Goal: Transaction & Acquisition: Purchase product/service

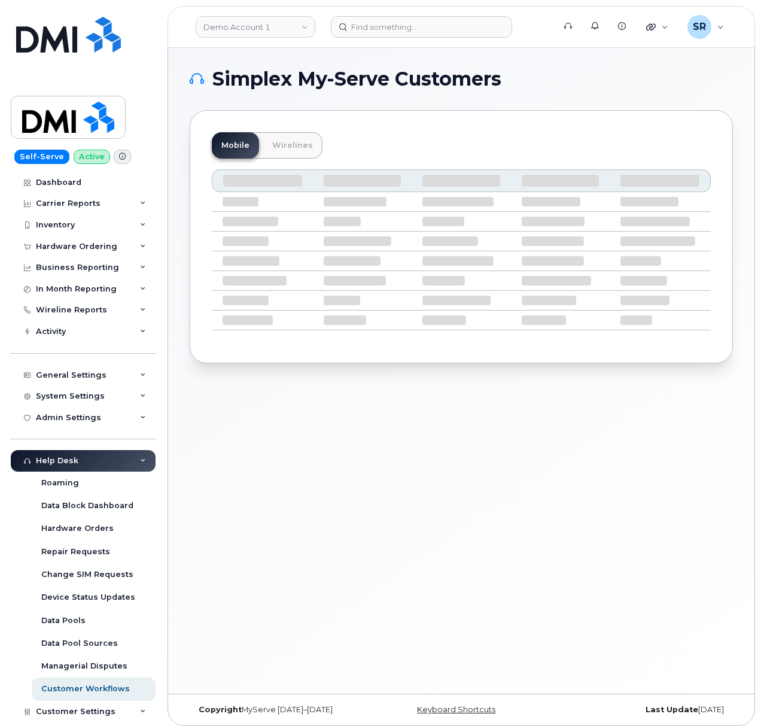
click at [451, 39] on header "Demo Account 1 Support Alerts Knowledge Base Quicklinks Suspend / Cancel Device…" at bounding box center [462, 27] width 588 height 42
click at [453, 32] on input at bounding box center [421, 27] width 181 height 22
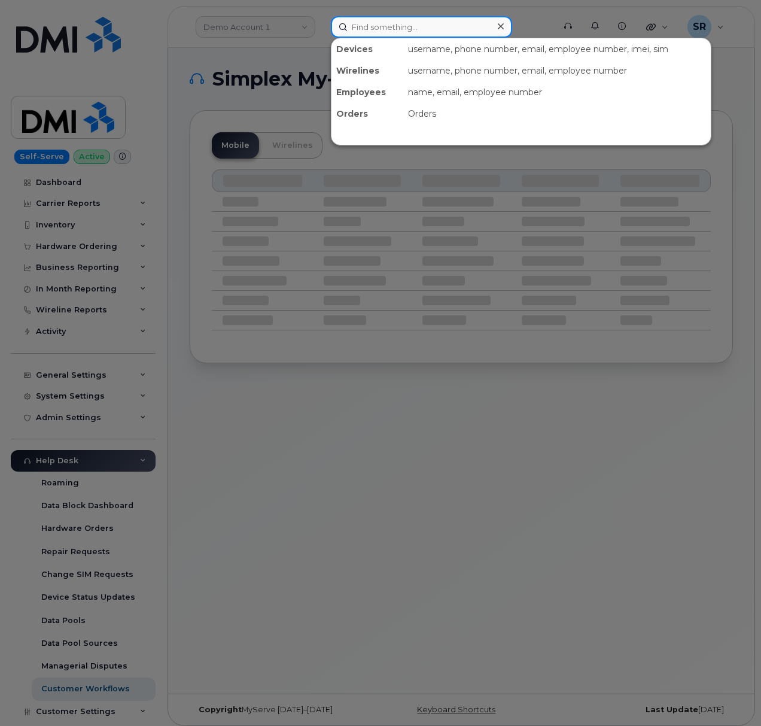
paste input "2014708046"
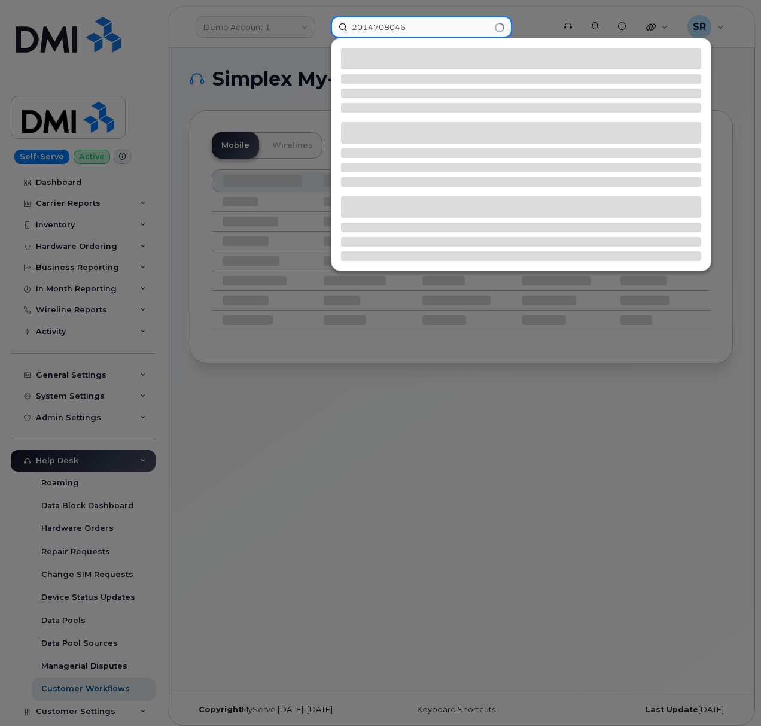
type input "2014708046"
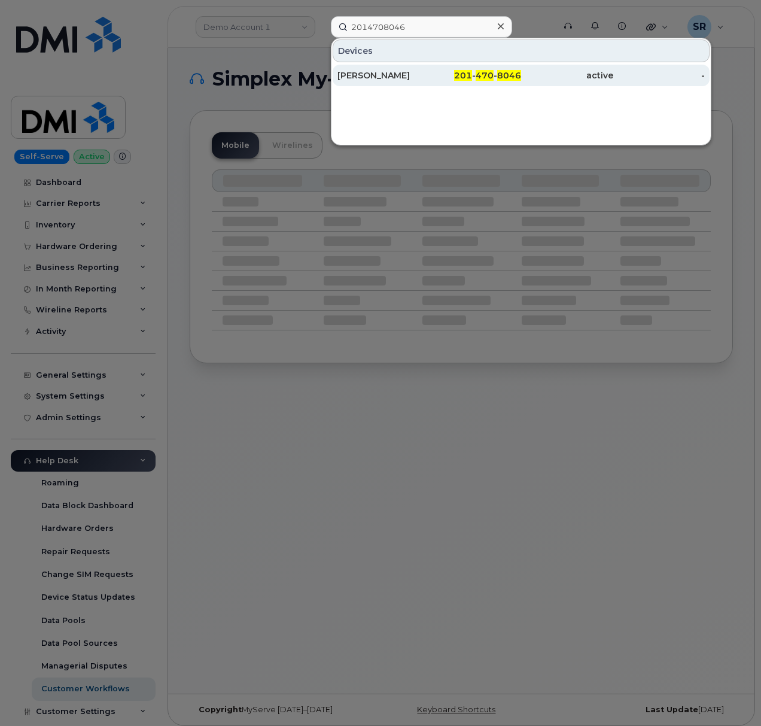
click at [443, 79] on div "201 - 470 - 8046" at bounding box center [476, 75] width 92 height 12
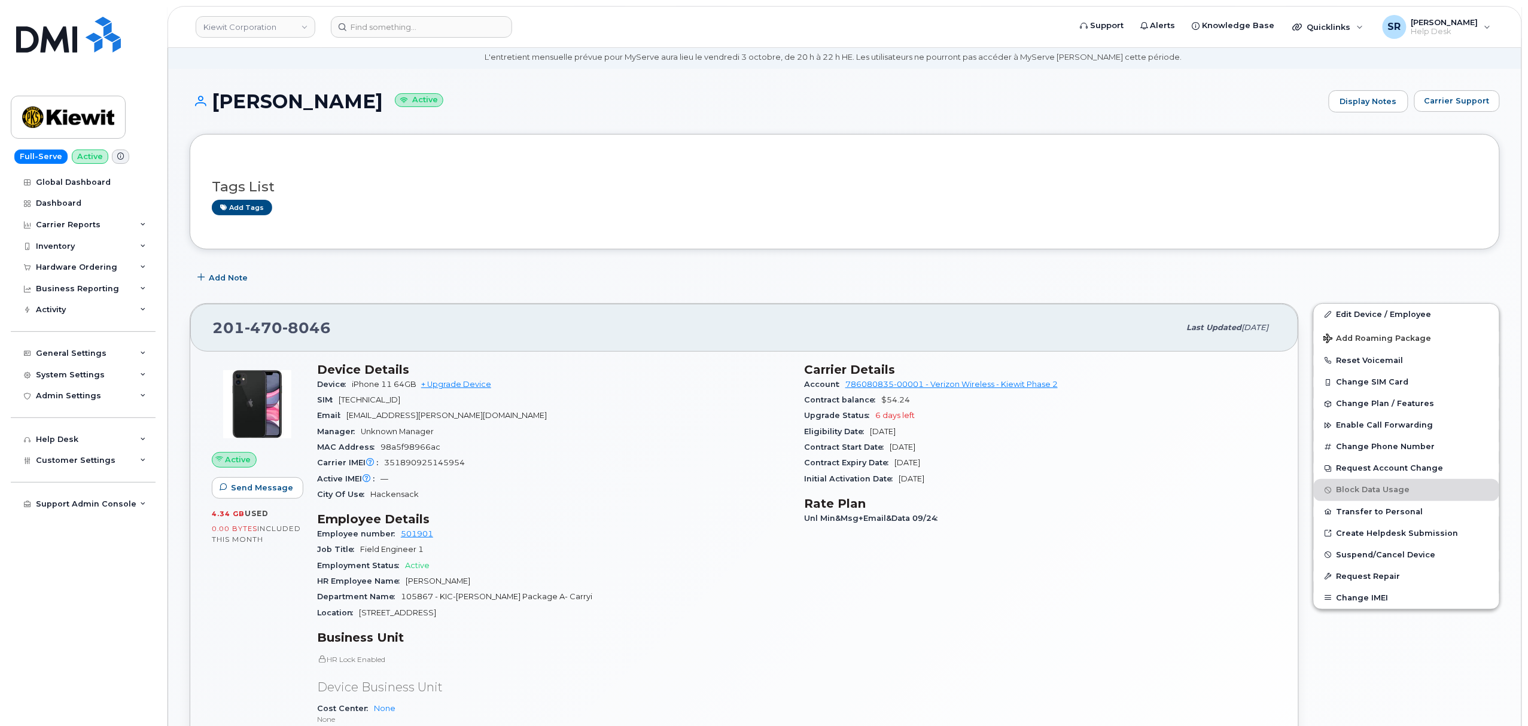
scroll to position [80, 0]
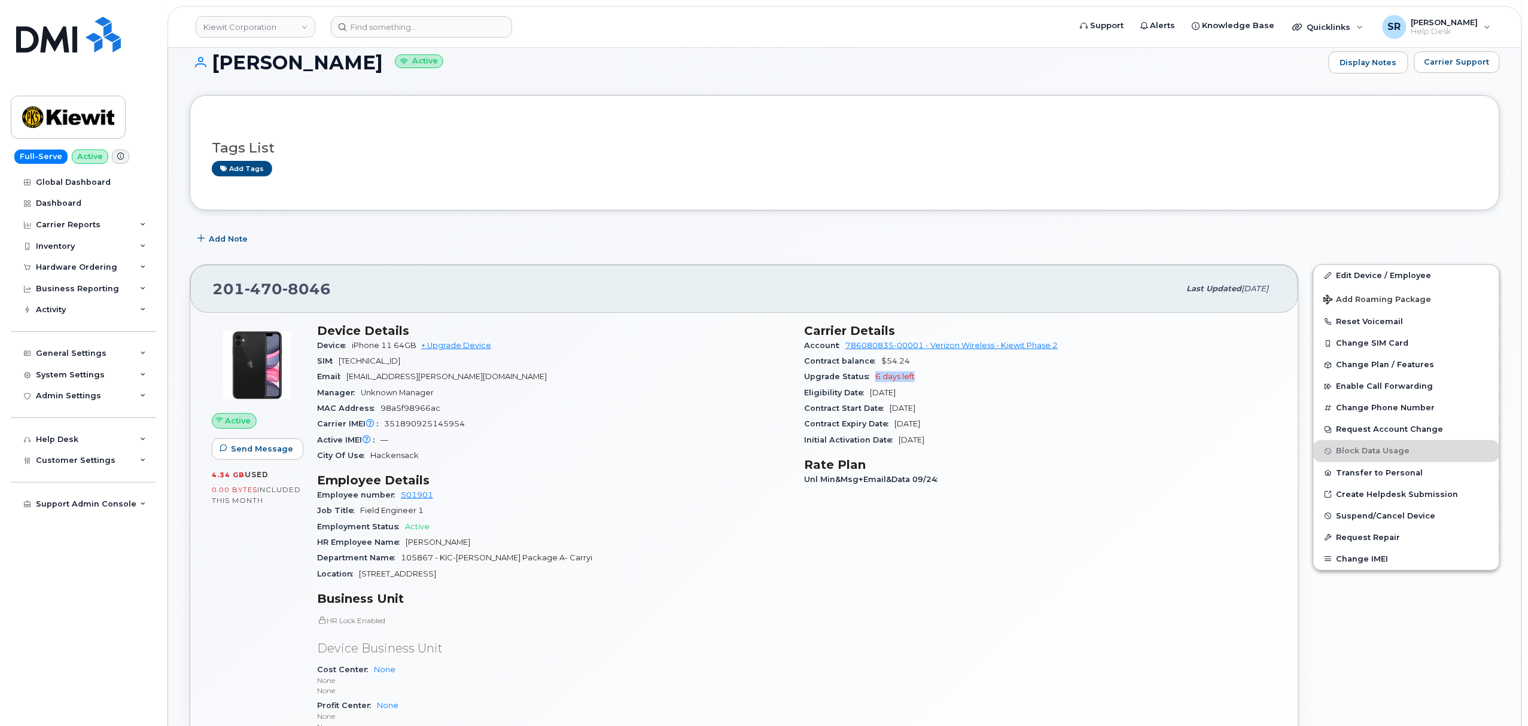
drag, startPoint x: 915, startPoint y: 377, endPoint x: 875, endPoint y: 381, distance: 40.9
click at [761, 381] on div "Upgrade Status 6 days left" at bounding box center [1040, 377] width 473 height 16
click at [761, 398] on div "Eligibility Date [DATE]" at bounding box center [1040, 393] width 473 height 16
click at [761, 444] on div "Initial Activation Date Jul 16, 2013" at bounding box center [1040, 441] width 473 height 16
drag, startPoint x: 915, startPoint y: 376, endPoint x: 868, endPoint y: 376, distance: 47.3
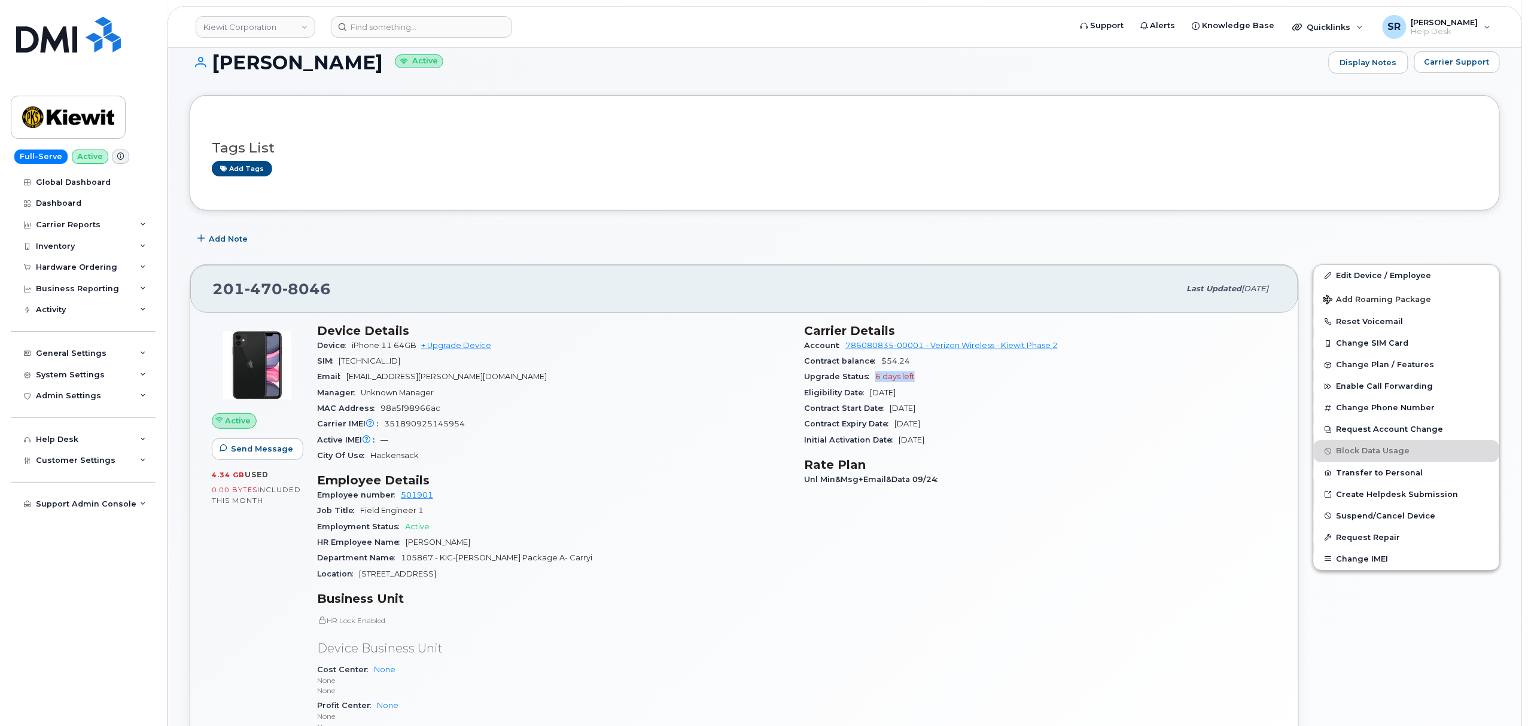
click at [761, 376] on div "Upgrade Status 6 days left" at bounding box center [1040, 377] width 473 height 16
click at [761, 427] on div "Contract Expiry Date Oct 12, 2025" at bounding box center [1040, 424] width 473 height 16
click at [504, 206] on div "Tags List Add tags" at bounding box center [845, 152] width 1310 height 115
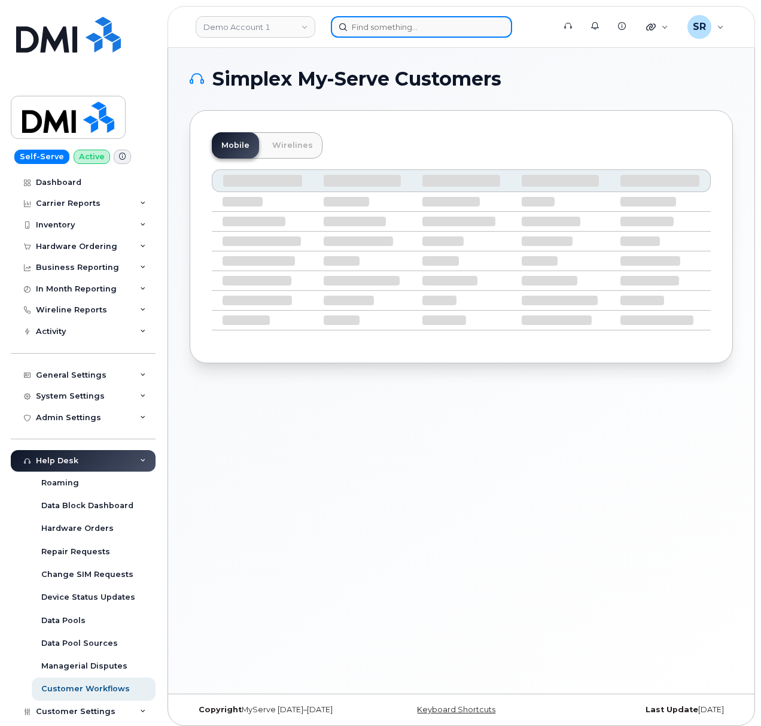
click at [345, 24] on input at bounding box center [421, 27] width 181 height 22
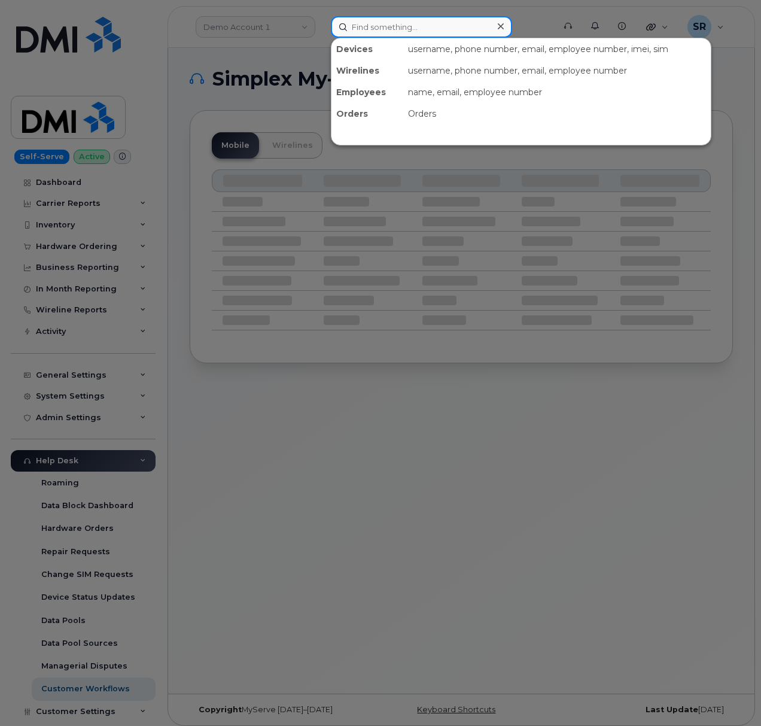
paste input "9053374072"
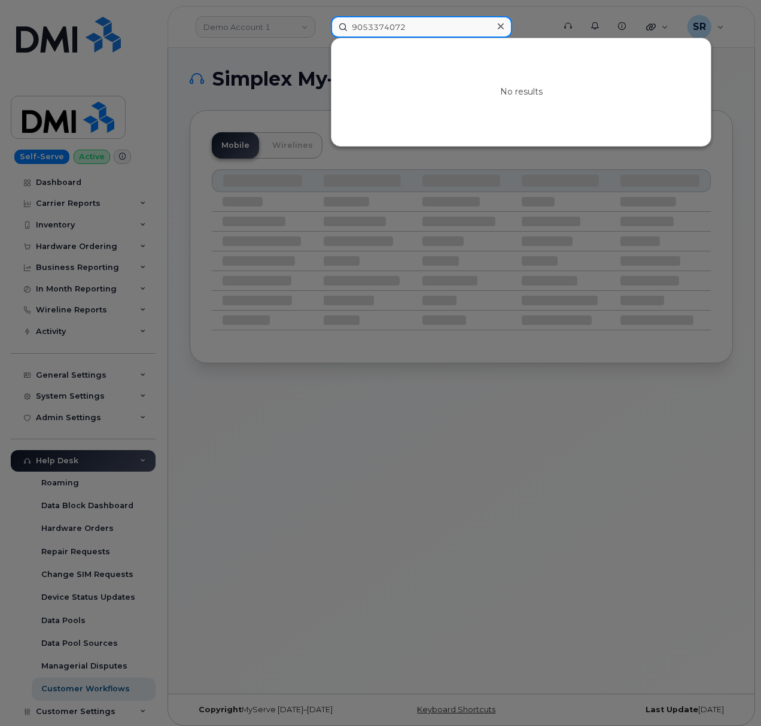
click at [439, 22] on input "9053374072" at bounding box center [421, 27] width 181 height 22
paste input "7326751667"
click at [446, 15] on div at bounding box center [380, 363] width 761 height 726
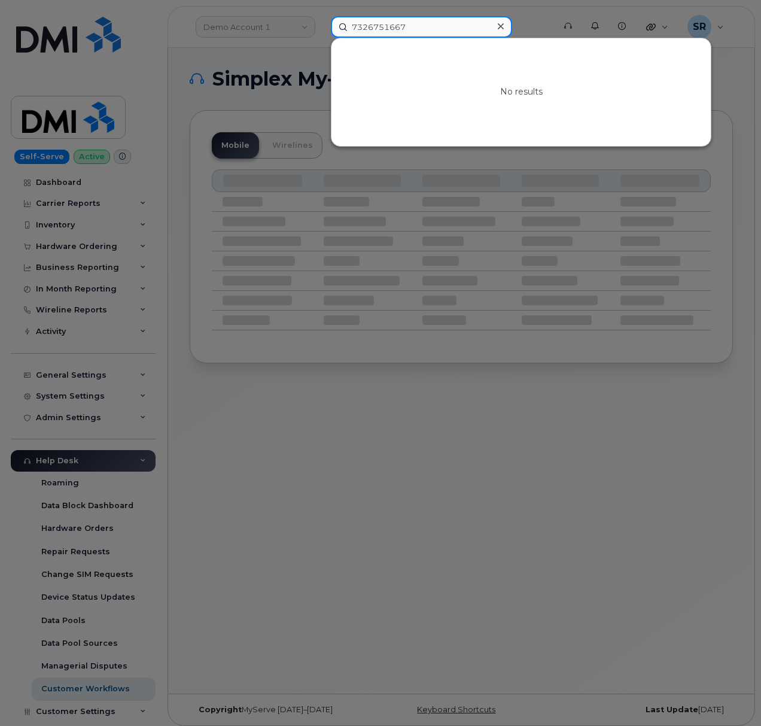
click at [450, 23] on input "7326751667" at bounding box center [421, 27] width 181 height 22
paste input "9053374072"
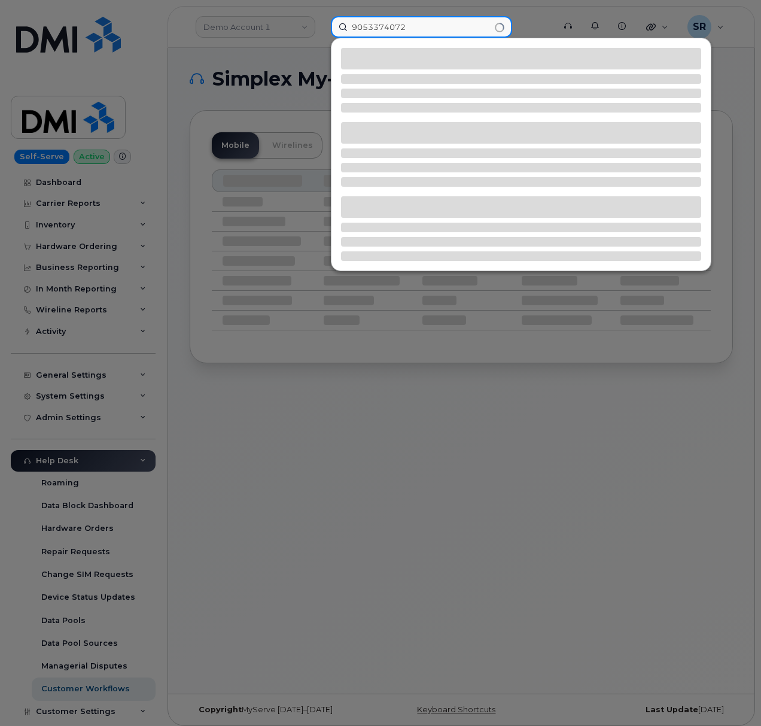
type input "9053374072"
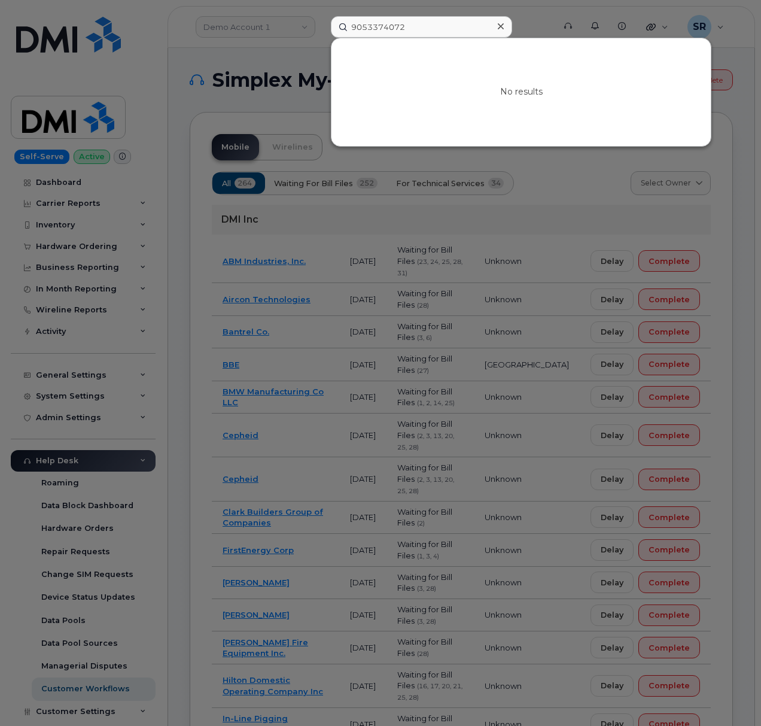
click at [503, 25] on icon at bounding box center [501, 27] width 6 height 10
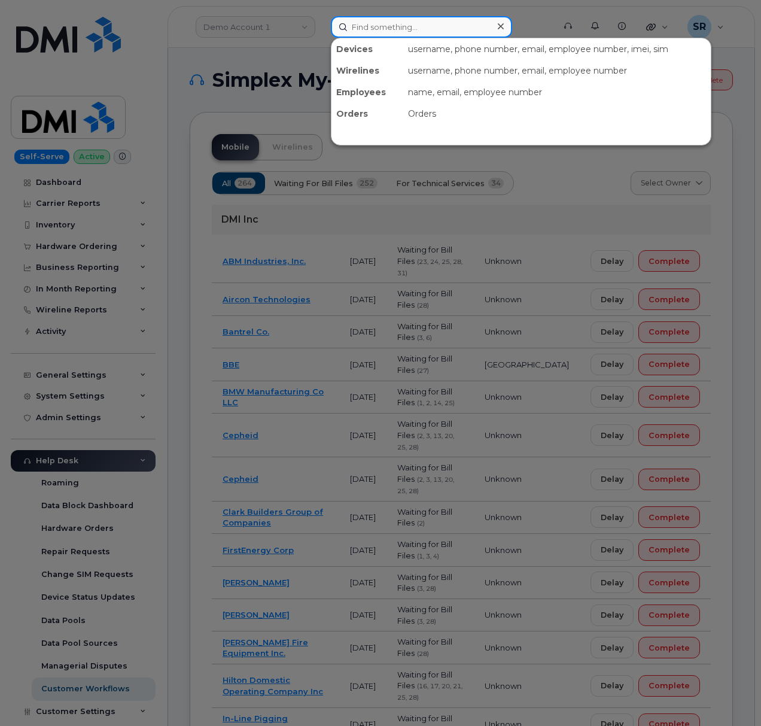
click at [454, 29] on input at bounding box center [421, 27] width 181 height 22
paste input "306.430.1656"
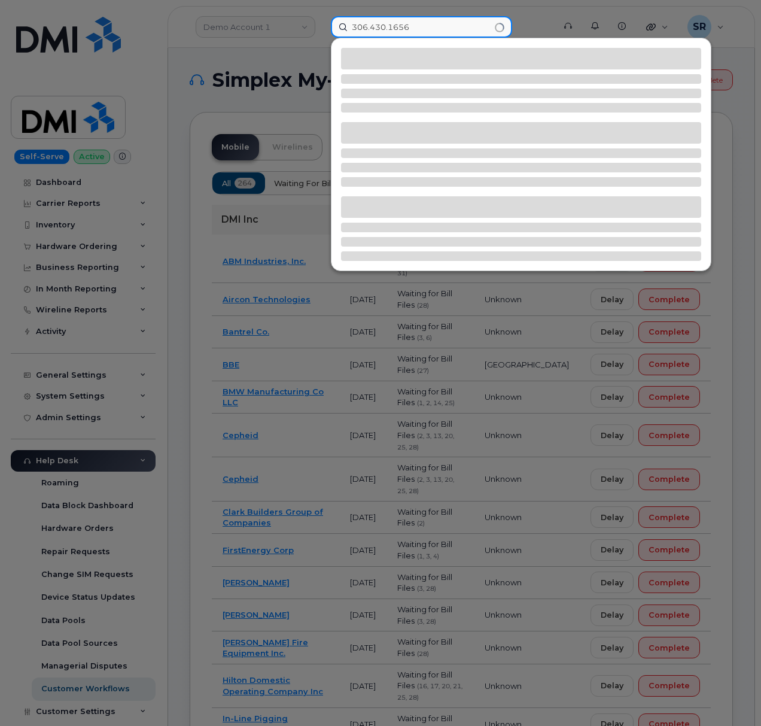
type input "306.430.1656"
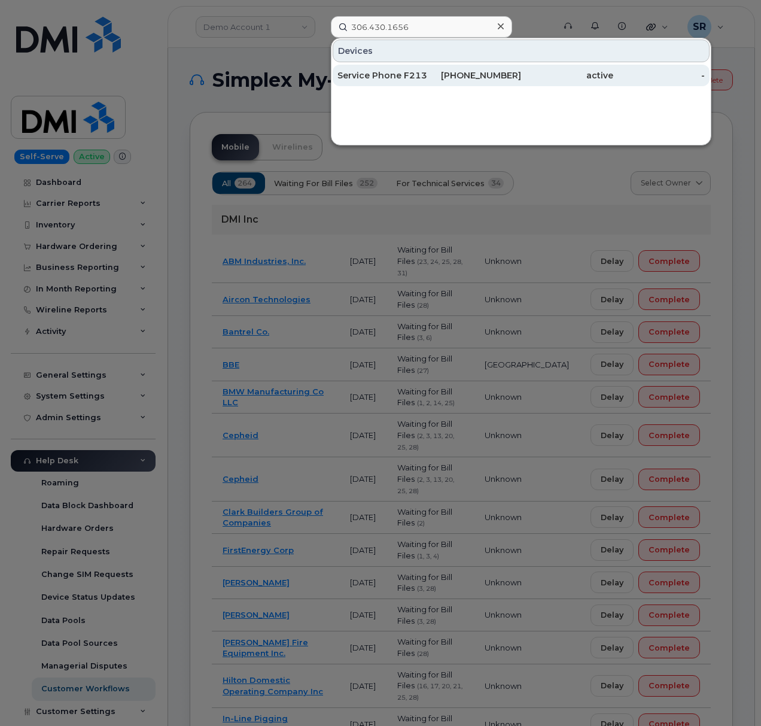
click at [400, 71] on div "Service Phone F213" at bounding box center [383, 75] width 92 height 12
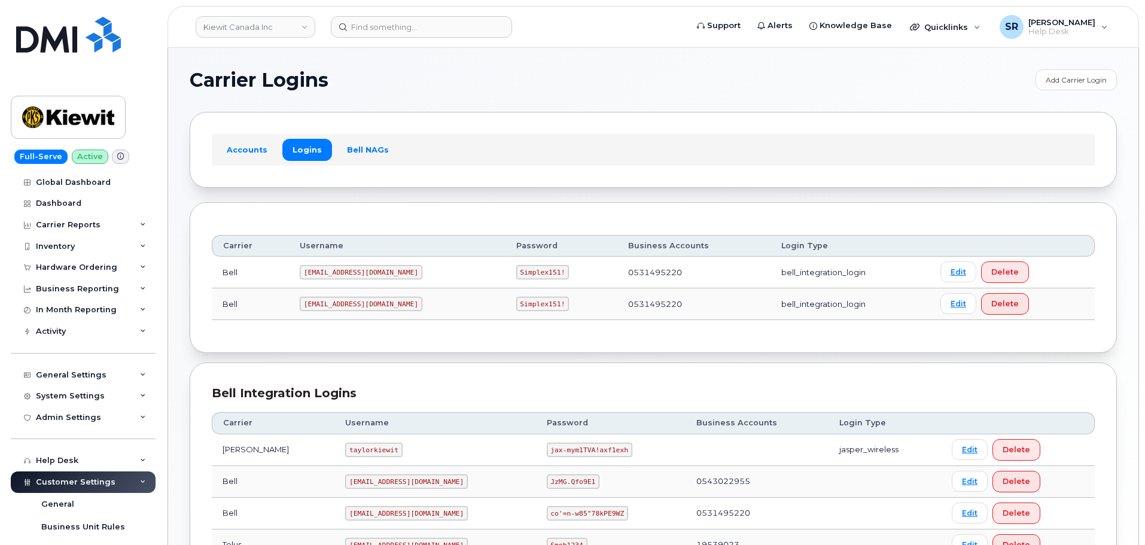
click at [422, 363] on div "Bell Integration Logins Carrier Username Password Business Accounts Login Type …" at bounding box center [653, 494] width 927 height 263
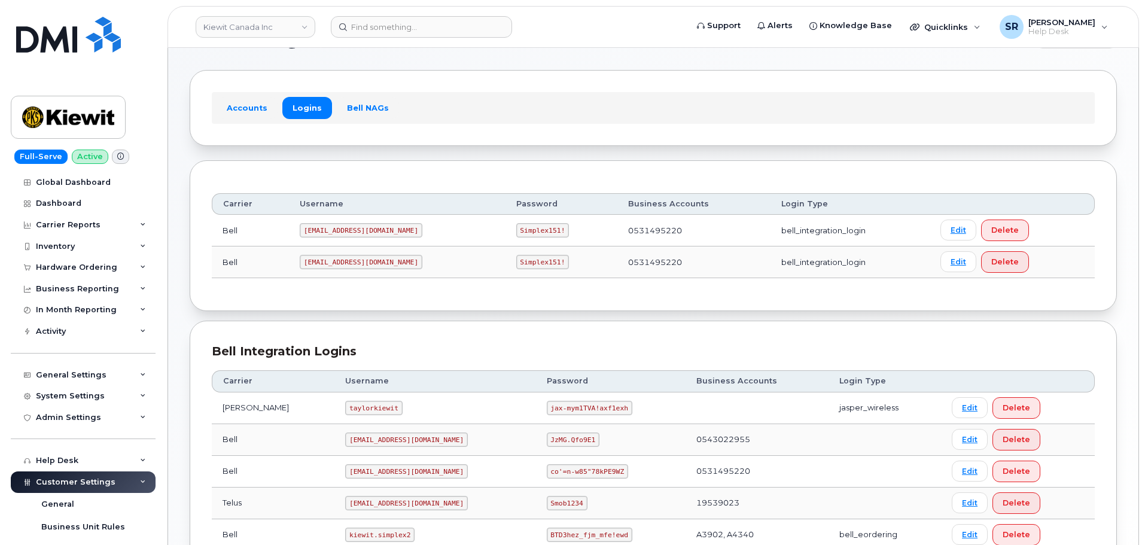
scroll to position [120, 0]
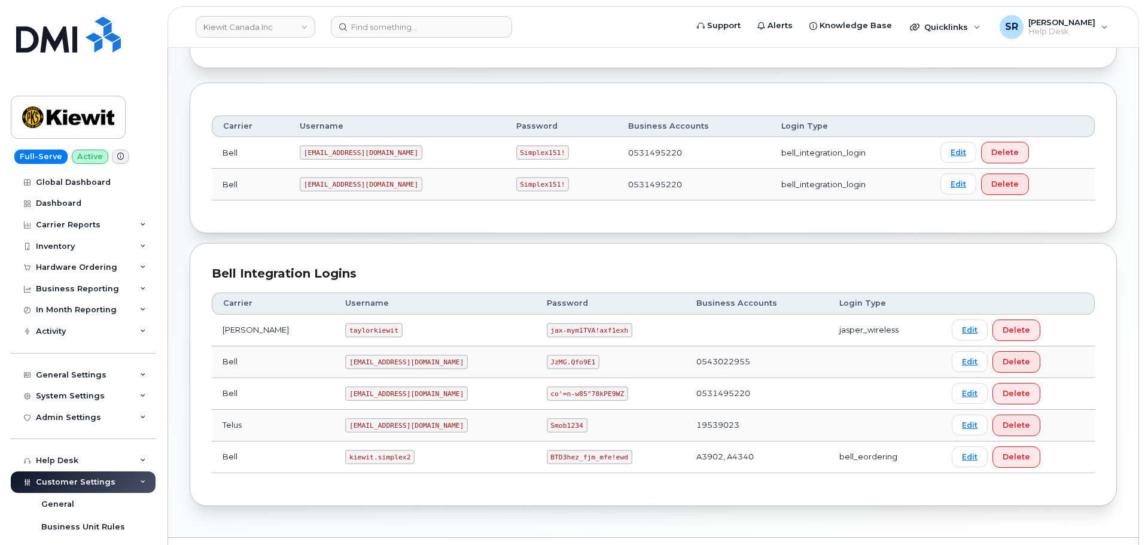
click at [347, 460] on code "kiewit.simplex2" at bounding box center [379, 457] width 69 height 14
copy code "kiewit.simplex2"
click at [555, 455] on code "BTD3hez_fjm_mfe!ewd" at bounding box center [590, 457] width 86 height 14
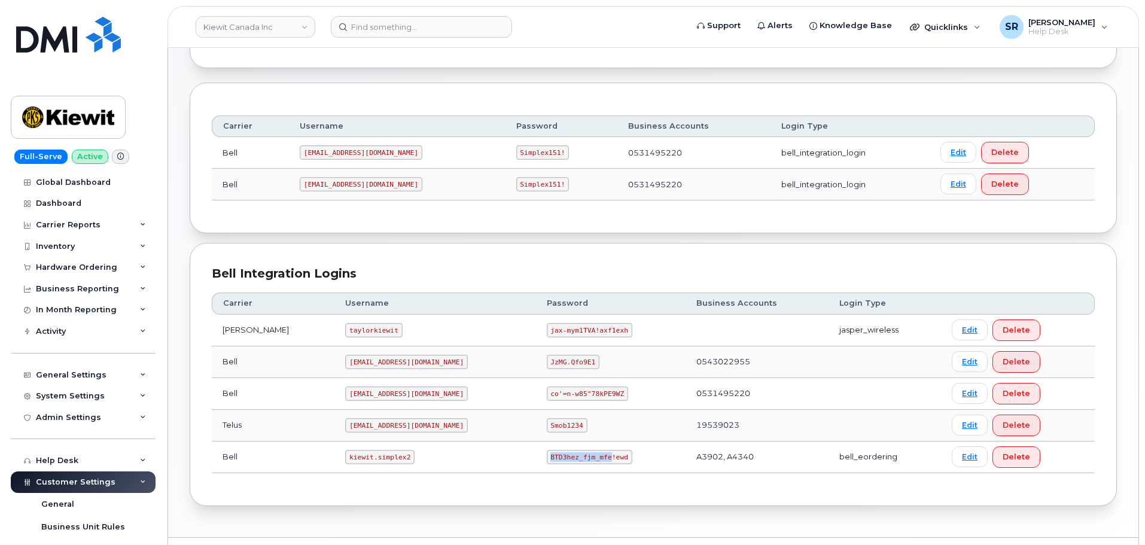
click at [555, 455] on code "BTD3hez_fjm_mfe!ewd" at bounding box center [590, 457] width 86 height 14
copy code "BTD3hez_fjm_mfe!ewd"
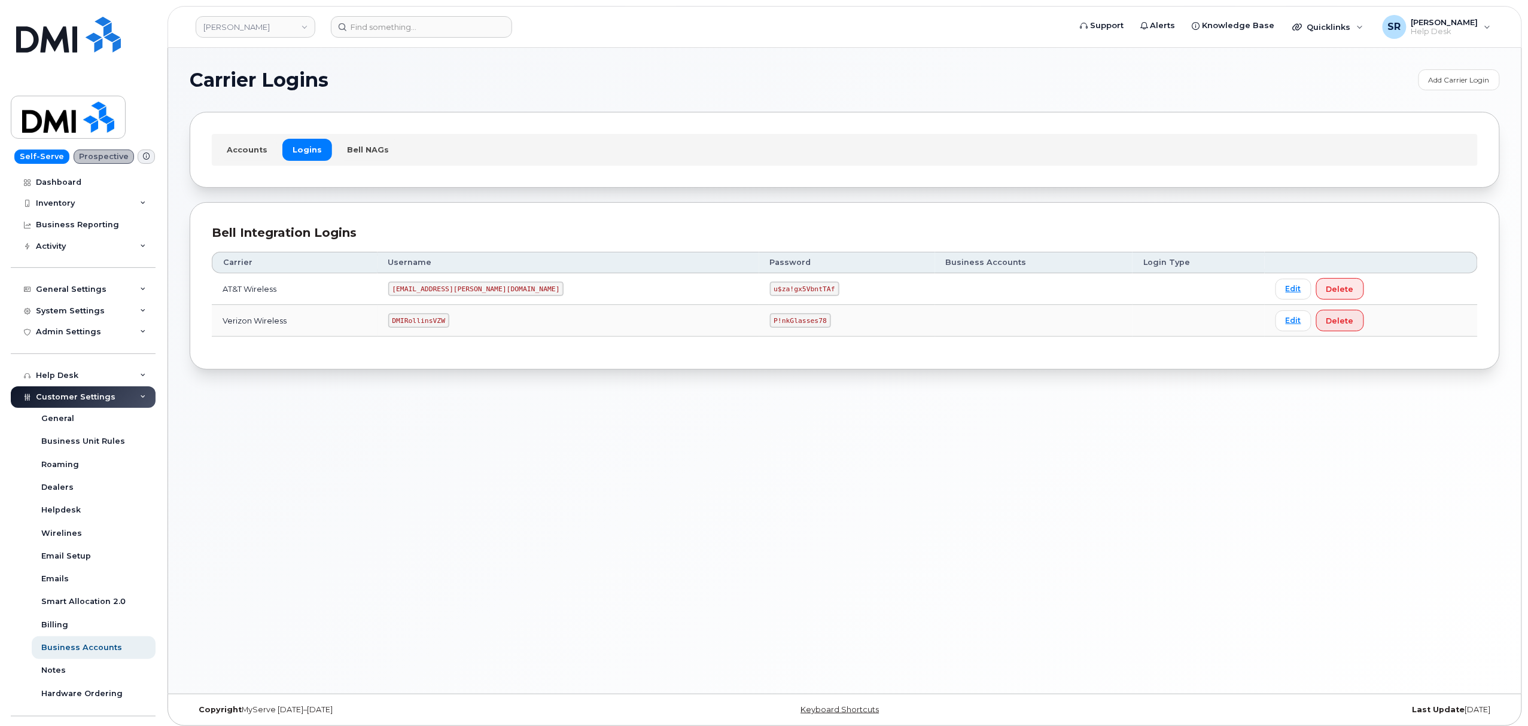
click at [465, 294] on code "[EMAIL_ADDRESS][PERSON_NAME][DOMAIN_NAME]" at bounding box center [476, 289] width 176 height 14
click at [457, 284] on code "[EMAIL_ADDRESS][PERSON_NAME][DOMAIN_NAME]" at bounding box center [476, 289] width 176 height 14
click at [456, 293] on code "[EMAIL_ADDRESS][PERSON_NAME][DOMAIN_NAME]" at bounding box center [476, 289] width 176 height 14
click at [453, 288] on code "[EMAIL_ADDRESS][PERSON_NAME][DOMAIN_NAME]" at bounding box center [476, 289] width 176 height 14
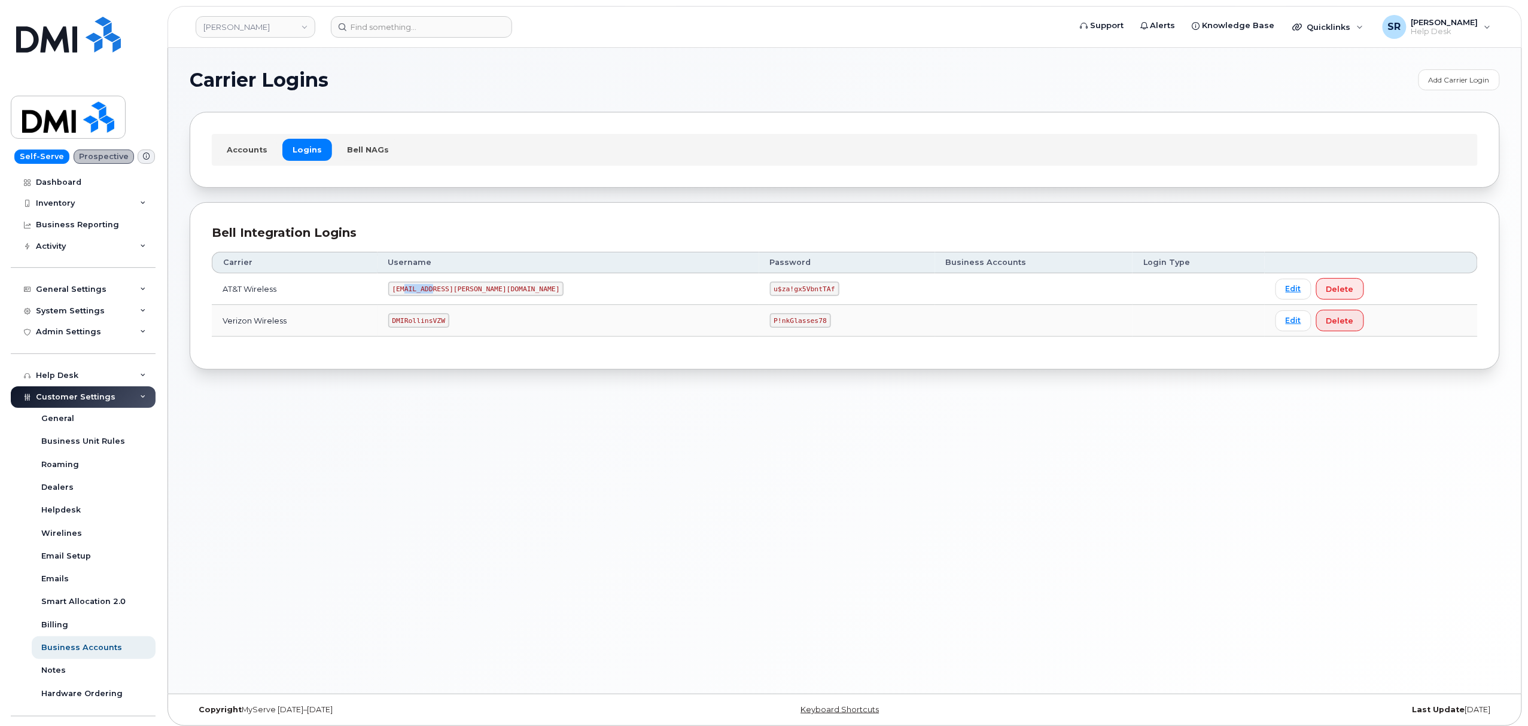
click at [455, 286] on code "MS-Rollins@dminc.com" at bounding box center [476, 289] width 176 height 14
drag, startPoint x: 455, startPoint y: 286, endPoint x: 460, endPoint y: 293, distance: 7.8
click at [460, 291] on code "MS-Rollins@dminc.com" at bounding box center [476, 289] width 176 height 14
click at [770, 292] on code "u$za!gx5VbntTAf" at bounding box center [804, 289] width 69 height 14
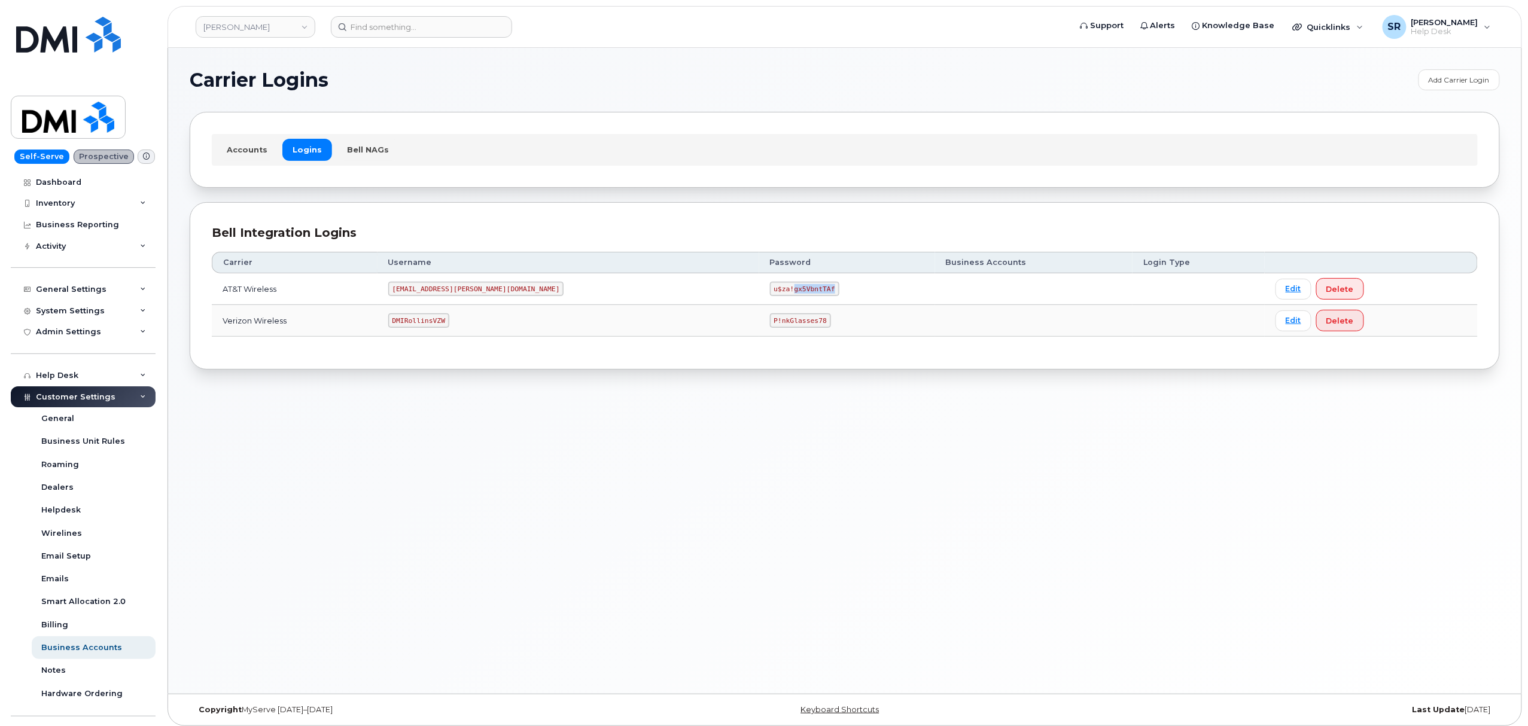
click at [770, 292] on code "u$za!gx5VbntTAf" at bounding box center [804, 289] width 69 height 14
copy code "u$za!gx5VbntTAf"
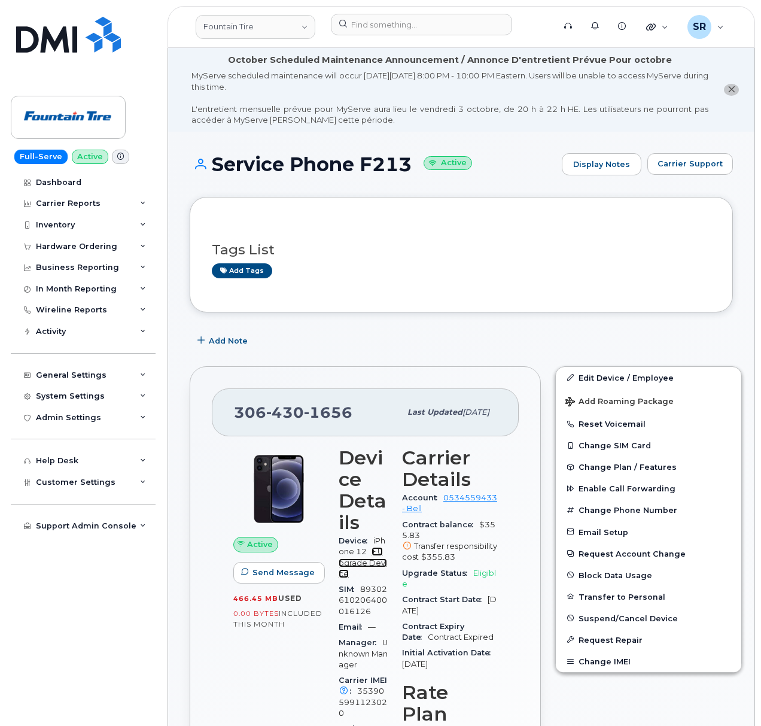
click at [372, 565] on link "+ Upgrade Device" at bounding box center [363, 562] width 48 height 31
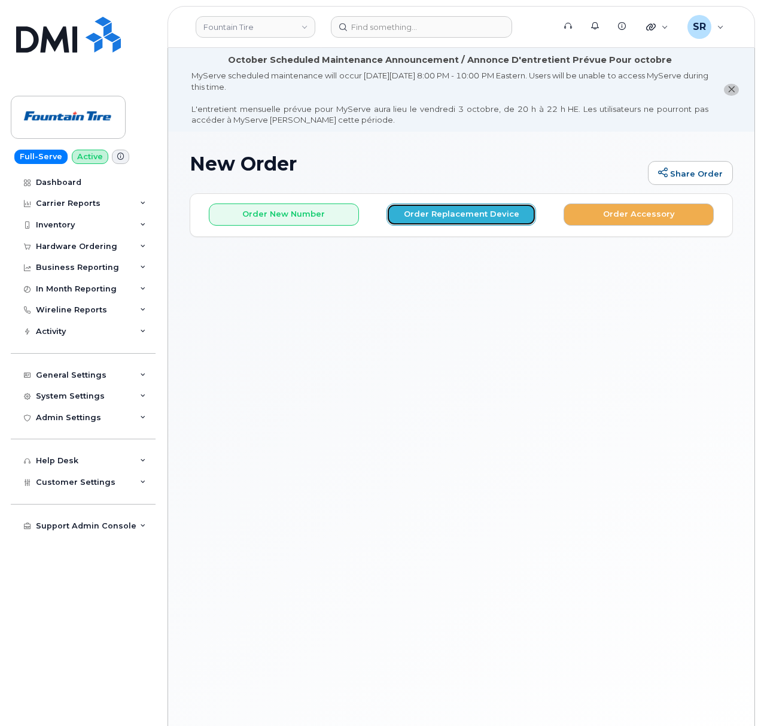
click at [409, 207] on button "Order Replacement Device" at bounding box center [462, 214] width 150 height 22
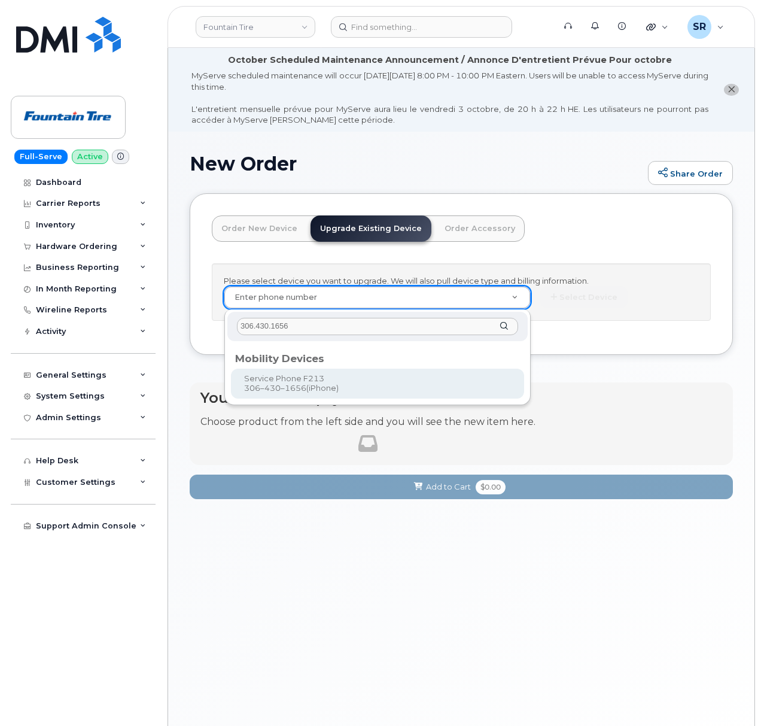
type input "306.430.1656"
type input "611474"
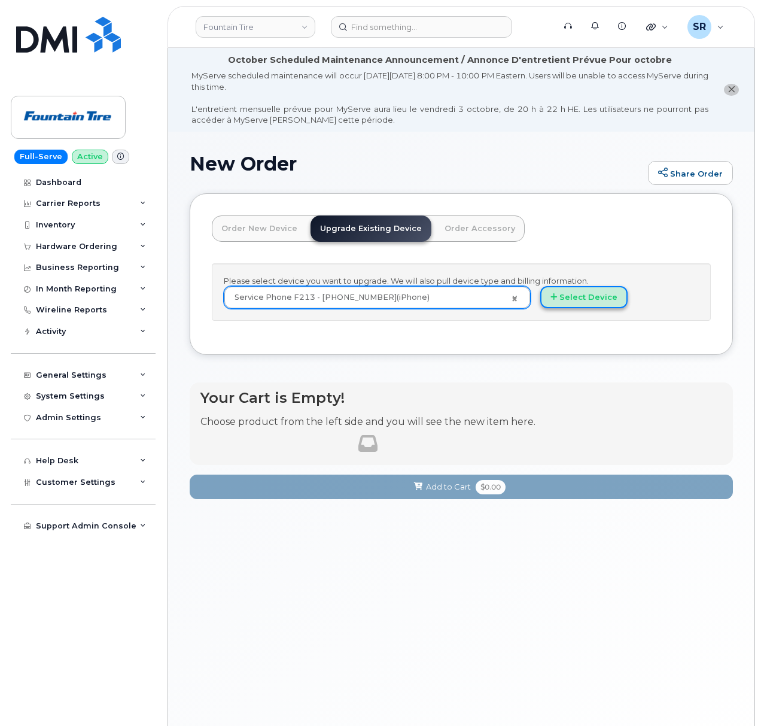
click at [589, 305] on button "Select Device" at bounding box center [583, 297] width 87 height 22
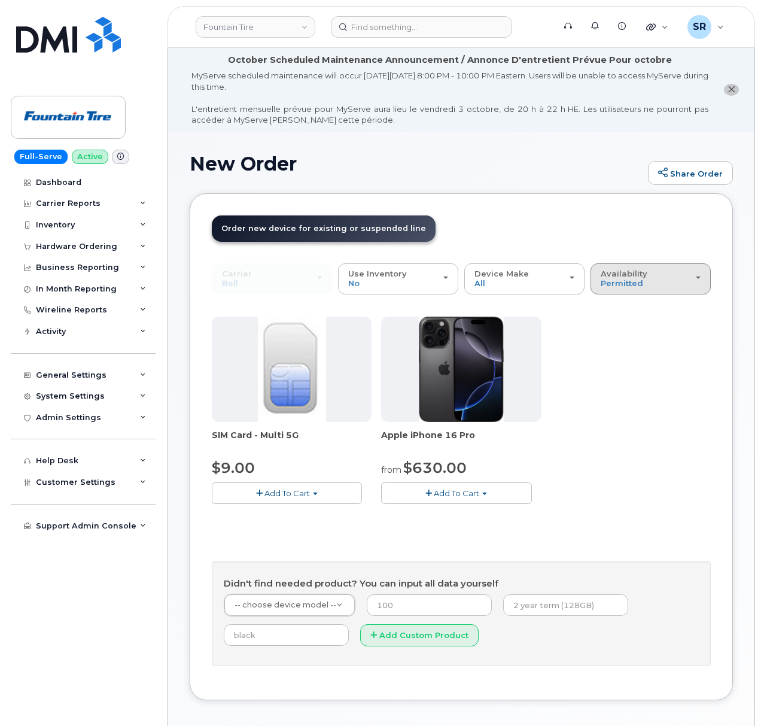
click at [688, 269] on div "Availability Permitted All" at bounding box center [651, 278] width 100 height 19
click at [612, 326] on label "All" at bounding box center [606, 326] width 25 height 14
click at [0, 0] on input "All" at bounding box center [0, 0] width 0 height 0
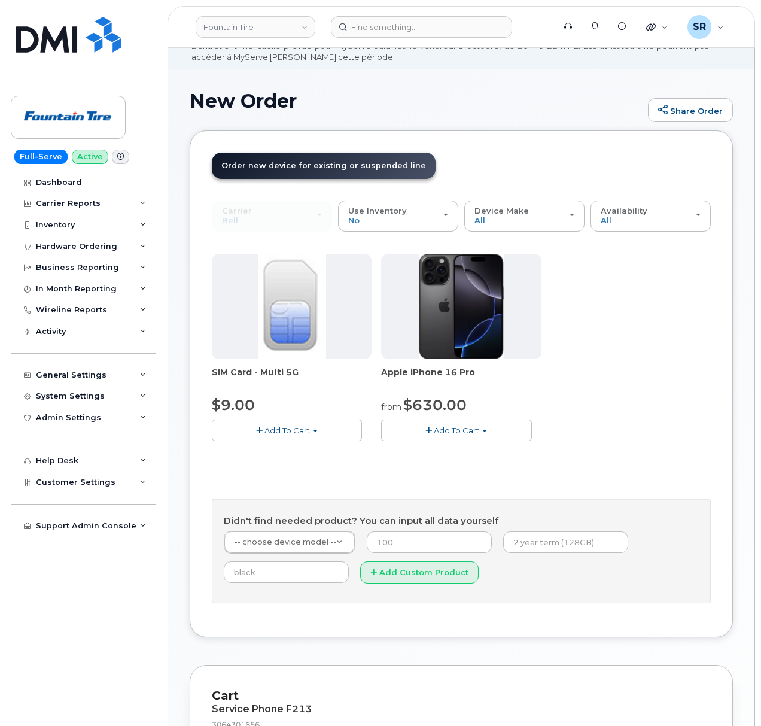
scroll to position [159, 0]
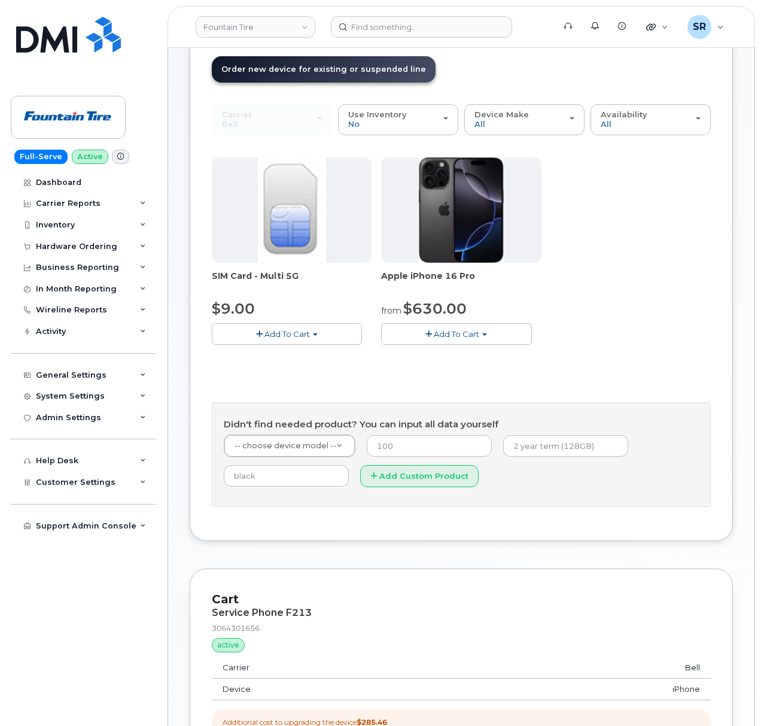
click at [492, 331] on button "Add To Cart" at bounding box center [456, 333] width 150 height 21
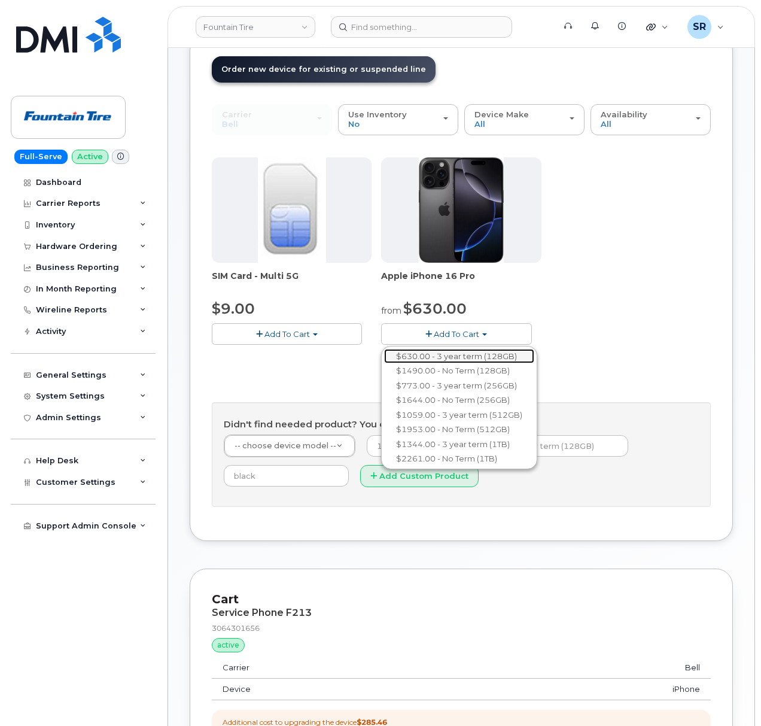
click at [498, 355] on link "$630.00 - 3 year term (128GB)" at bounding box center [459, 356] width 150 height 15
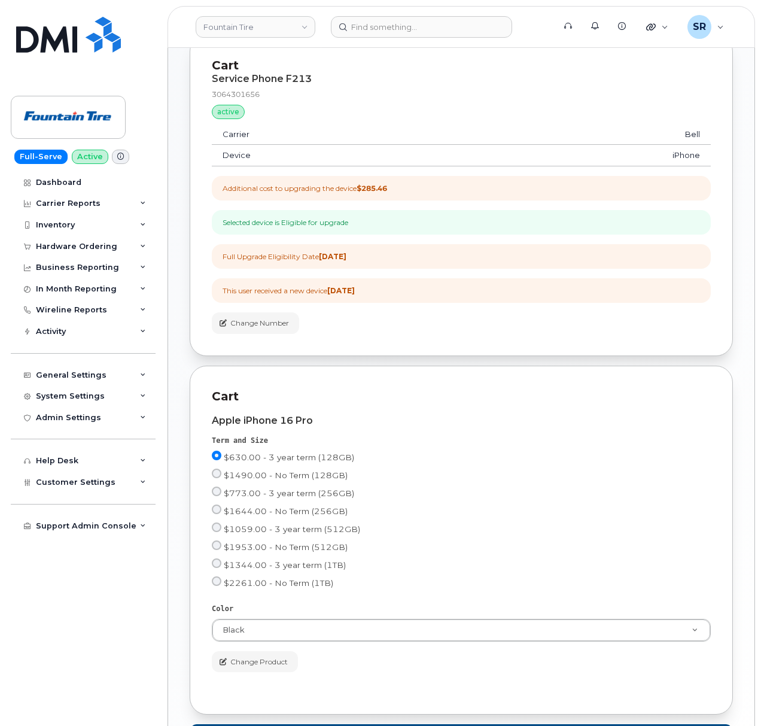
scroll to position [546, 0]
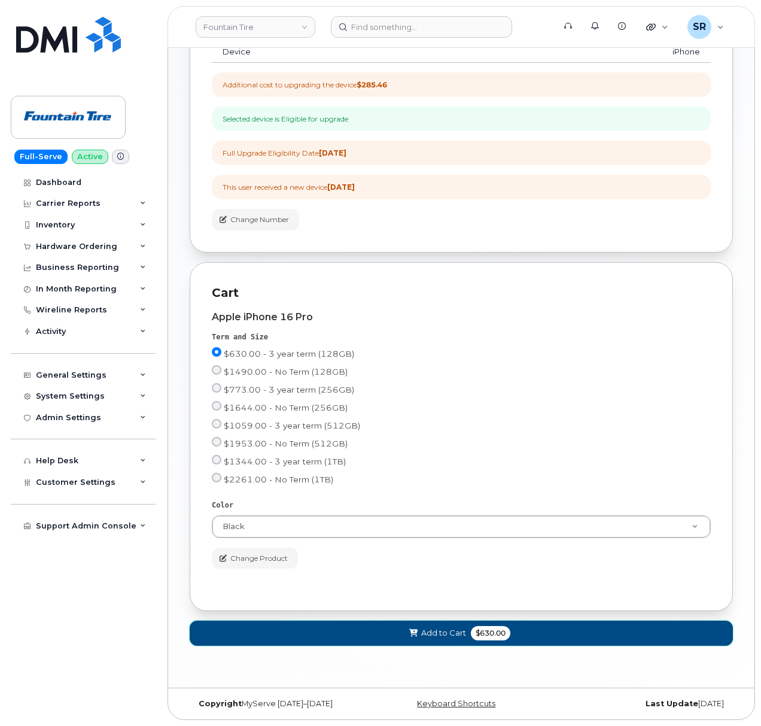
click at [422, 628] on span "Add to Cart" at bounding box center [443, 632] width 45 height 11
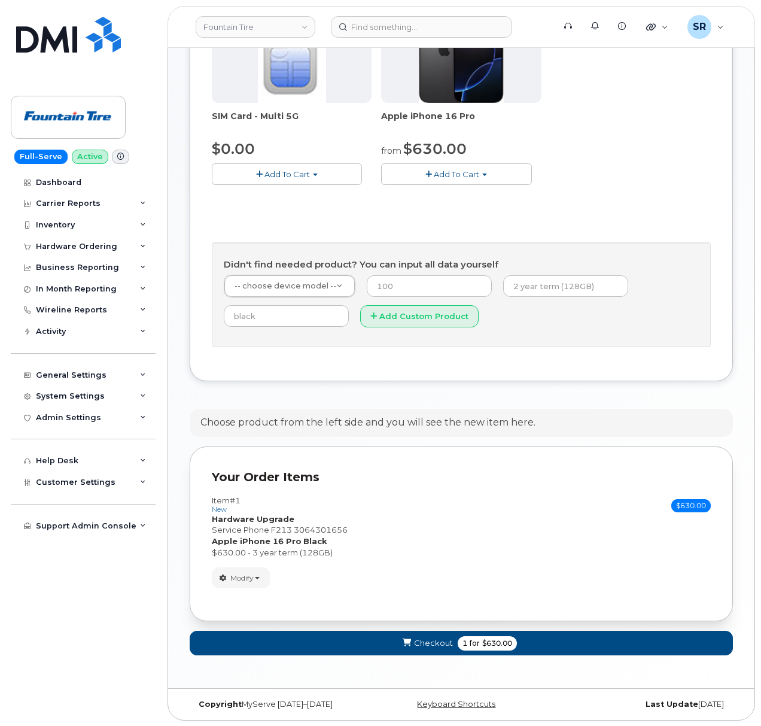
scroll to position [324, 0]
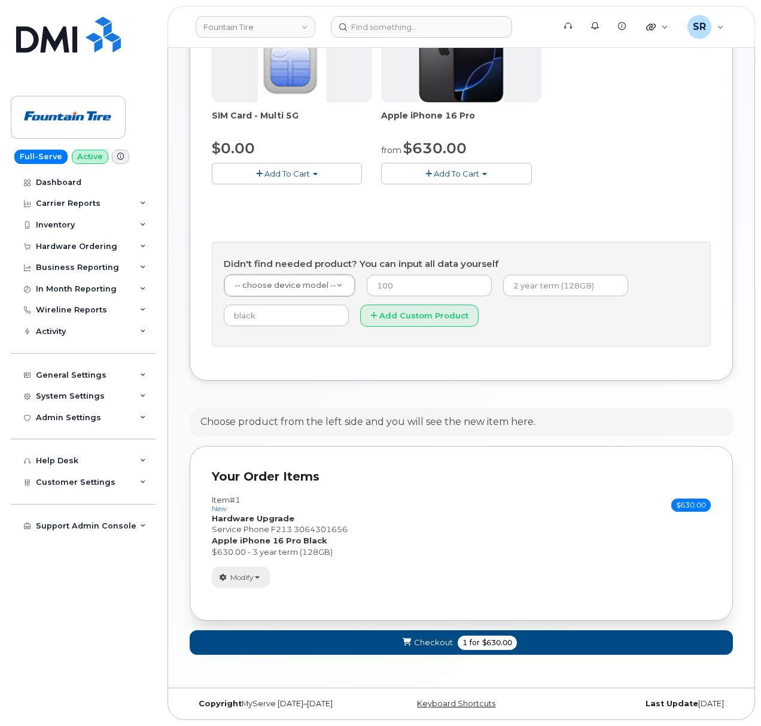
click at [262, 575] on button "Modify" at bounding box center [241, 577] width 58 height 21
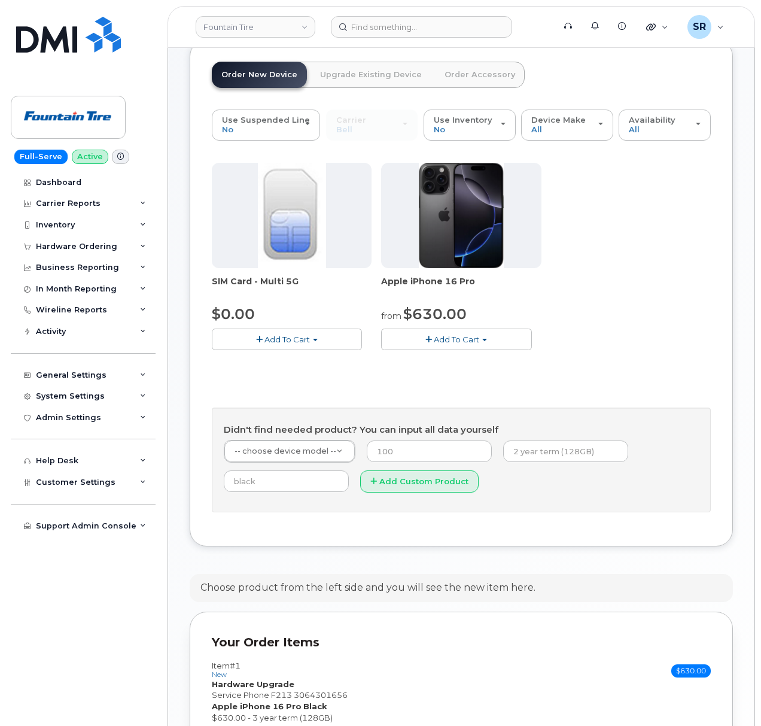
scroll to position [0, 0]
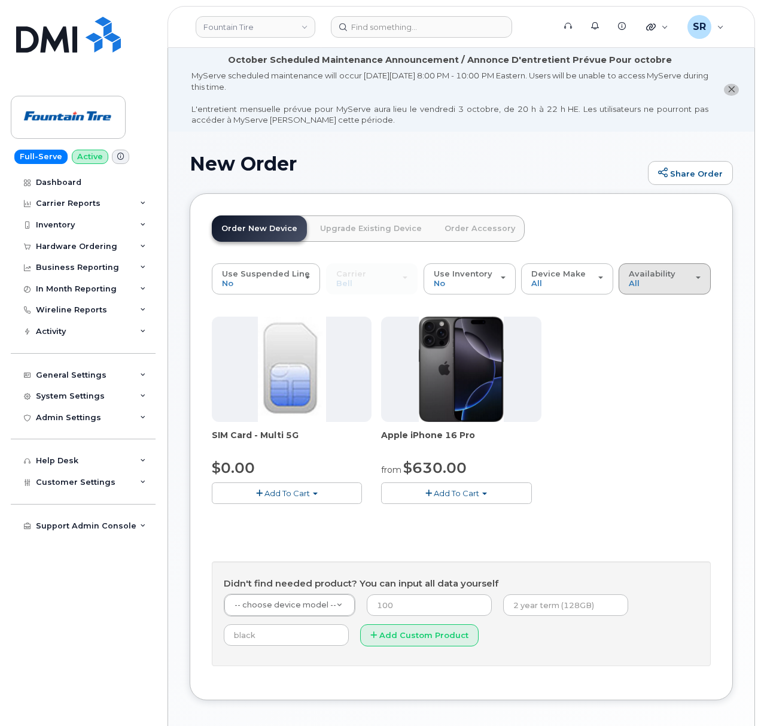
click at [701, 275] on button "Availability Permitted All" at bounding box center [665, 278] width 92 height 31
click at [686, 281] on div "Availability Permitted All" at bounding box center [665, 278] width 72 height 19
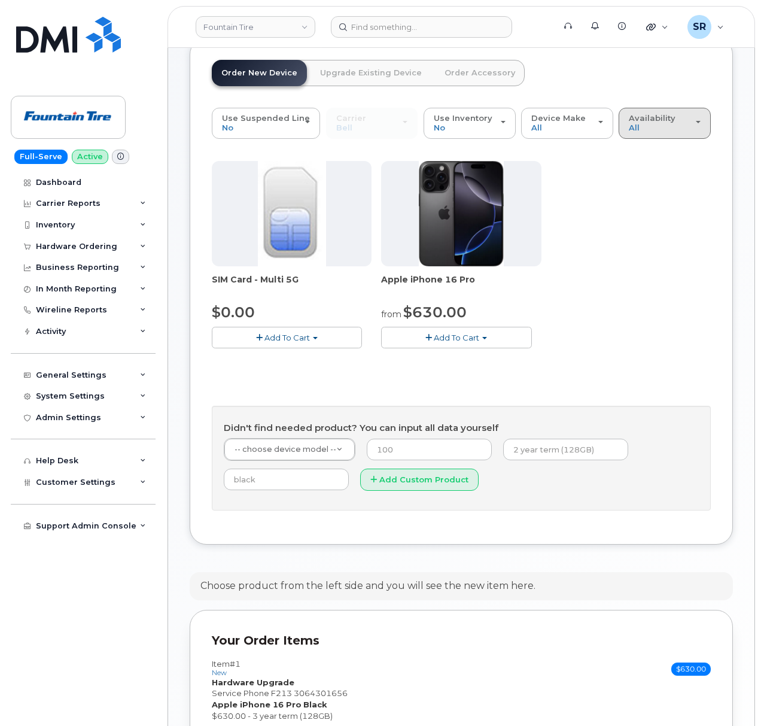
scroll to position [324, 0]
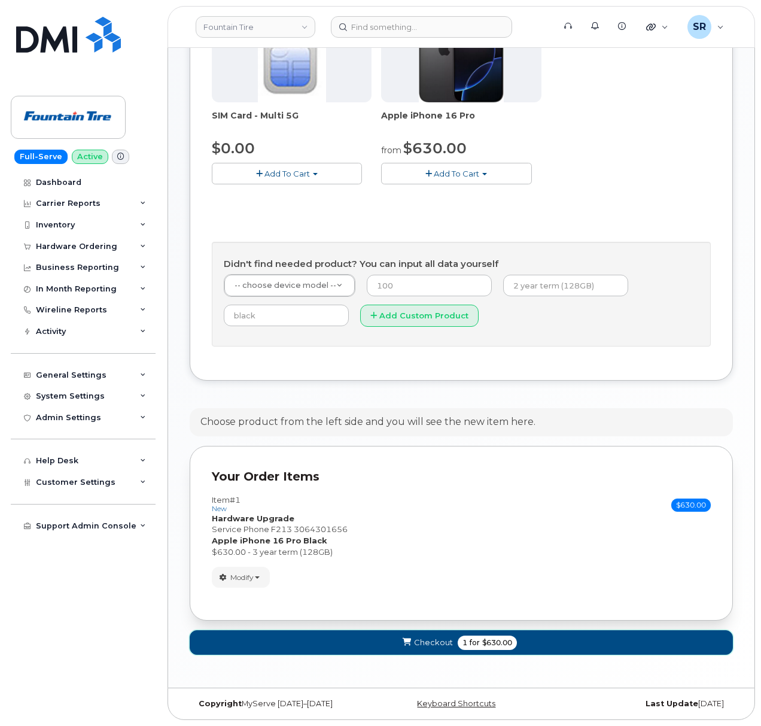
click at [522, 646] on button "Checkout 1 for $630.00" at bounding box center [461, 642] width 543 height 25
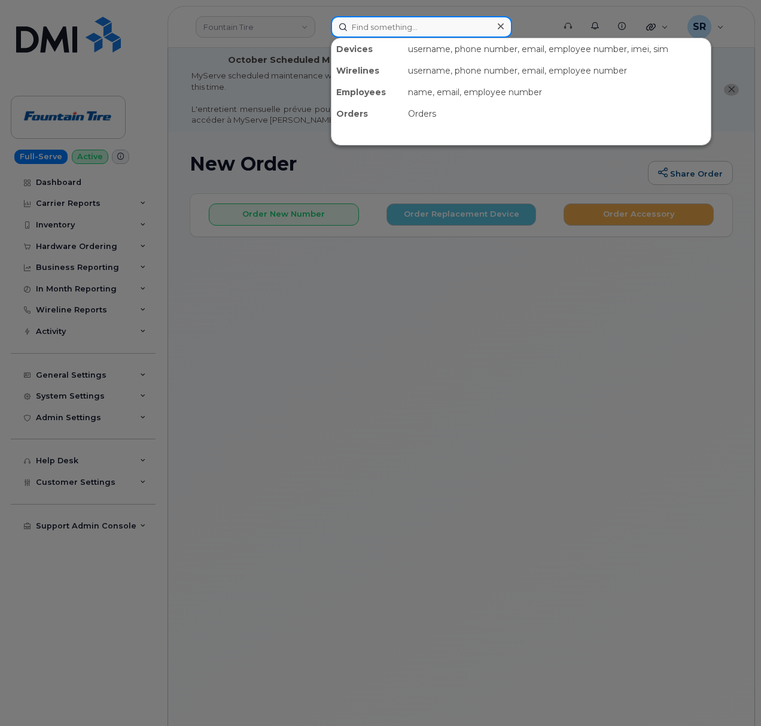
click at [394, 17] on input at bounding box center [421, 27] width 181 height 22
paste input "306.430.1656"
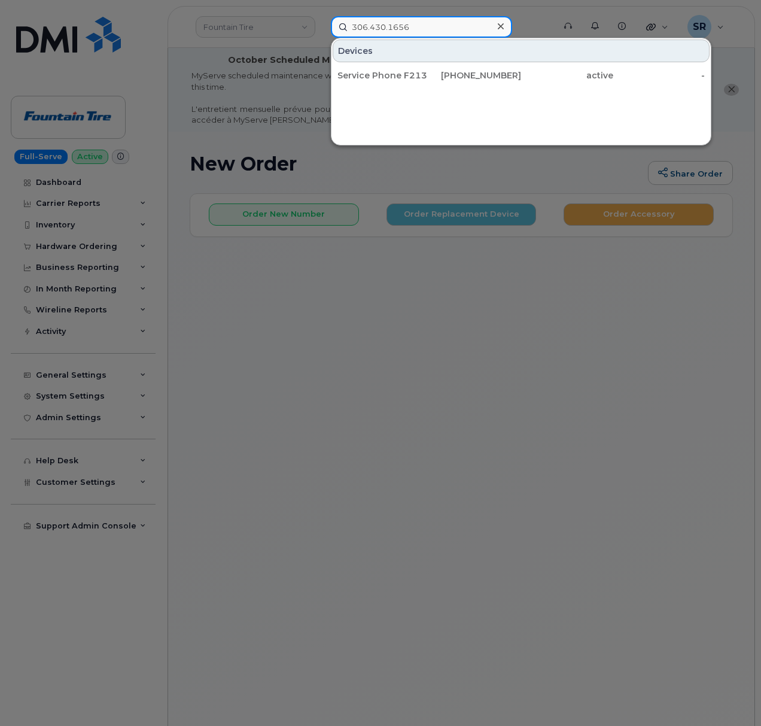
type input "306.430.1656"
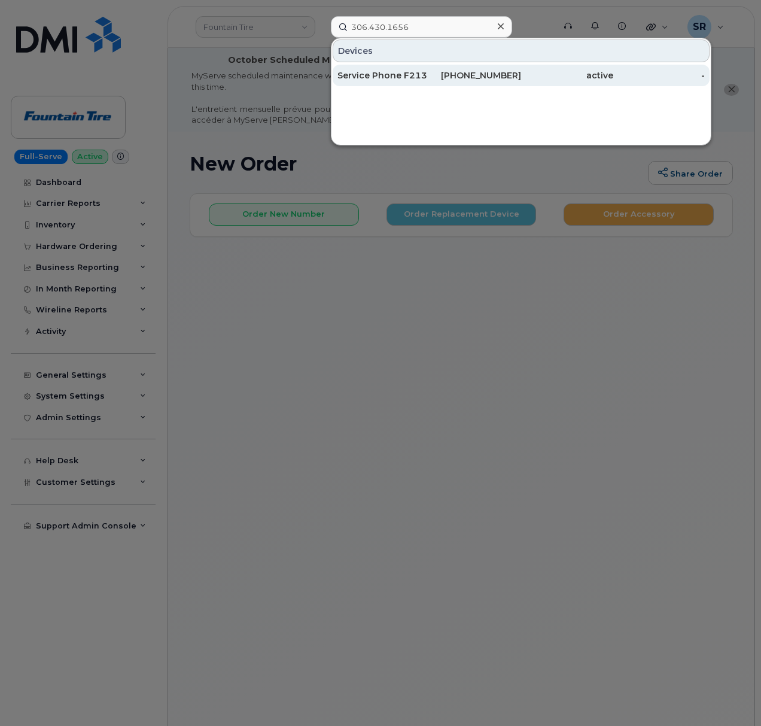
click at [434, 73] on div "306-430-1656" at bounding box center [476, 75] width 92 height 12
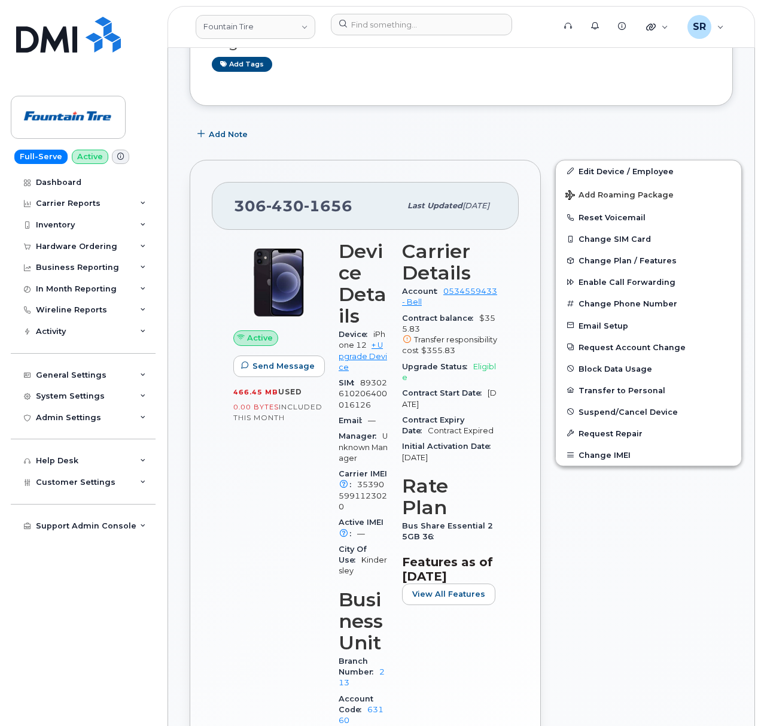
scroll to position [239, 0]
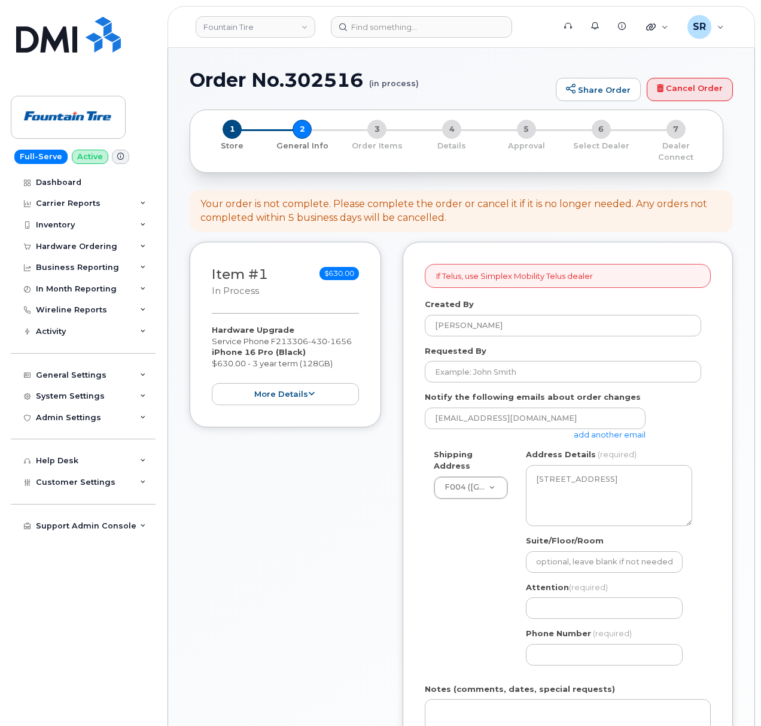
select select
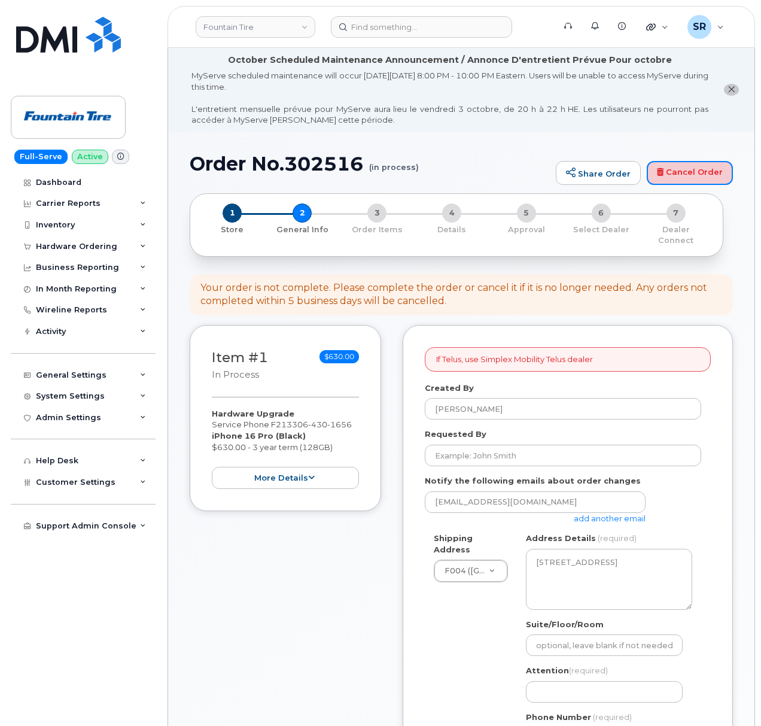
drag, startPoint x: 688, startPoint y: 166, endPoint x: 454, endPoint y: 50, distance: 261.7
click at [688, 166] on link "Cancel Order" at bounding box center [690, 173] width 86 height 24
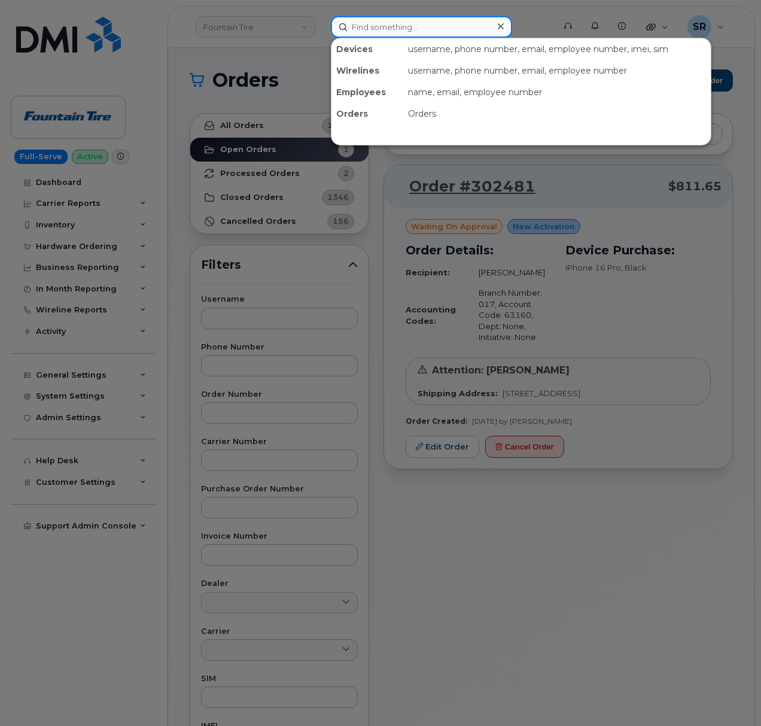
click at [375, 32] on input at bounding box center [421, 27] width 181 height 22
paste input "5743390004"
type input "5743390004"
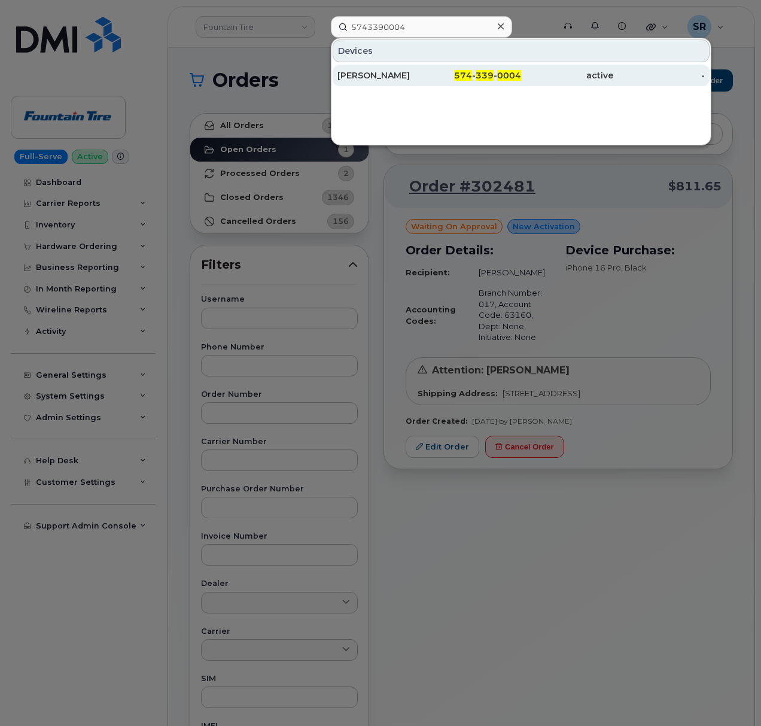
click at [393, 70] on div "[PERSON_NAME]" at bounding box center [383, 75] width 92 height 12
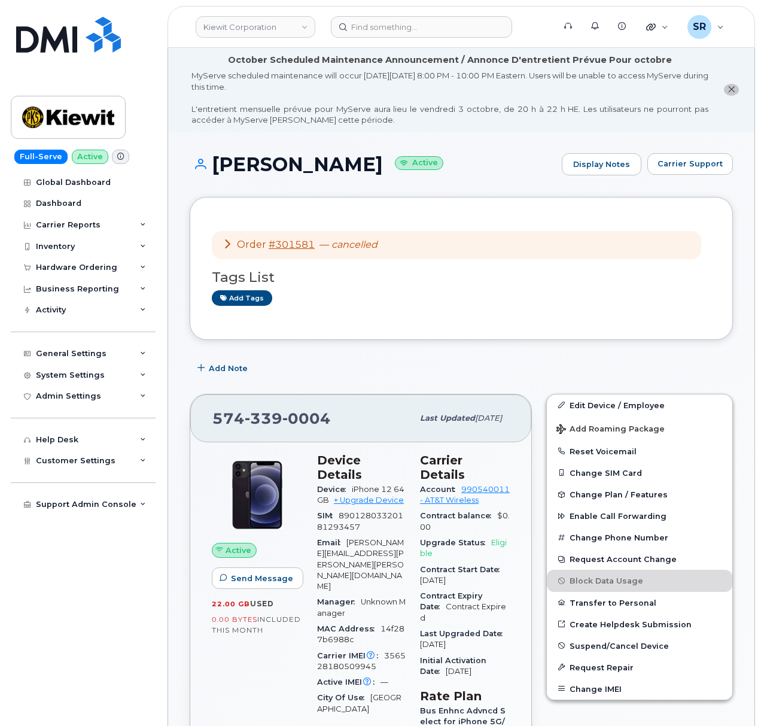
click at [231, 244] on icon at bounding box center [228, 244] width 10 height 10
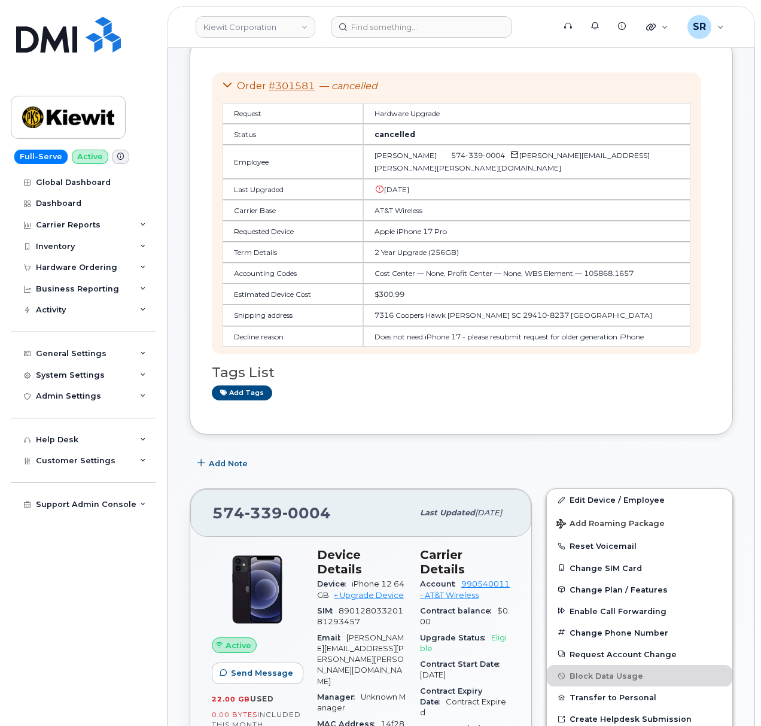
scroll to position [159, 0]
drag, startPoint x: 609, startPoint y: 317, endPoint x: 351, endPoint y: 320, distance: 257.9
click at [363, 320] on td "7316 Coopers Hawk Dr HANAHAN SC 29410-8237 UNITED STATES" at bounding box center [526, 314] width 327 height 21
copy td "7316 Coopers Hawk Dr HANAHAN SC 29410-8237 UNITED STATES"
drag, startPoint x: 421, startPoint y: 276, endPoint x: 353, endPoint y: 267, distance: 68.8
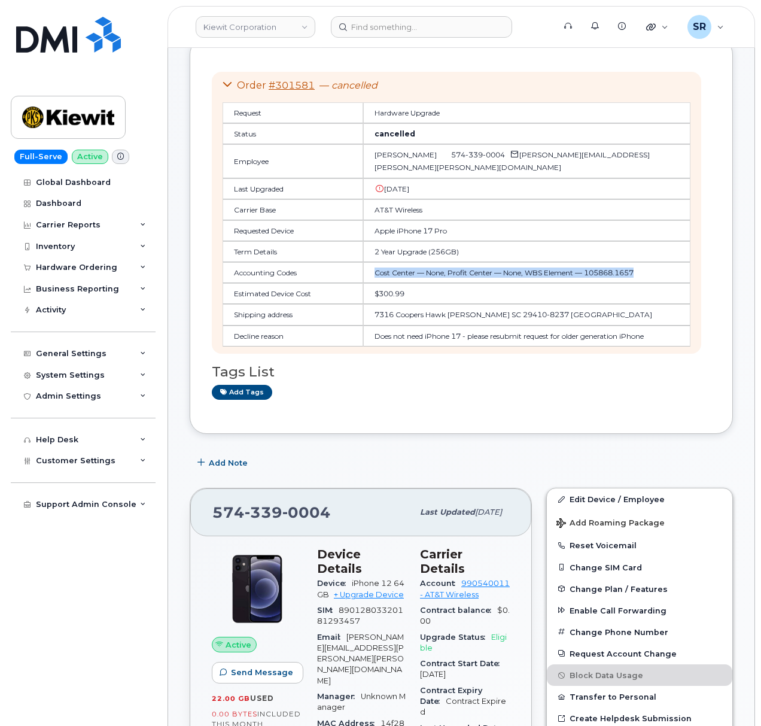
click at [363, 267] on td "Cost Center — None, Profit Center — None, WBS Element — 105868.1657" at bounding box center [526, 272] width 327 height 21
copy td "Cost Center — None, Profit Center — None, WBS Element — 105868.1657"
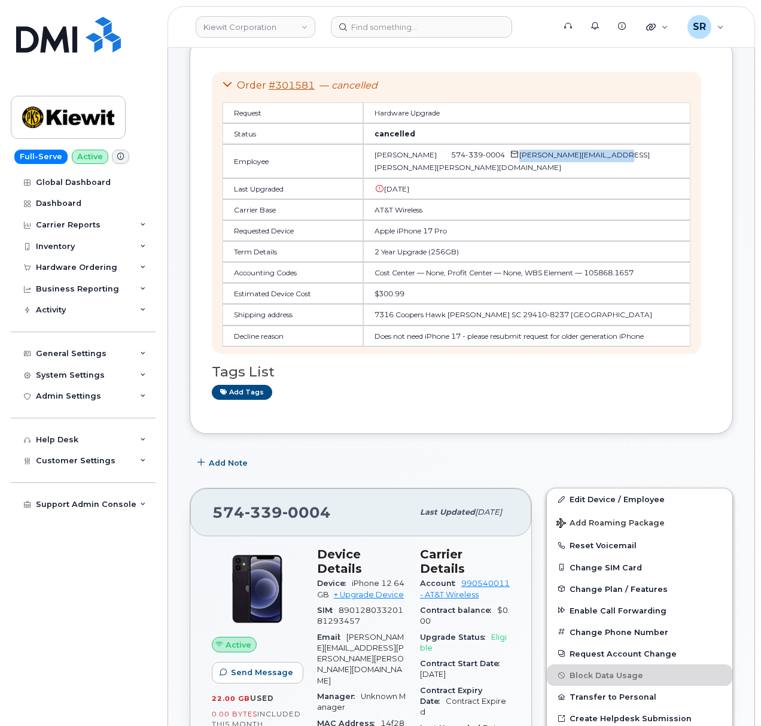
drag, startPoint x: 606, startPoint y: 157, endPoint x: 491, endPoint y: 156, distance: 115.5
click at [491, 156] on td "John Krupilis 574 339 0004 JOHN.KRUPILIS@KIEWIT.COM" at bounding box center [526, 161] width 327 height 34
copy span "[PERSON_NAME][EMAIL_ADDRESS][PERSON_NAME][PERSON_NAME][DOMAIN_NAME]"
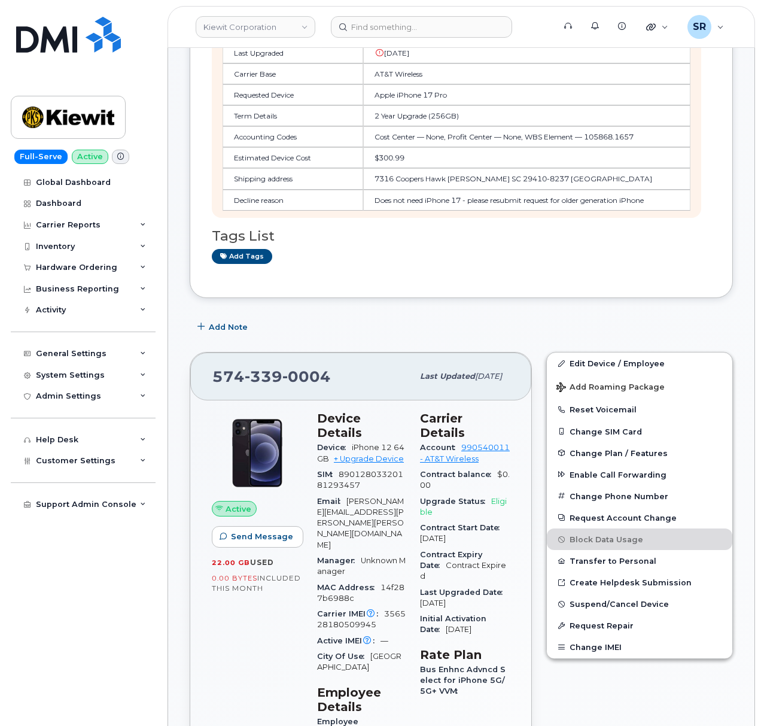
scroll to position [319, 0]
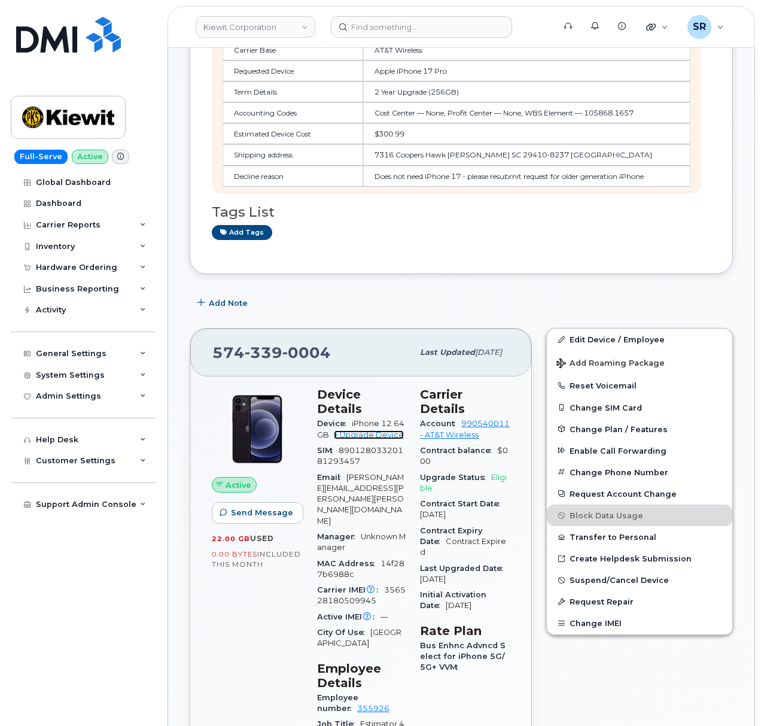
click at [385, 439] on link "+ Upgrade Device" at bounding box center [369, 434] width 70 height 9
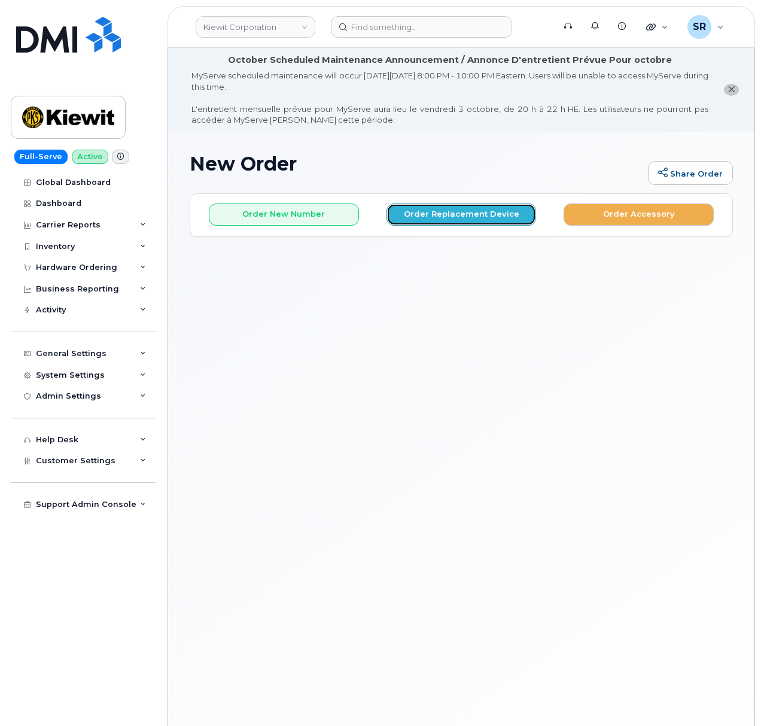
click at [443, 216] on button "Order Replacement Device" at bounding box center [462, 214] width 150 height 22
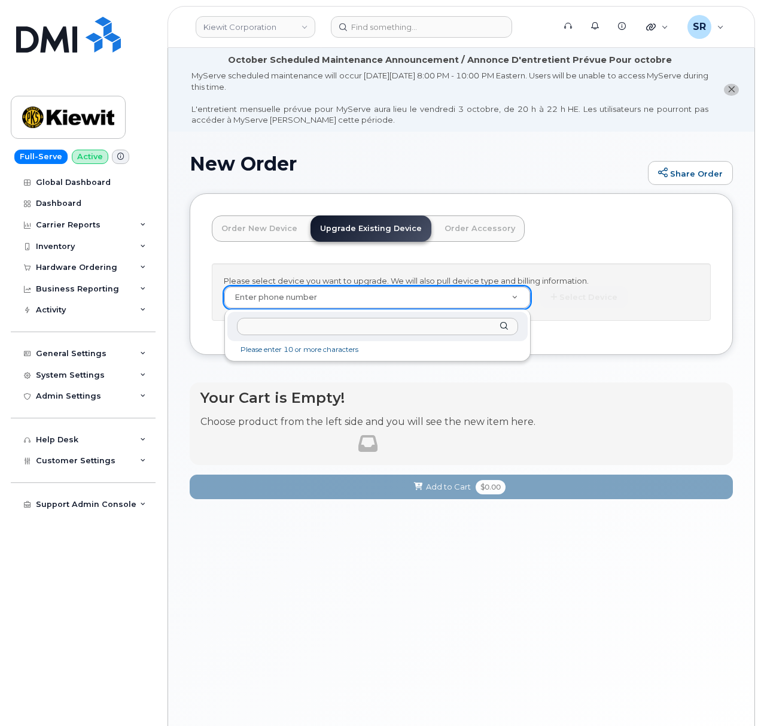
click at [391, 321] on input "text" at bounding box center [377, 326] width 281 height 17
paste input "5743390004"
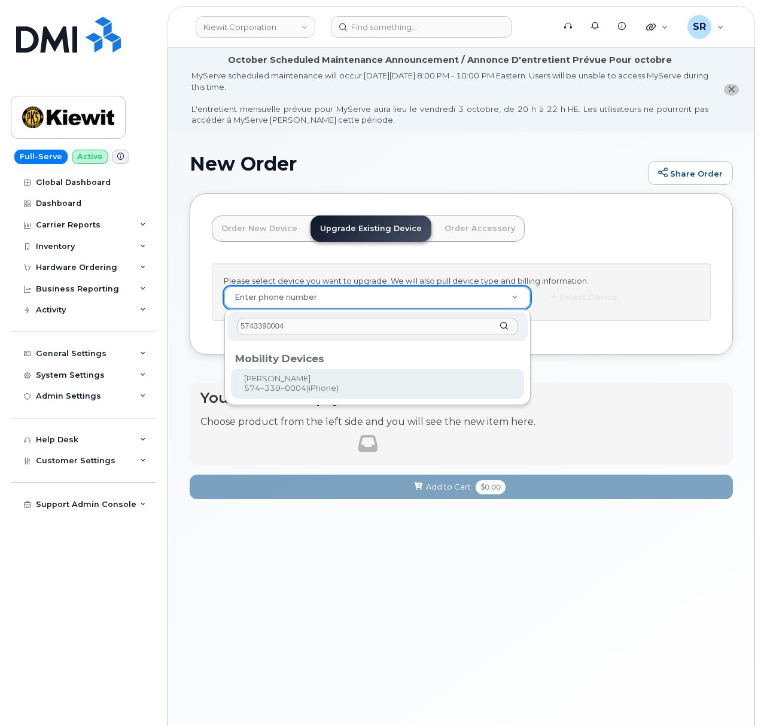
type input "5743390004"
type input "1120414"
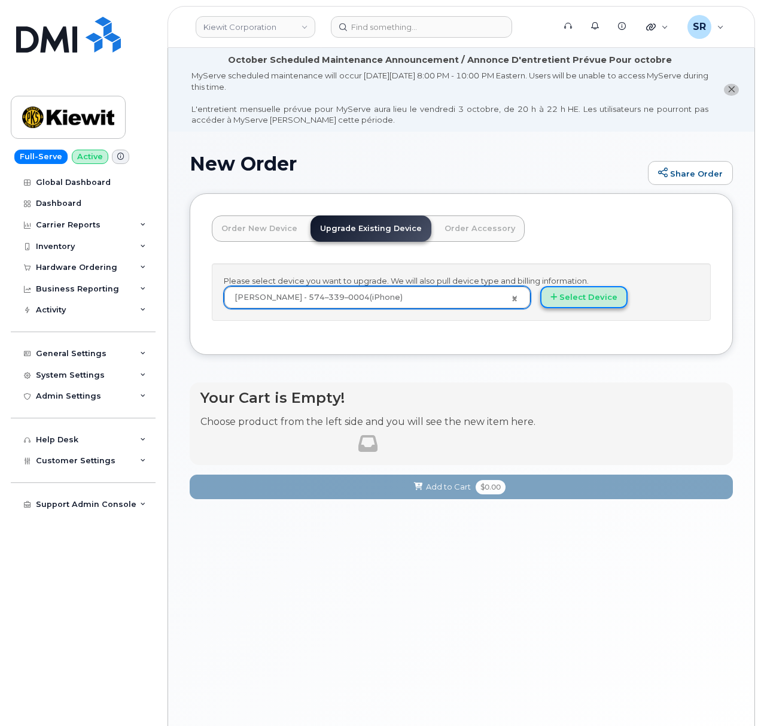
click at [580, 302] on button "Select Device" at bounding box center [583, 297] width 87 height 22
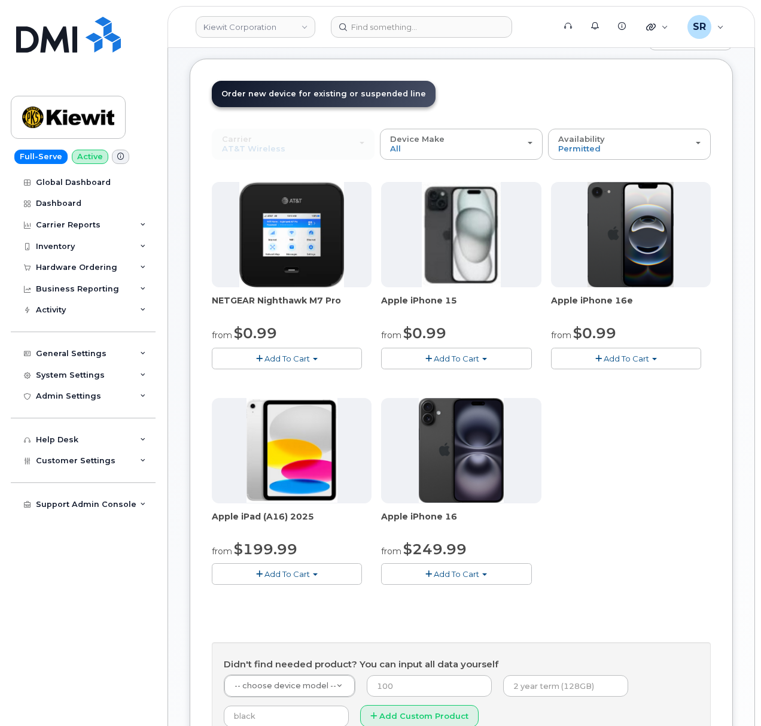
scroll to position [159, 0]
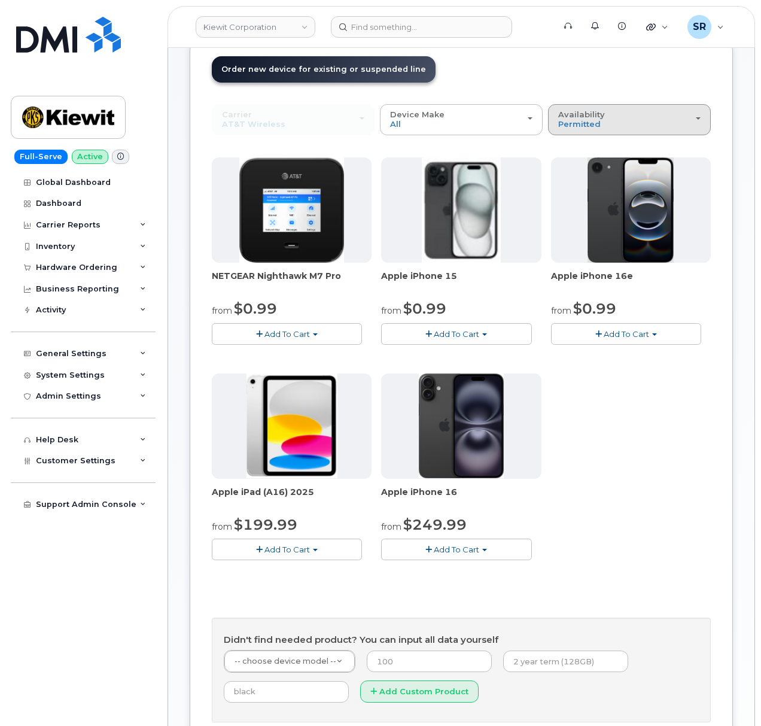
click at [638, 118] on div "Availability Permitted All" at bounding box center [629, 119] width 142 height 19
click at [571, 163] on label "All" at bounding box center [563, 167] width 25 height 14
click at [0, 0] on input "All" at bounding box center [0, 0] width 0 height 0
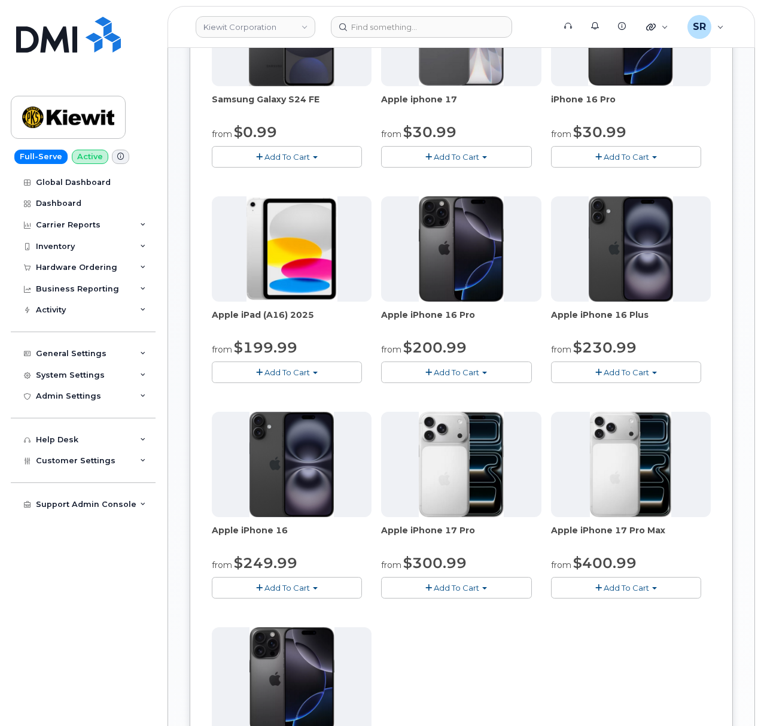
scroll to position [399, 0]
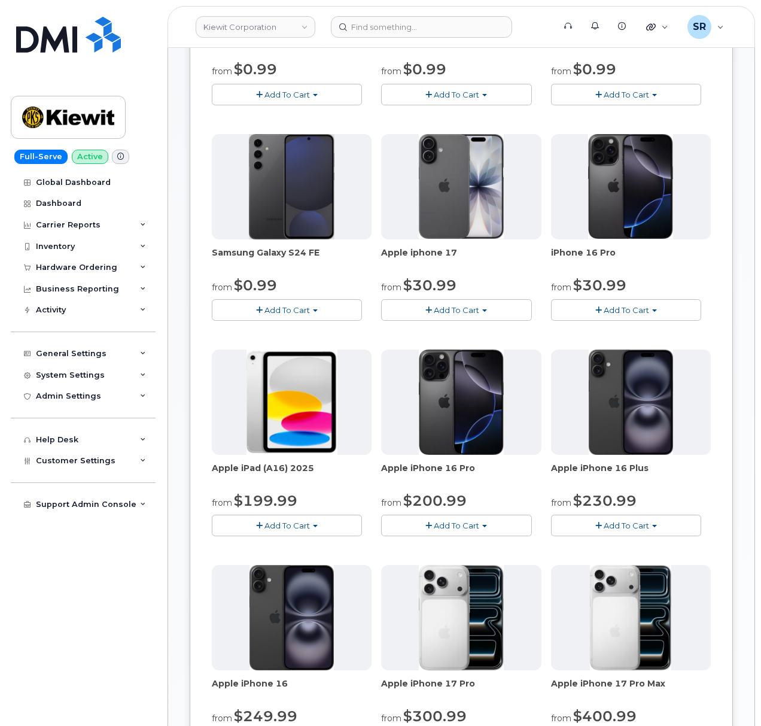
click at [616, 308] on span "Add To Cart" at bounding box center [626, 310] width 45 height 10
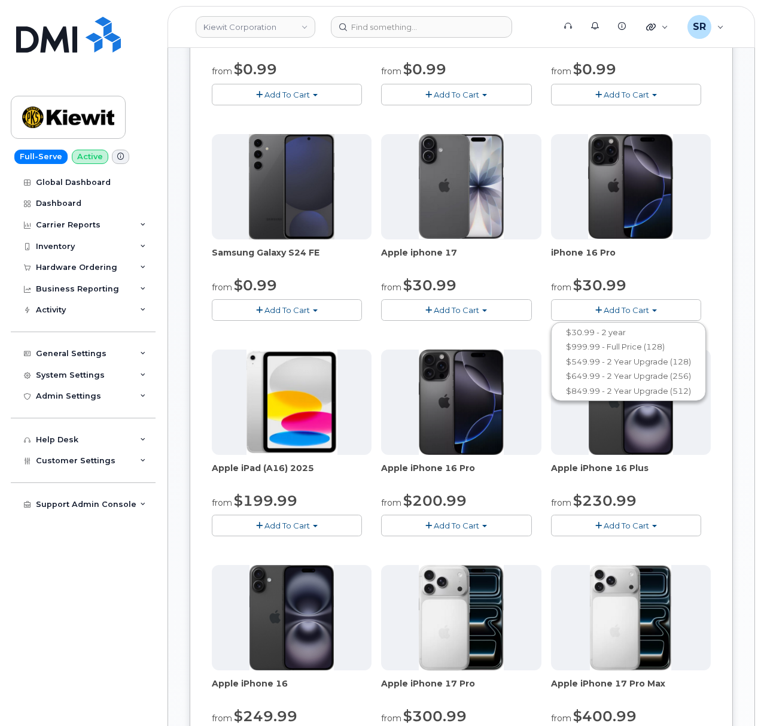
click at [612, 305] on button "Add To Cart" at bounding box center [626, 309] width 150 height 21
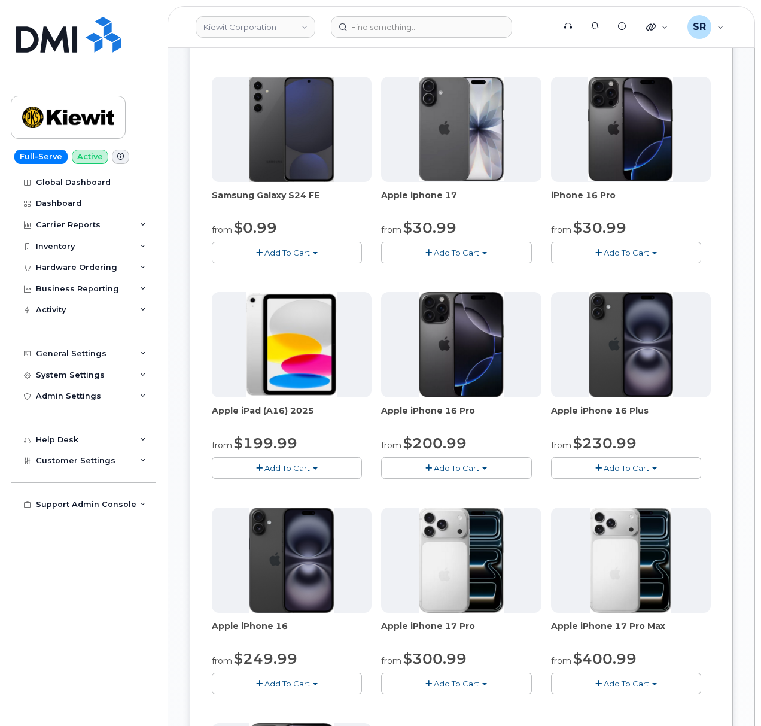
scroll to position [319, 0]
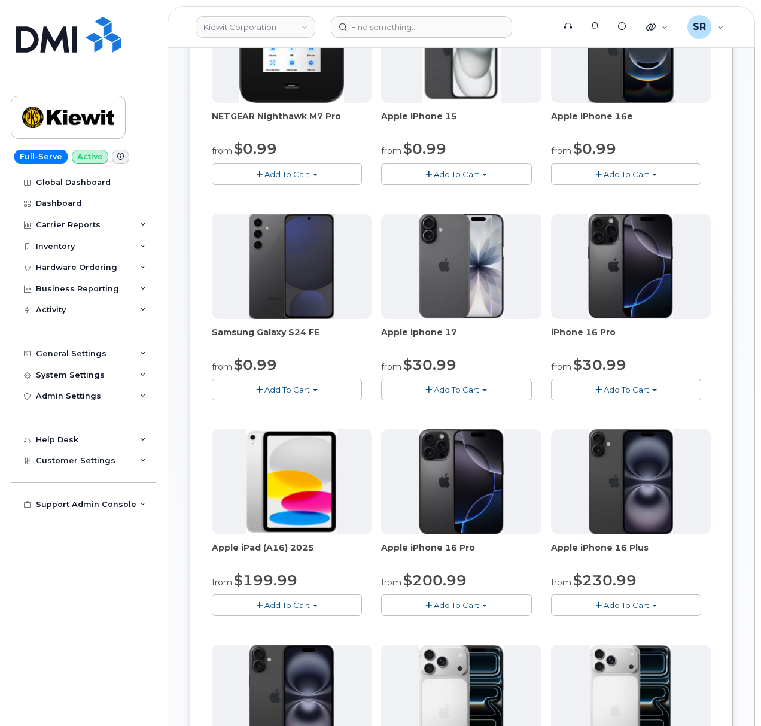
click at [463, 611] on button "Add To Cart" at bounding box center [456, 604] width 150 height 21
click at [467, 606] on span "Add To Cart" at bounding box center [456, 605] width 45 height 10
click at [638, 387] on span "Add To Cart" at bounding box center [626, 390] width 45 height 10
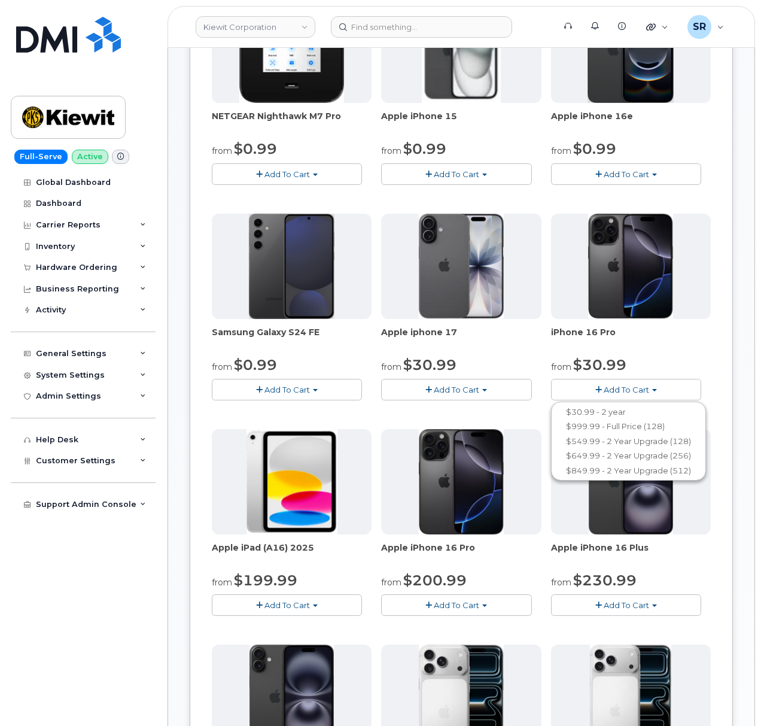
click at [676, 360] on div "from $30.99" at bounding box center [631, 365] width 160 height 20
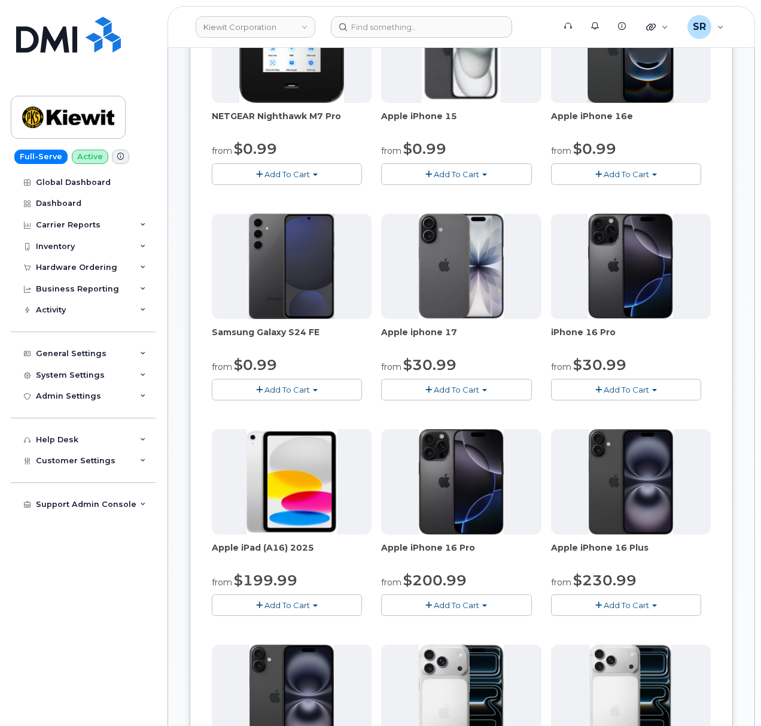
click at [644, 395] on button "Add To Cart" at bounding box center [626, 389] width 150 height 21
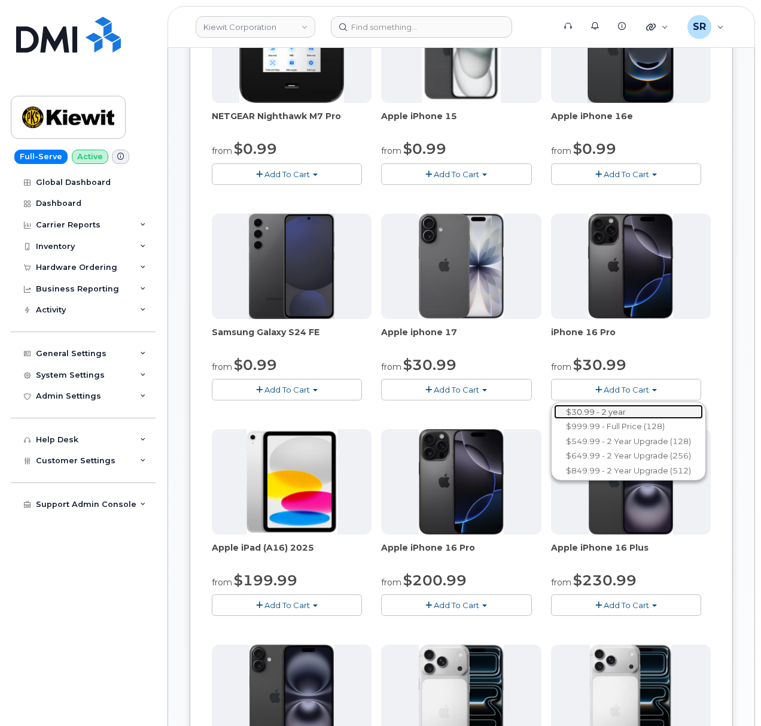
click at [628, 410] on link "$30.99 - 2 year" at bounding box center [628, 411] width 149 height 15
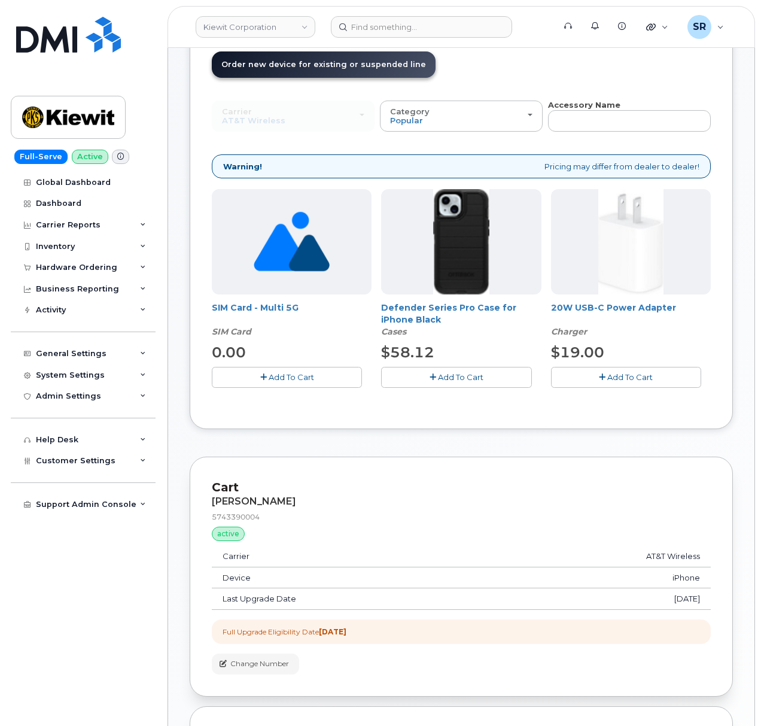
scroll to position [159, 0]
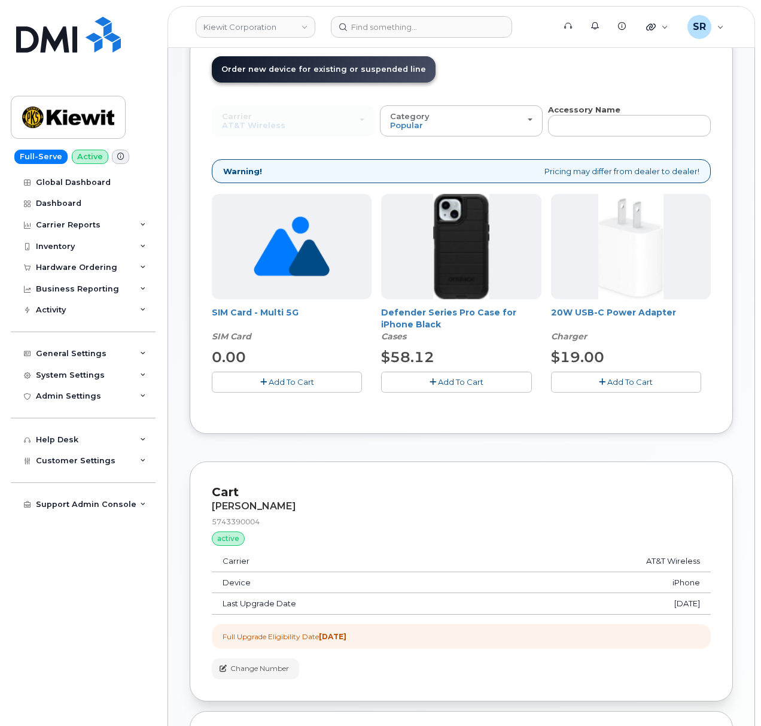
click at [469, 381] on span "Add To Cart" at bounding box center [460, 382] width 45 height 10
click at [651, 385] on span "Add To Cart" at bounding box center [629, 382] width 45 height 10
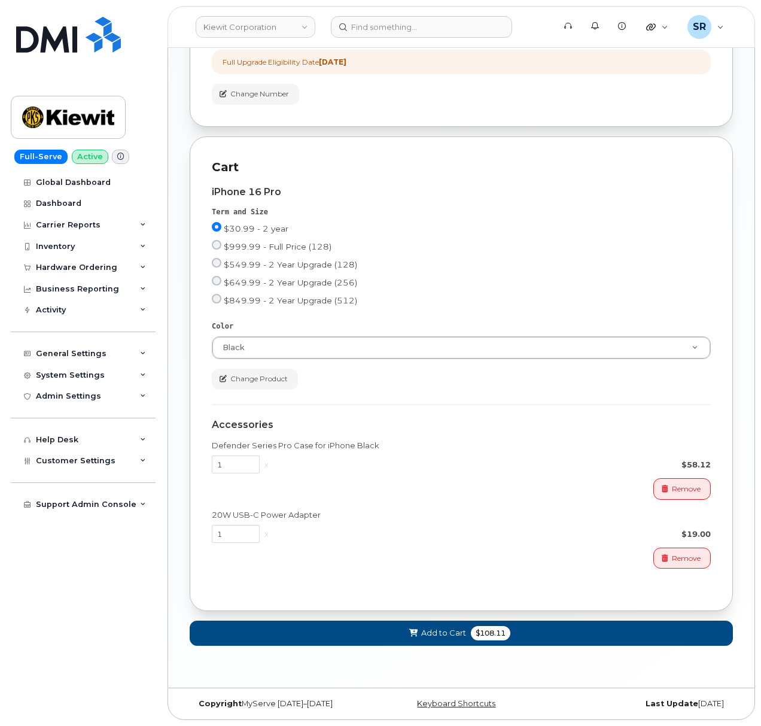
scroll to position [746, 0]
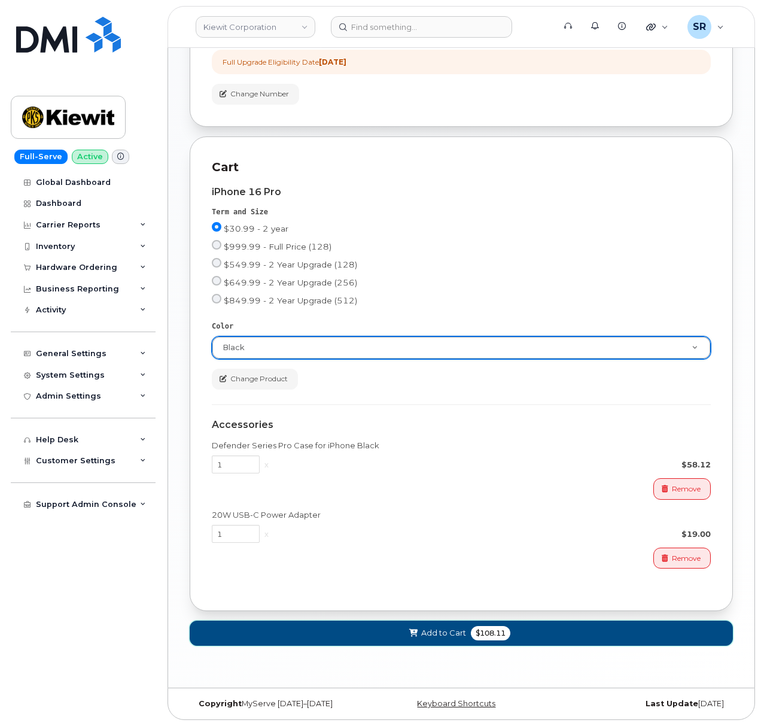
click at [477, 628] on span "$108.11" at bounding box center [490, 633] width 39 height 14
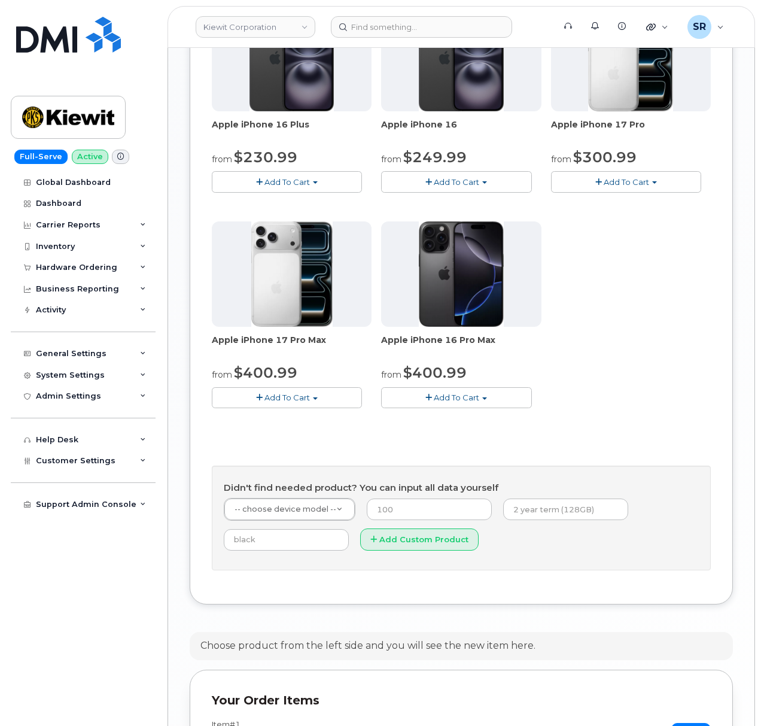
scroll to position [1209, 0]
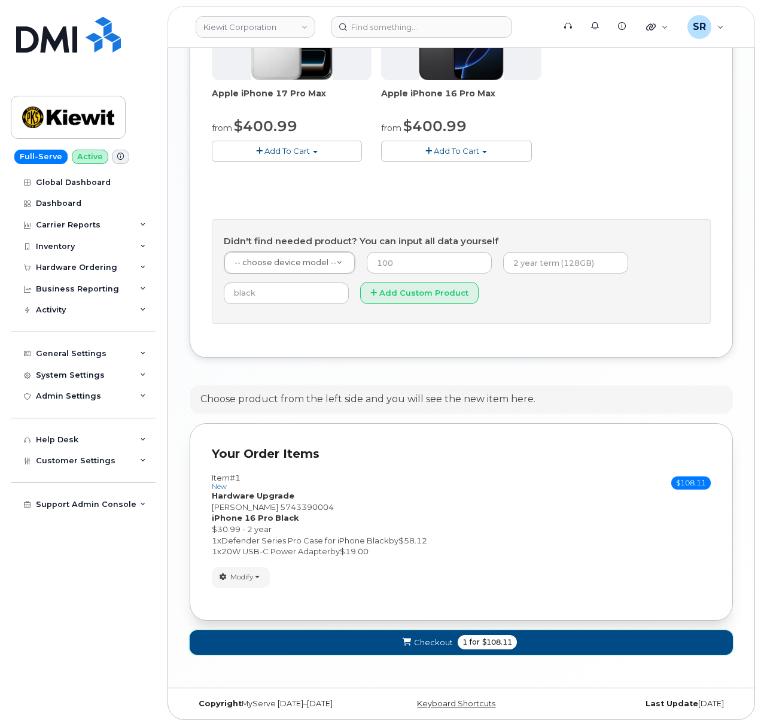
click at [534, 639] on button "Checkout 1 for $108.11" at bounding box center [461, 642] width 543 height 25
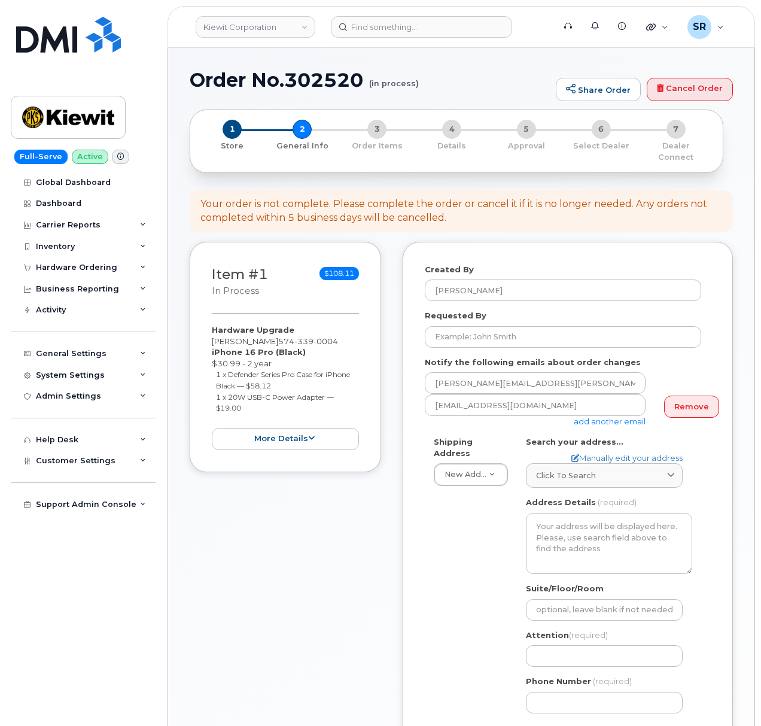
select select
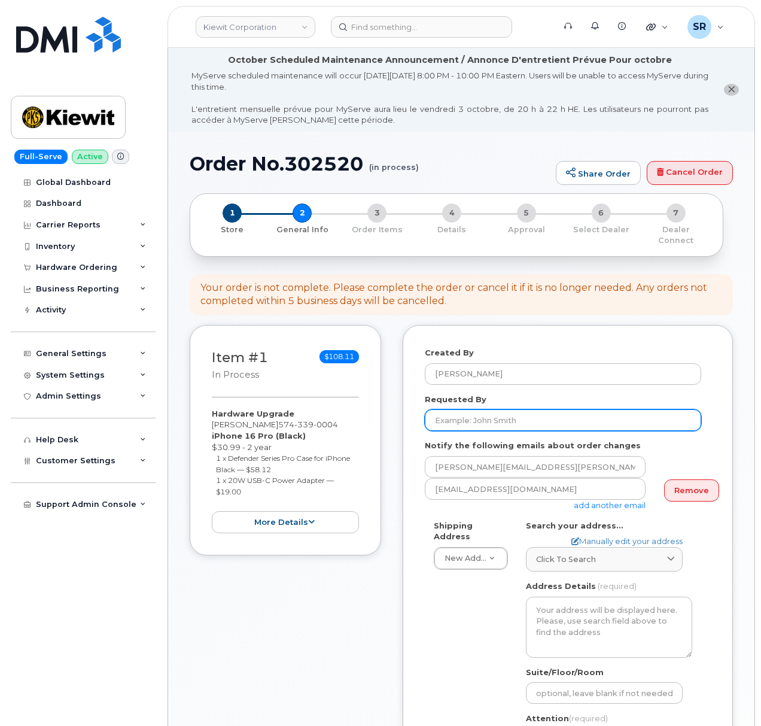
click at [517, 409] on input "Requested By" at bounding box center [563, 420] width 276 height 22
click at [496, 409] on input "Requested By" at bounding box center [563, 420] width 276 height 22
paste input "[PERSON_NAME]"
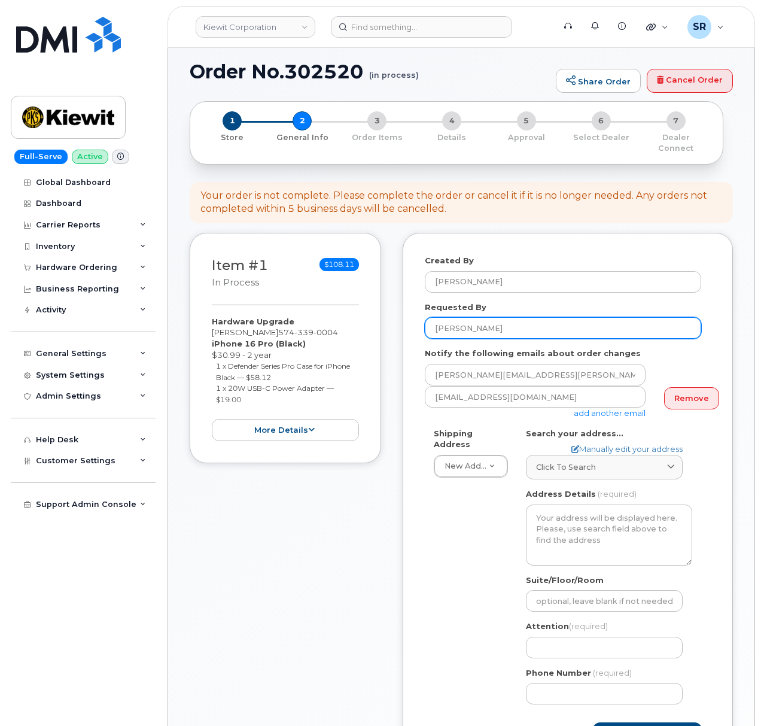
scroll to position [319, 0]
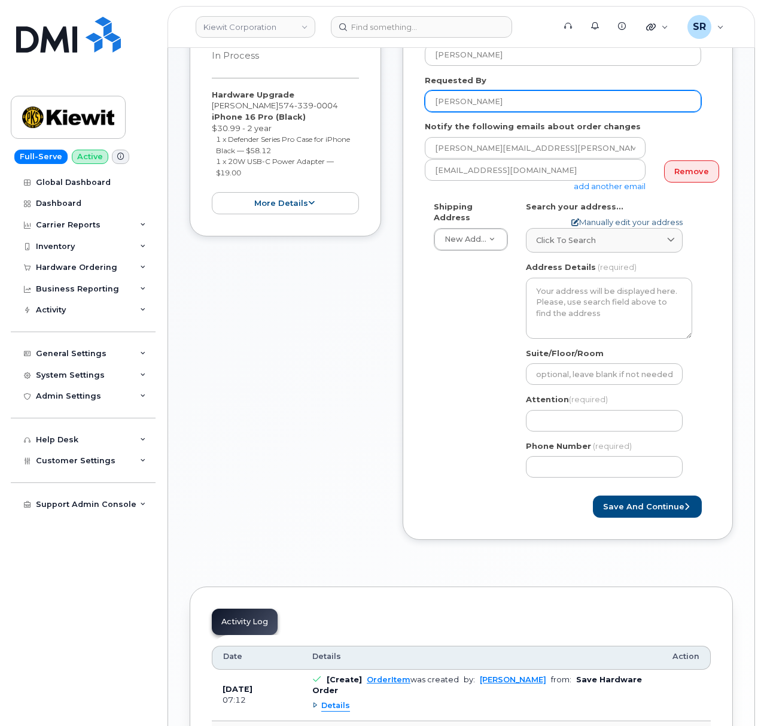
type input "[PERSON_NAME]"
click at [616, 217] on link "Manually edit your address" at bounding box center [626, 222] width 111 height 11
select select
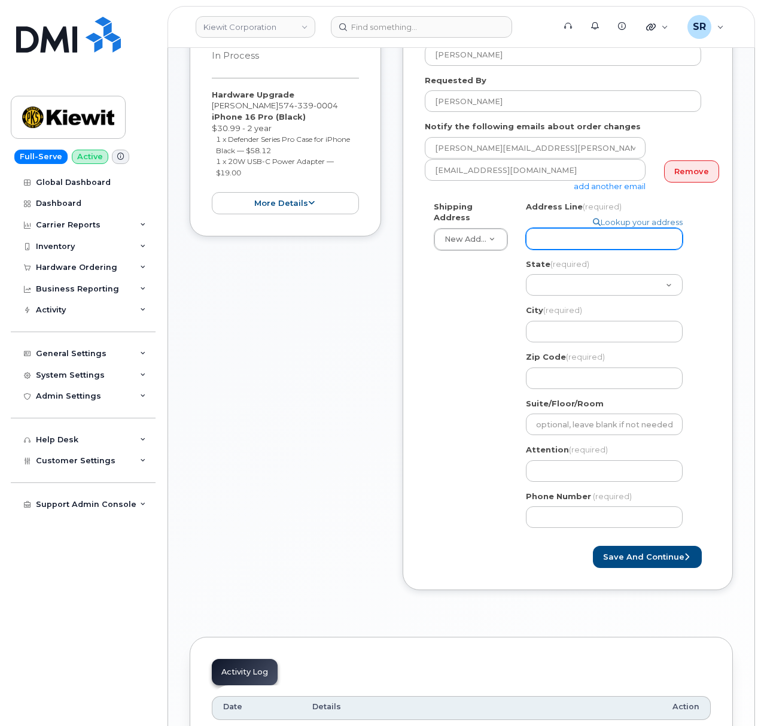
click at [604, 228] on input "Address Line (required)" at bounding box center [604, 239] width 157 height 22
paste input "[STREET_ADDRESS]"
select select
type input "[STREET_ADDRESS]"
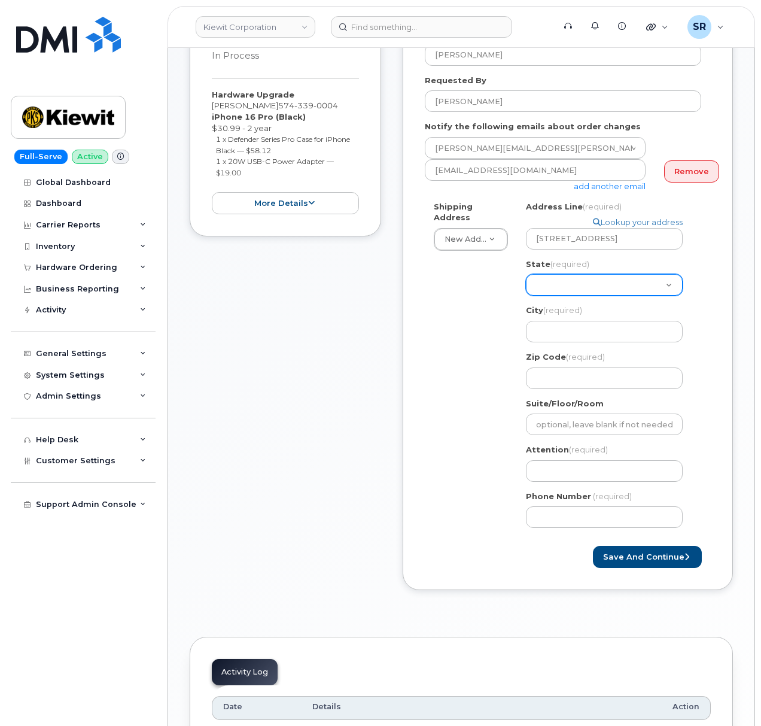
click at [570, 274] on select "[US_STATE] [US_STATE] [US_STATE] [US_STATE] [US_STATE] [US_STATE] [US_STATE] [U…" at bounding box center [604, 285] width 157 height 22
select select "SC"
click at [526, 274] on select "[US_STATE] [US_STATE] [US_STATE] [US_STATE] [US_STATE] [US_STATE] [US_STATE] [U…" at bounding box center [604, 285] width 157 height 22
drag, startPoint x: 589, startPoint y: 324, endPoint x: 708, endPoint y: 264, distance: 133.8
click at [589, 324] on input "City (required)" at bounding box center [604, 332] width 157 height 22
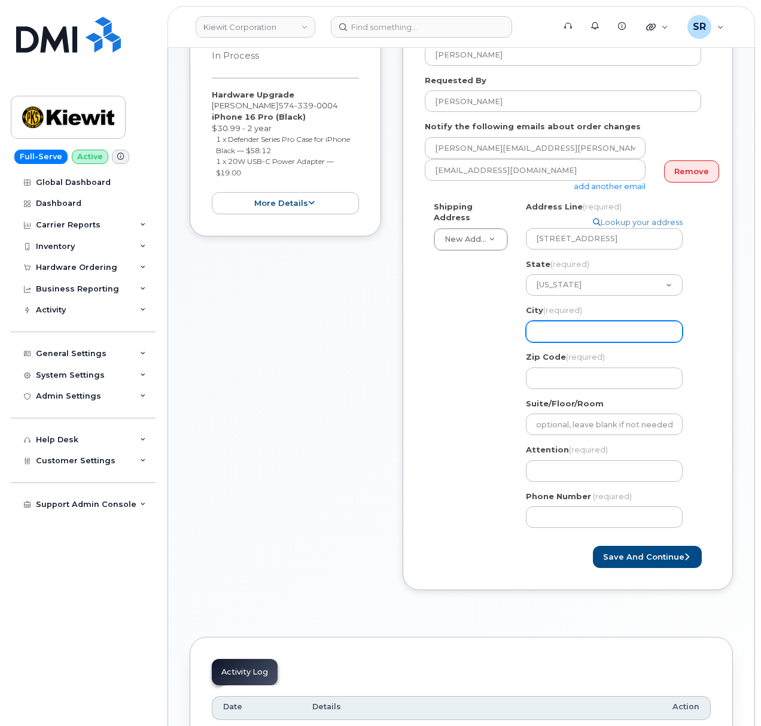
click at [613, 324] on input "City (required)" at bounding box center [604, 332] width 157 height 22
paste input "HANAHAN"
select select
type input "HANAHAN"
click at [477, 327] on div "Shipping Address New Address New Address 2306 foreman rd 6747 Old Us highway 27…" at bounding box center [563, 369] width 276 height 336
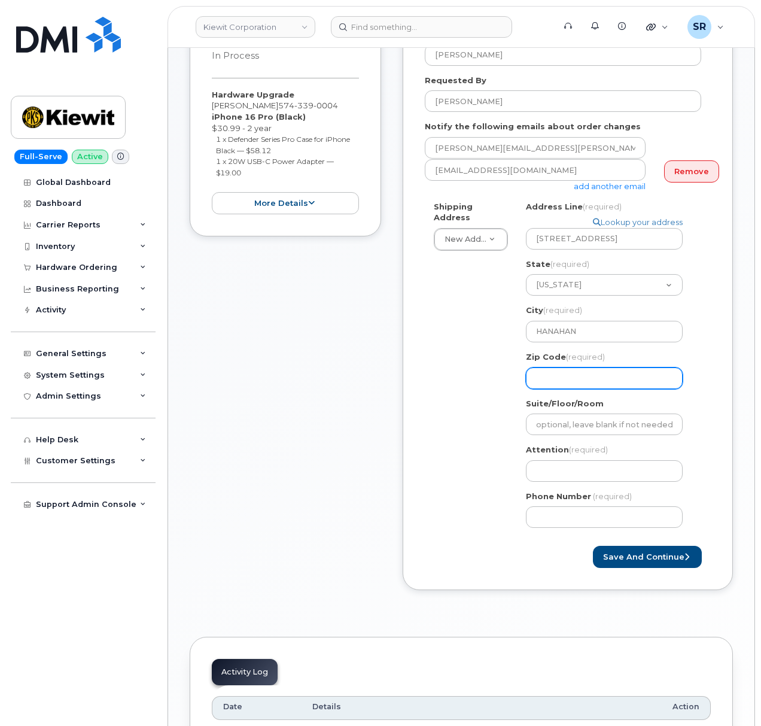
click at [567, 375] on input "Zip Code (required)" at bounding box center [604, 378] width 157 height 22
click at [618, 367] on input "Zip Code (required)" at bounding box center [604, 378] width 157 height 22
paste input "29410"
select select
type input "29410"
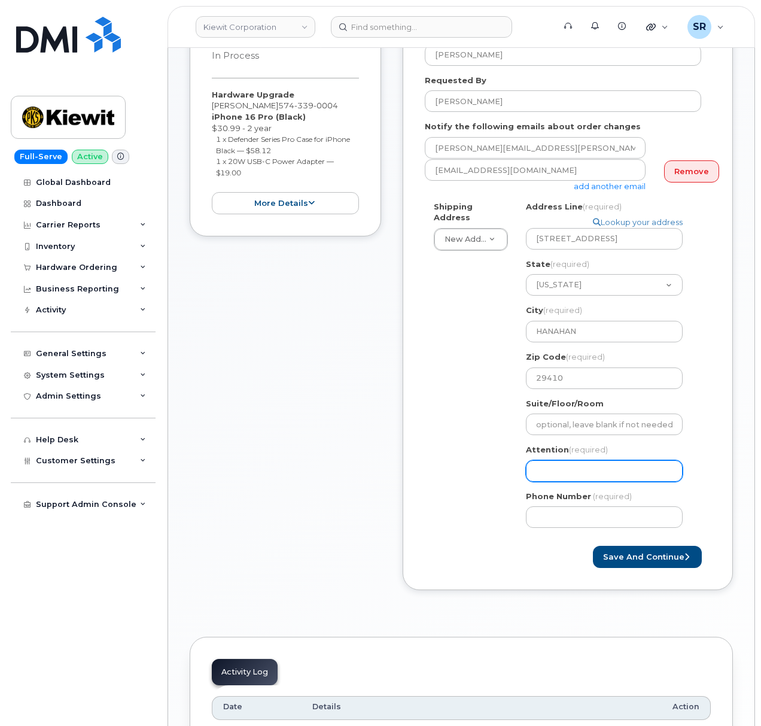
click at [556, 460] on input "Attention (required)" at bounding box center [604, 471] width 157 height 22
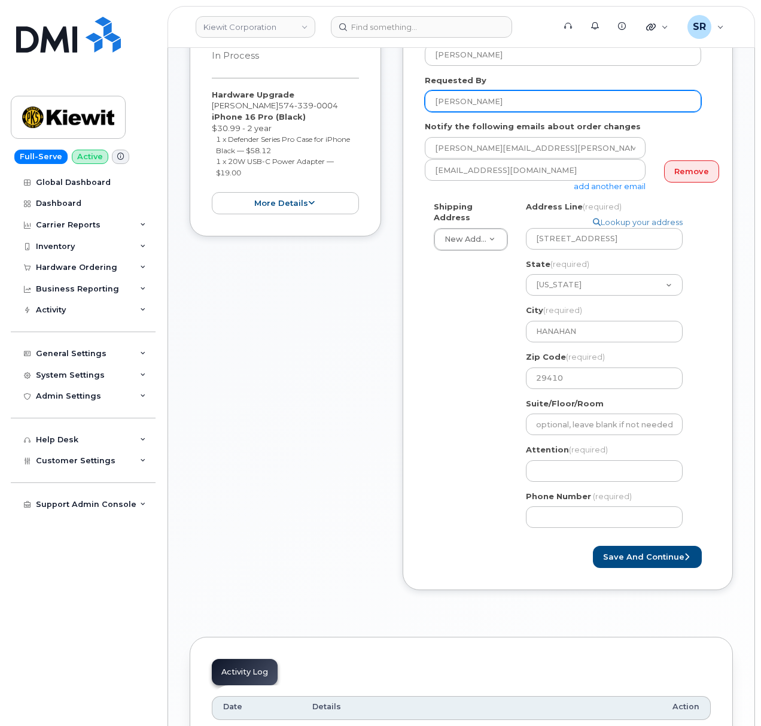
drag, startPoint x: 519, startPoint y: 91, endPoint x: 412, endPoint y: 90, distance: 107.1
click at [412, 90] on div "Created By Sebastian Reissig Requested By John Krupilis Notify the following em…" at bounding box center [568, 298] width 330 height 584
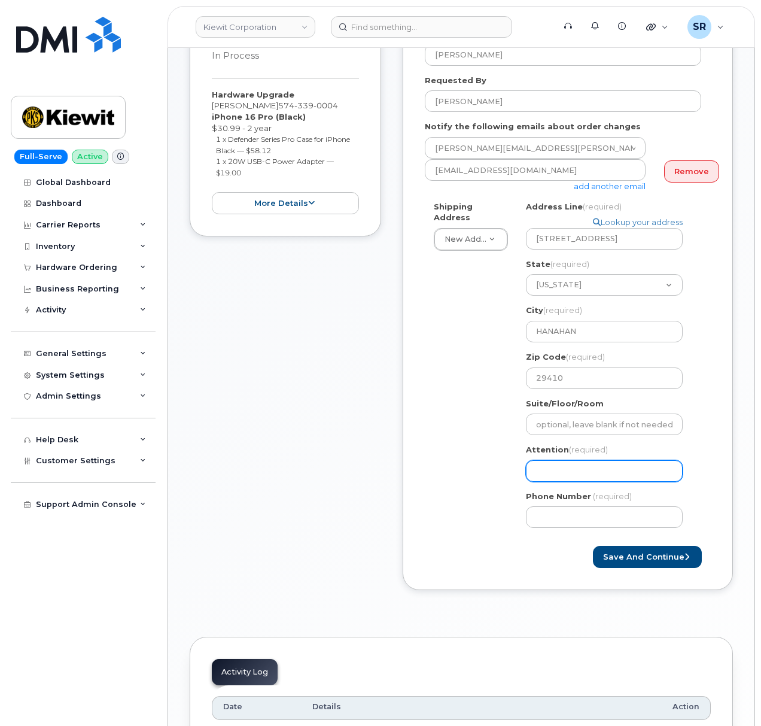
click at [560, 463] on input "Attention (required)" at bounding box center [604, 471] width 157 height 22
paste input "[PERSON_NAME]"
select select
type input "[PERSON_NAME]"
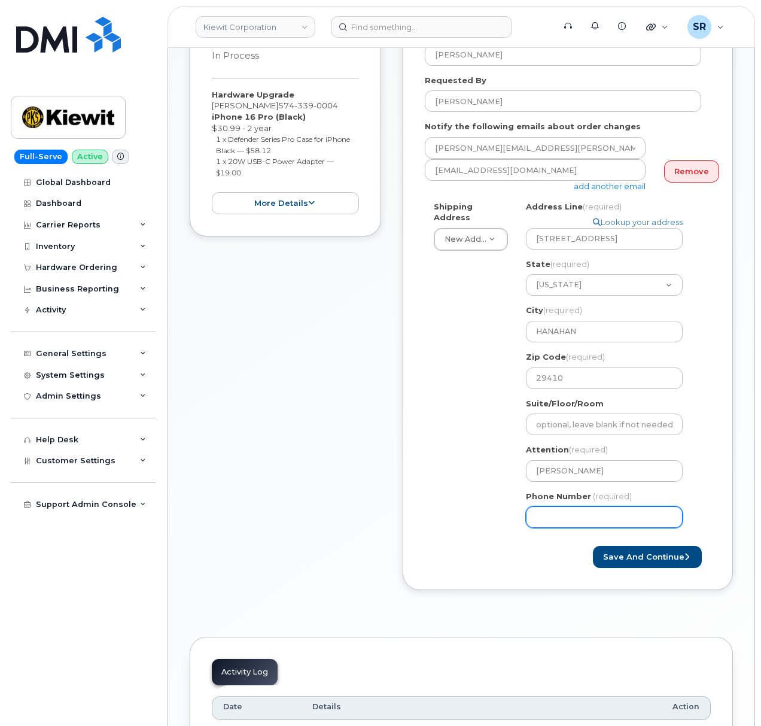
click at [446, 461] on div "Shipping Address New Address New Address 2306 foreman rd 6747 Old Us highway 27…" at bounding box center [563, 369] width 276 height 336
click at [577, 493] on div "Phone Number (required)" at bounding box center [609, 510] width 166 height 38
click at [578, 506] on input "Phone Number" at bounding box center [604, 517] width 157 height 22
paste input "5743390004"
select select
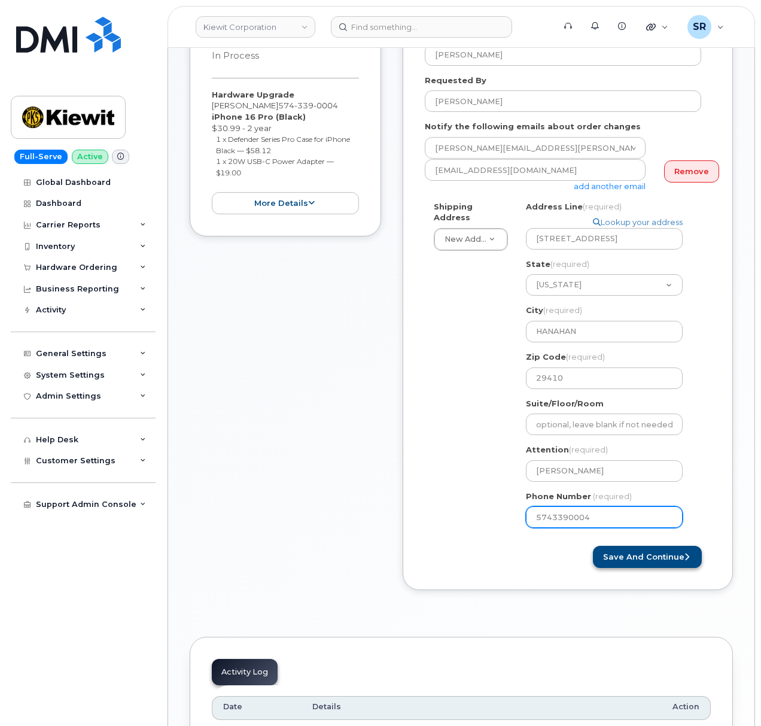
type input "5743390004"
click at [628, 546] on button "Save and Continue" at bounding box center [647, 557] width 109 height 22
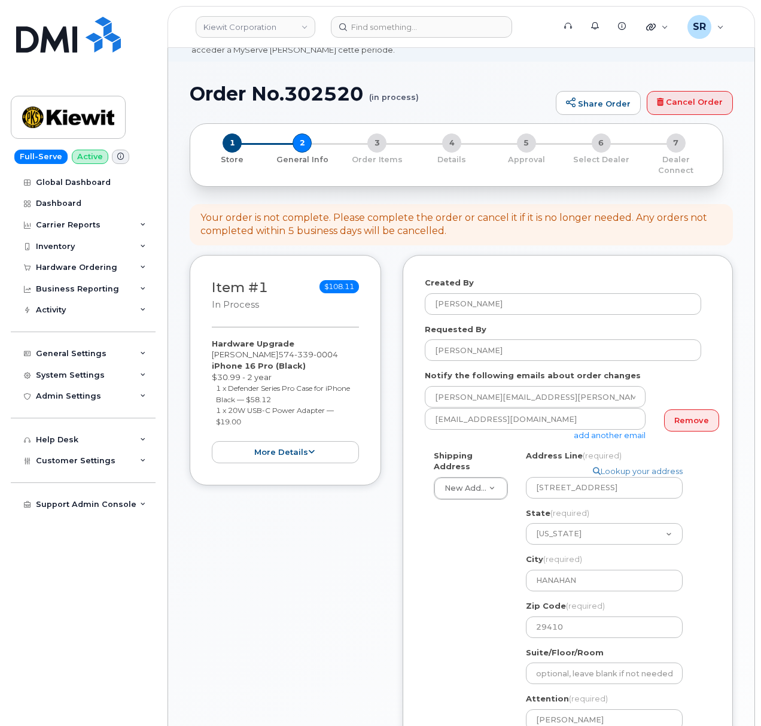
scroll to position [0, 0]
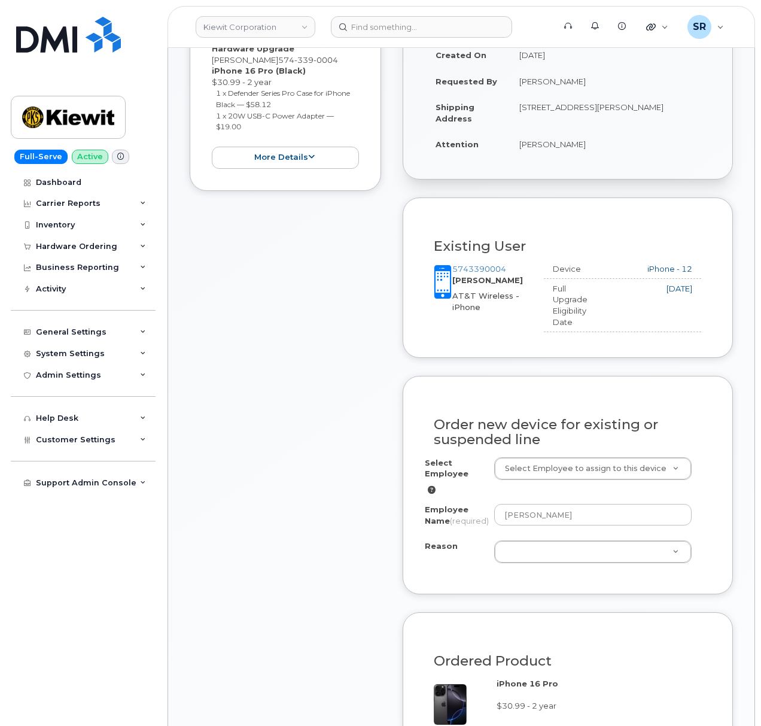
scroll to position [403, 0]
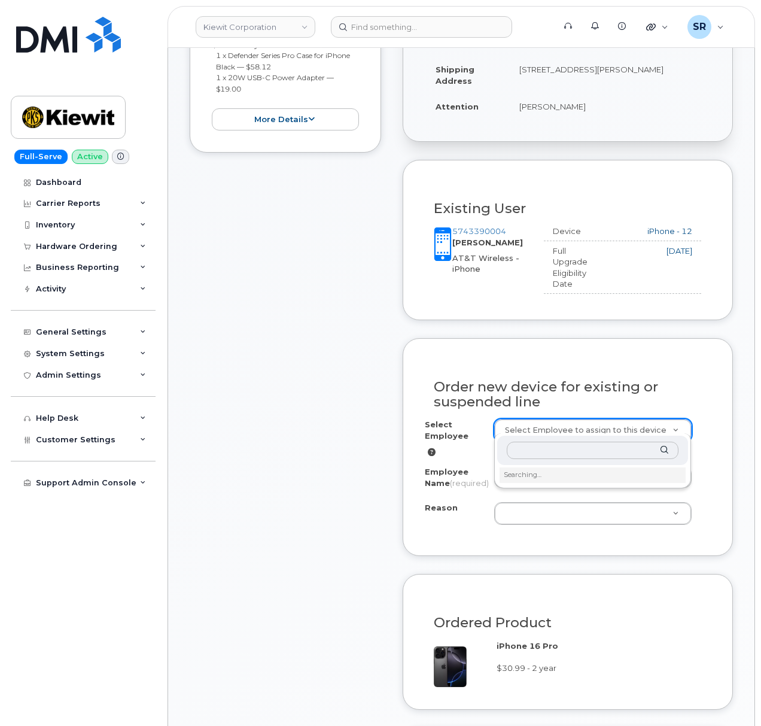
type input "5743390004"
click at [568, 451] on input "5743390004" at bounding box center [593, 450] width 172 height 17
drag, startPoint x: 550, startPoint y: 453, endPoint x: 452, endPoint y: 452, distance: 98.1
click at [452, 452] on body "Kiewit Corporation Support Alerts Knowledge Base Quicklinks Suspend / Cancel De…" at bounding box center [380, 692] width 761 height 2190
click at [568, 445] on input "text" at bounding box center [593, 450] width 172 height 17
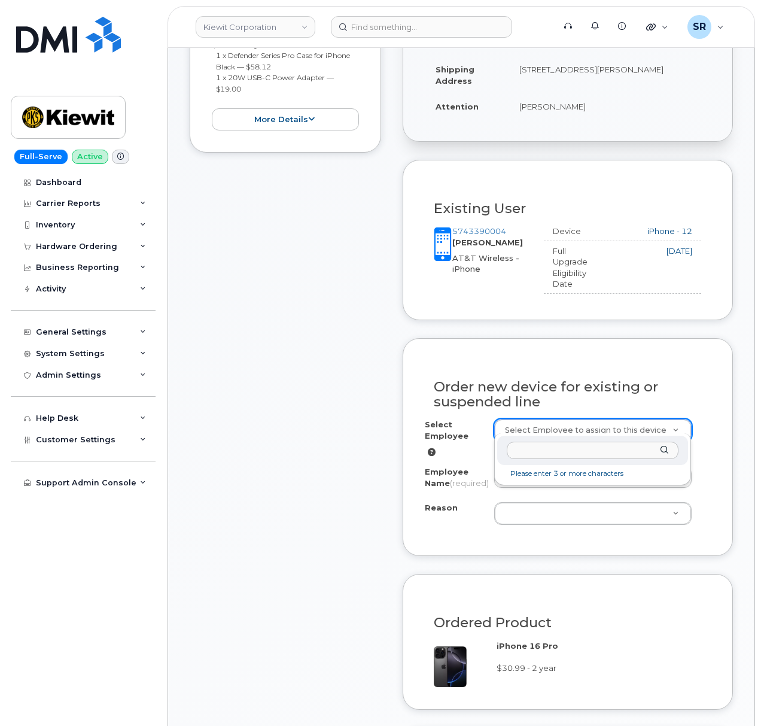
paste input "[PERSON_NAME]"
type input "[PERSON_NAME]"
type input "2153126"
type input "[PERSON_NAME]"
select select
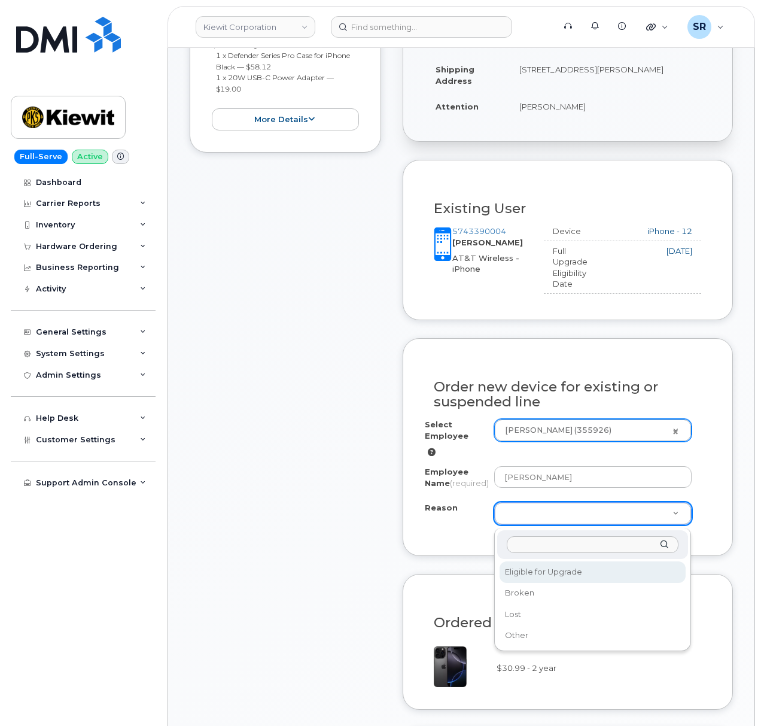
select select "eligible_for_upgrade"
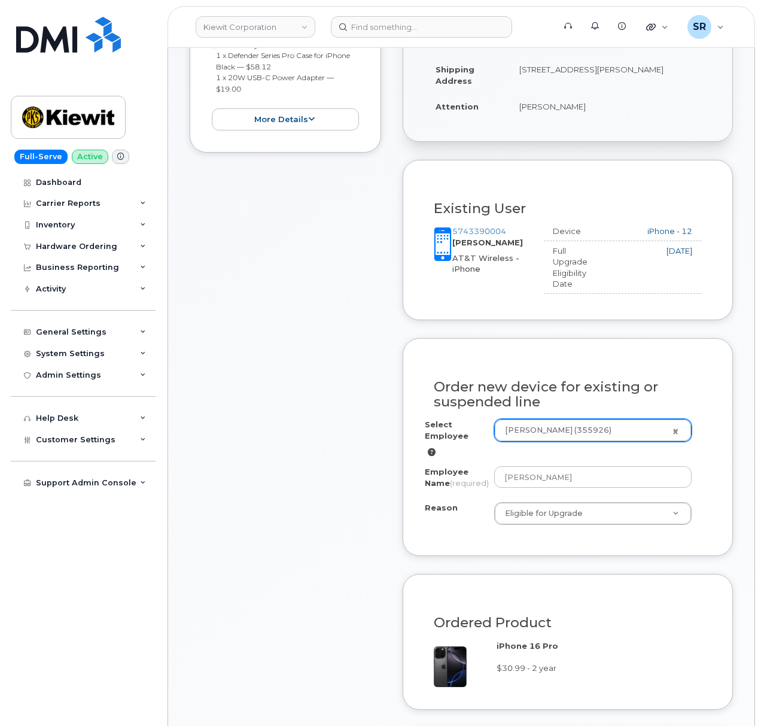
click at [391, 562] on div "Item #1 in process $108.11 Hardware Upgrade JOHN KRUPILIS 574 339 0004 iPhone 1…" at bounding box center [461, 518] width 543 height 1193
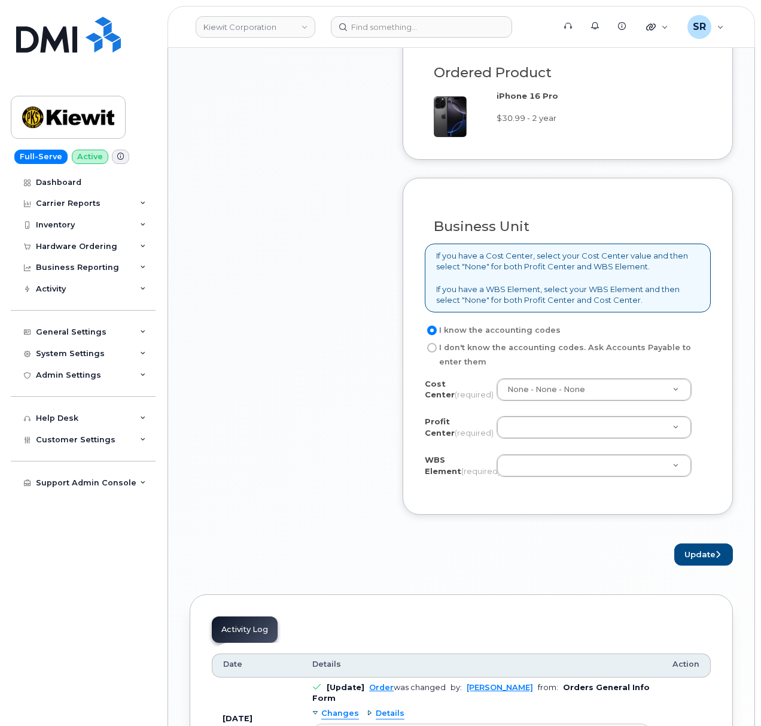
scroll to position [961, 0]
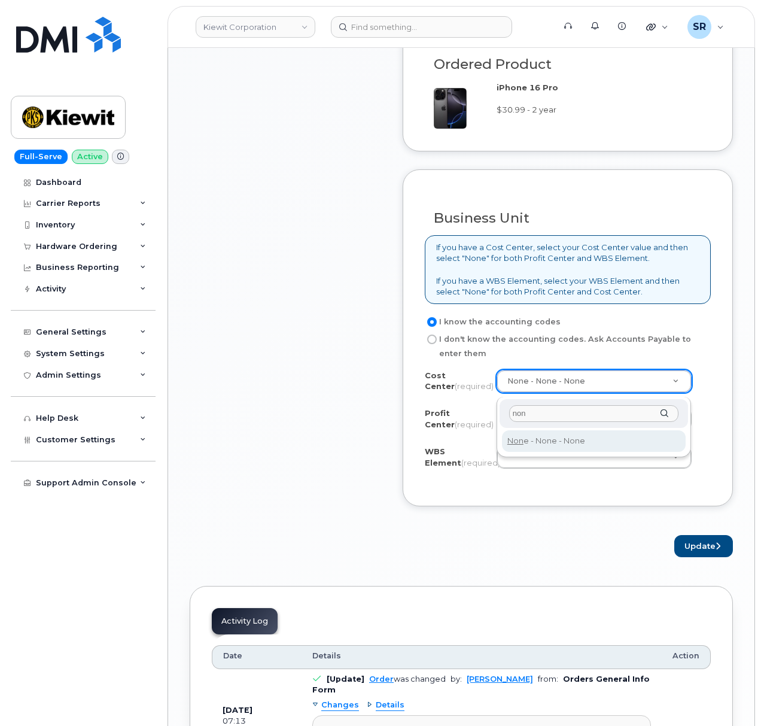
type input "non"
type input "None"
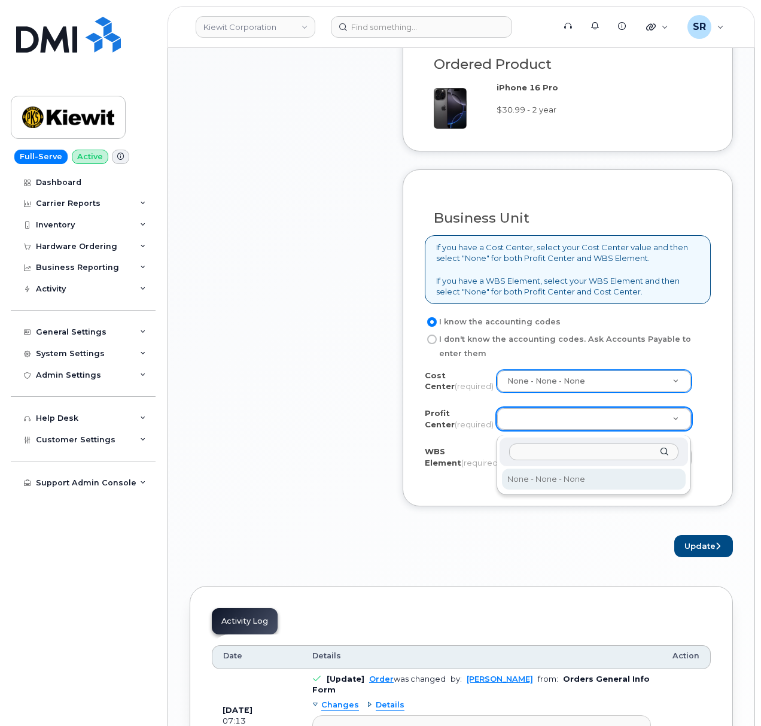
select select "None"
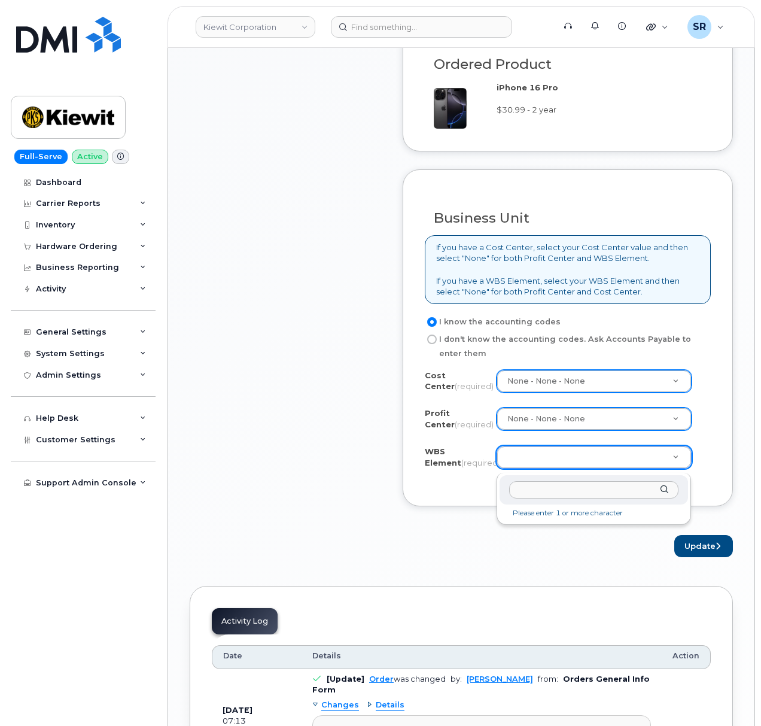
click at [594, 484] on input "text" at bounding box center [594, 489] width 170 height 17
paste input "105868.1657"
type input "105868.1657"
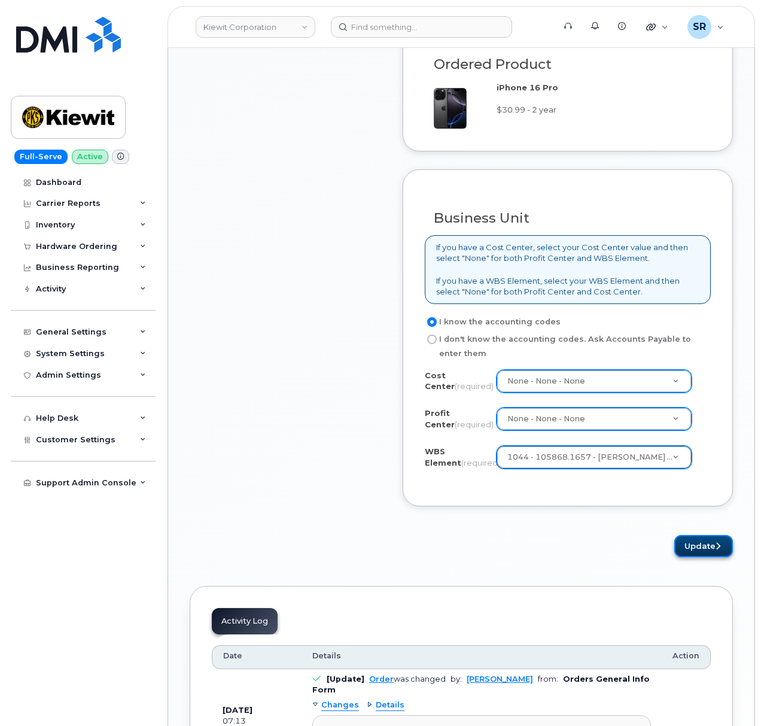
click at [702, 551] on button "Update" at bounding box center [703, 546] width 59 height 22
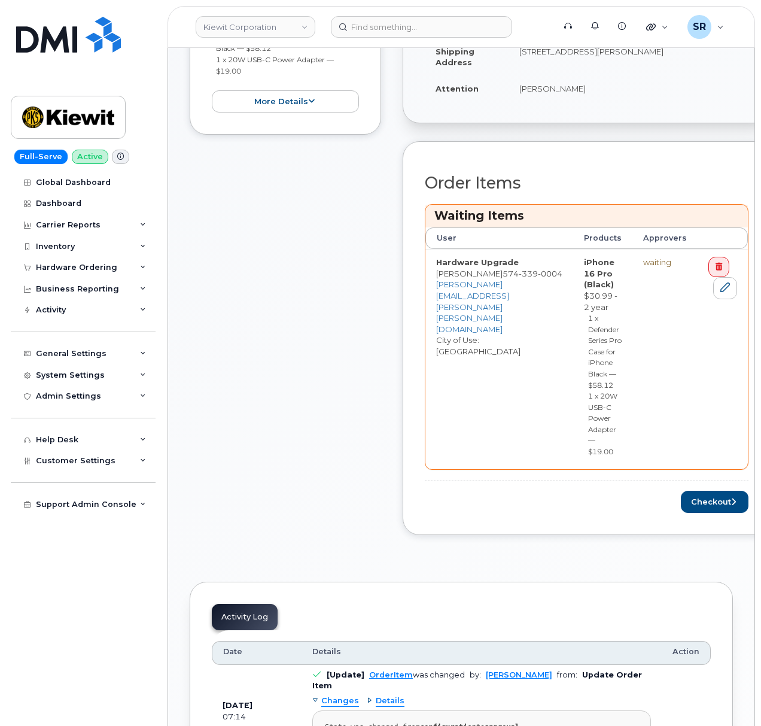
scroll to position [479, 0]
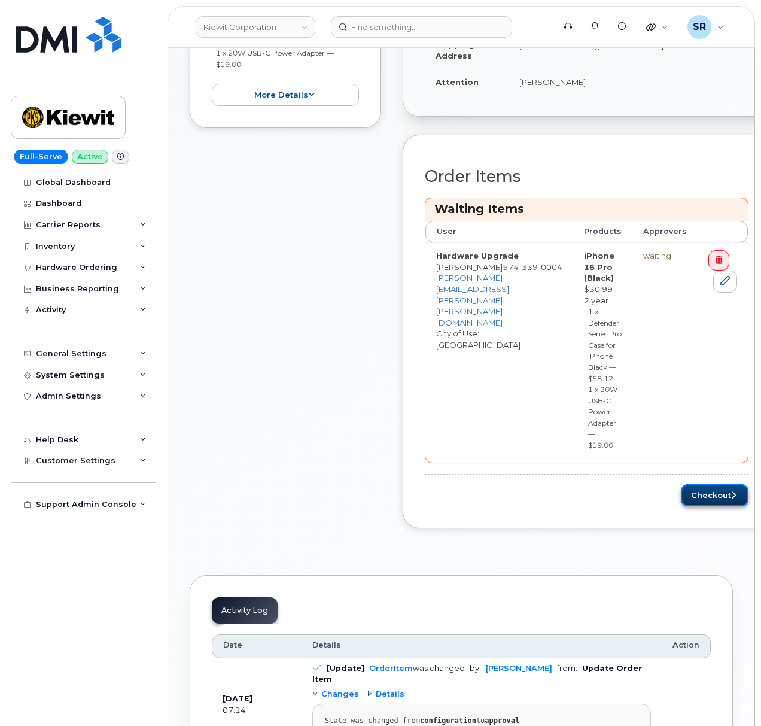
click at [699, 492] on button "Checkout" at bounding box center [715, 495] width 68 height 22
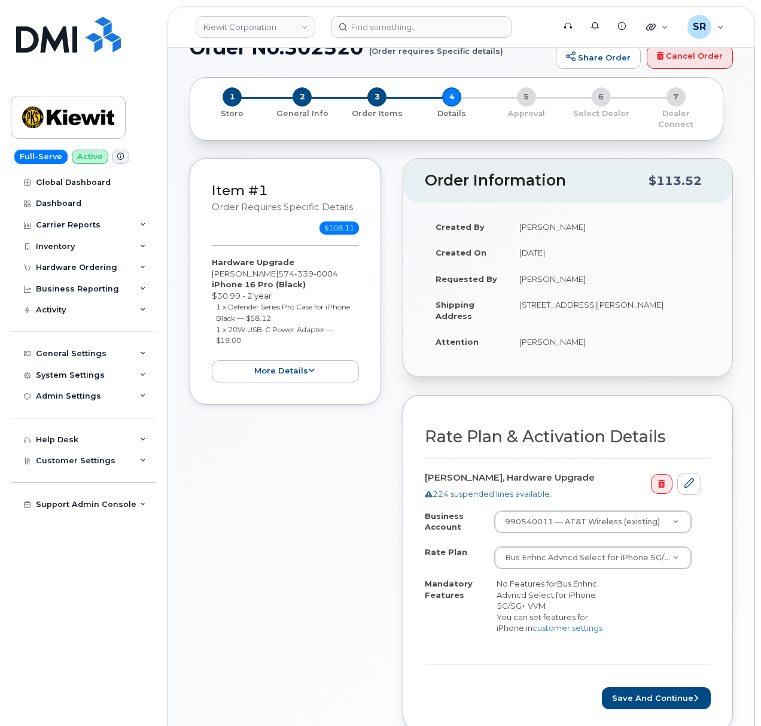
scroll to position [239, 0]
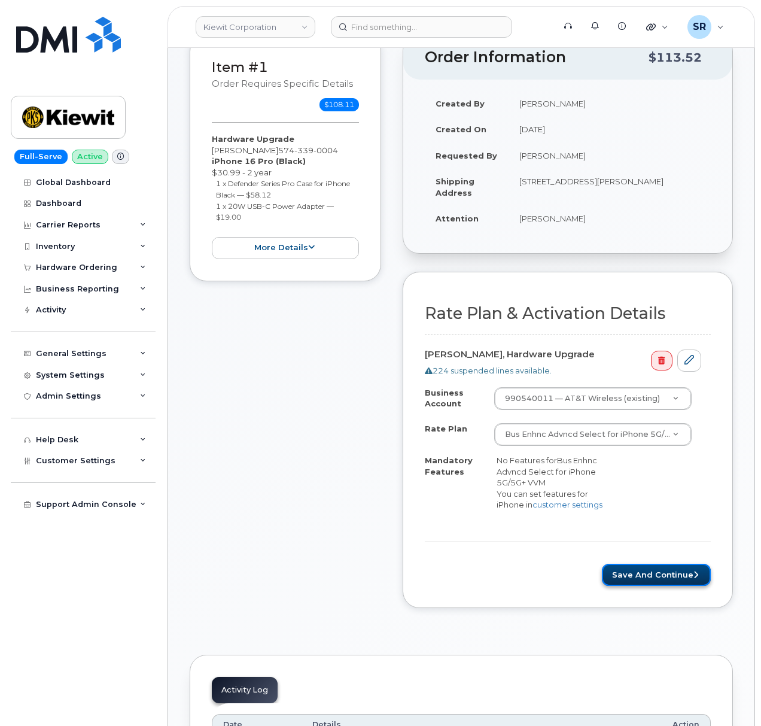
click at [686, 585] on button "Save and Continue" at bounding box center [656, 575] width 109 height 22
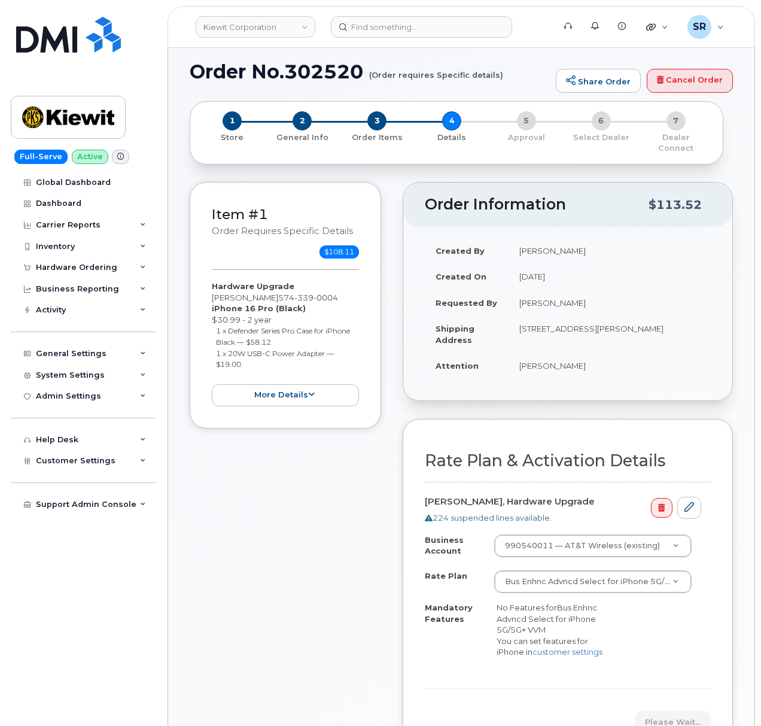
scroll to position [80, 0]
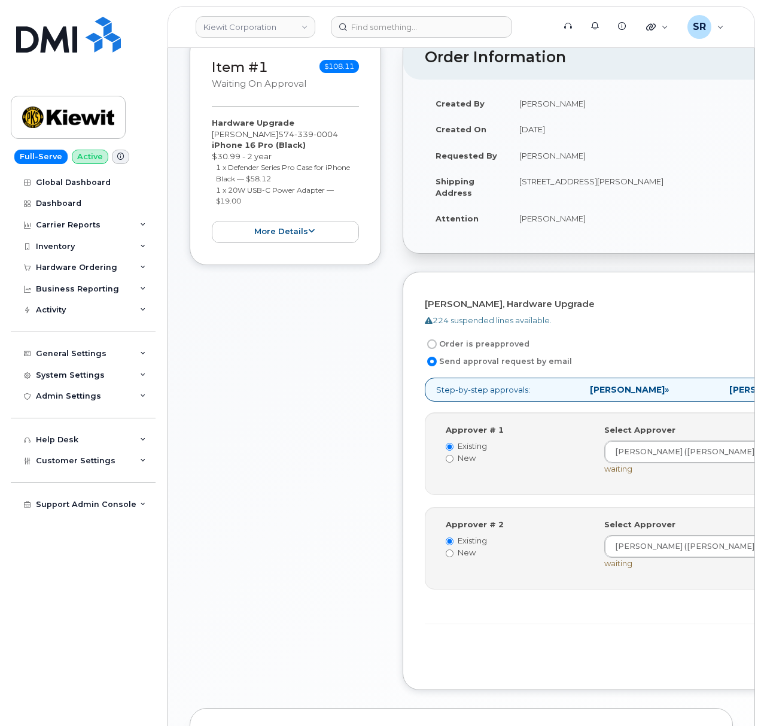
scroll to position [323, 0]
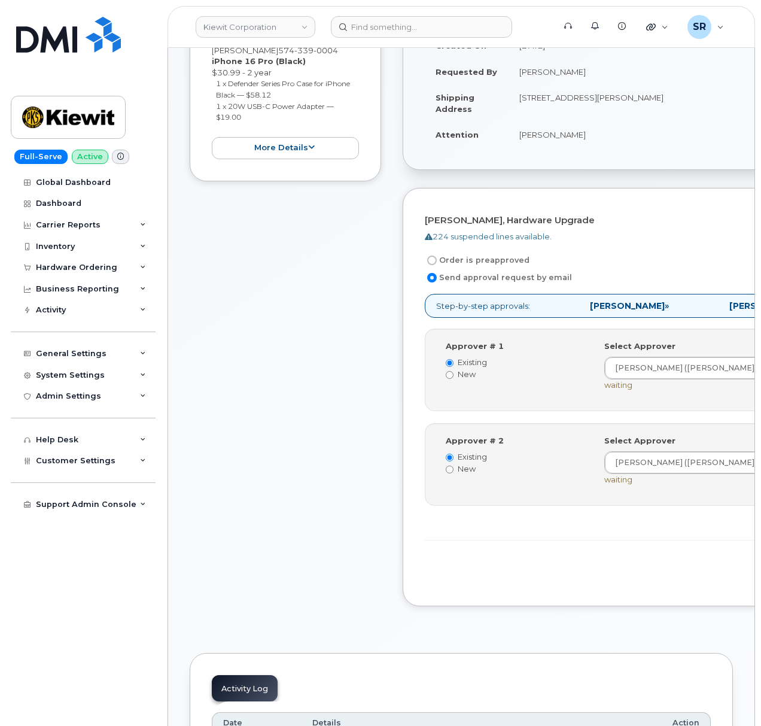
click at [291, 413] on div "Item #1 Waiting On Approval $108.11 Hardware Upgrade John Krupilis 574 339 0004…" at bounding box center [285, 288] width 191 height 674
click at [250, 391] on div "Item #1 Waiting On Approval $108.11 Hardware Upgrade John Krupilis 574 339 0004…" at bounding box center [285, 288] width 191 height 674
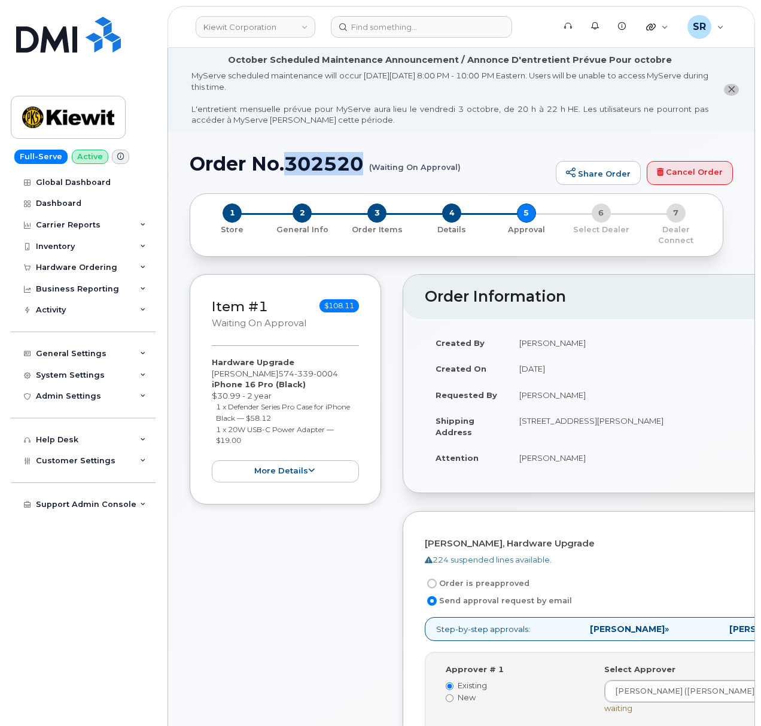
drag, startPoint x: 366, startPoint y: 162, endPoint x: 291, endPoint y: 165, distance: 75.5
click at [291, 165] on h1 "Order No.302520 (Waiting On Approval)" at bounding box center [370, 163] width 360 height 21
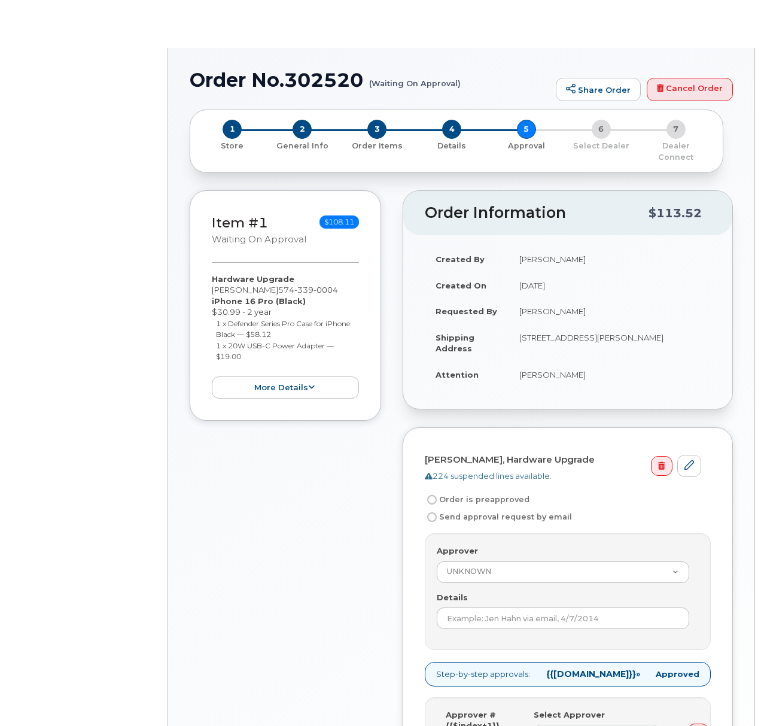
radio input "true"
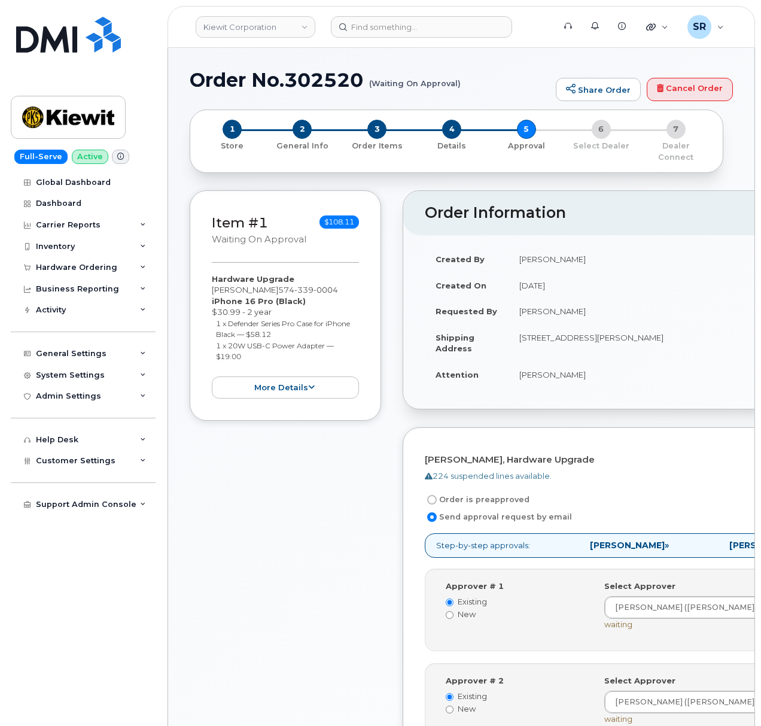
click at [305, 591] on div "Item #1 Waiting On Approval $108.11 Hardware Upgrade [PERSON_NAME] [PHONE_NUMBE…" at bounding box center [285, 532] width 191 height 685
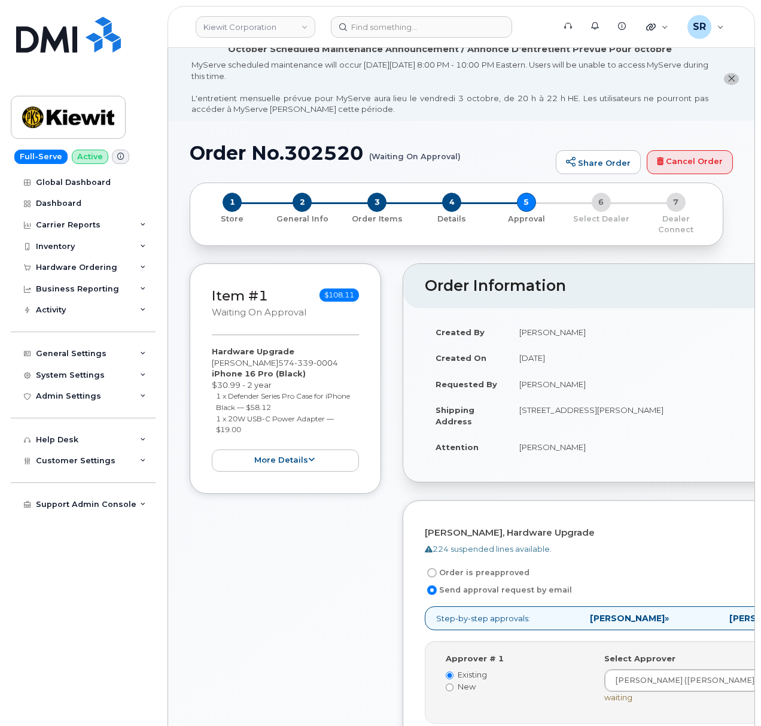
scroll to position [8, 0]
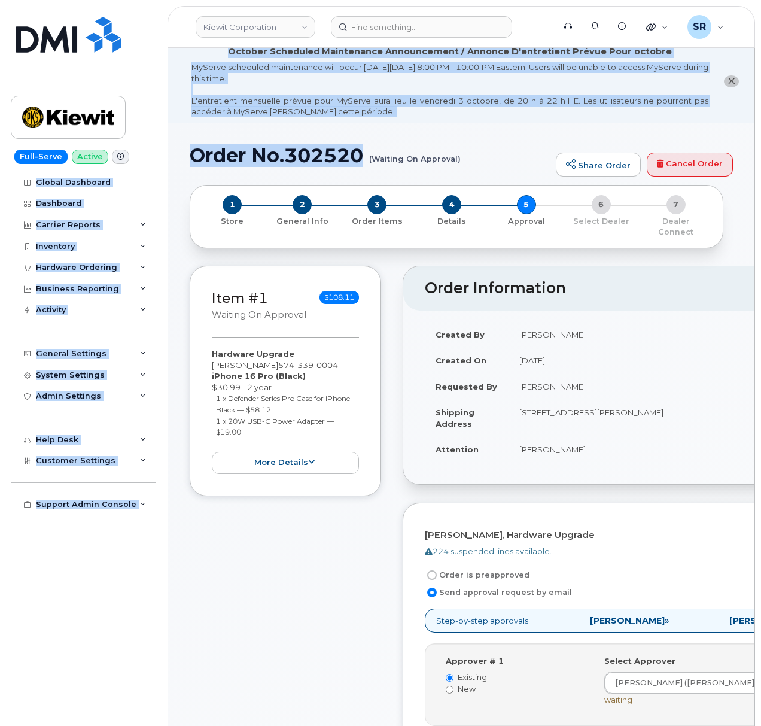
drag, startPoint x: 365, startPoint y: 149, endPoint x: 162, endPoint y: 158, distance: 203.6
copy div "Global Dashboard Dashboard Carrier Reports Monthly Billing Data Daily Data Pool…"
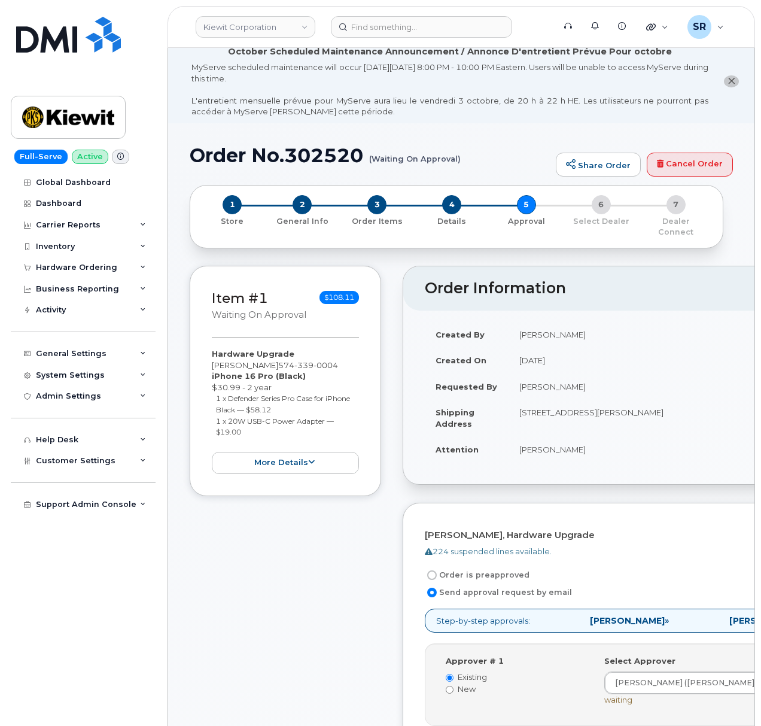
click at [254, 171] on div "Order No.302520 (Waiting On Approval) Share Order Cancel Order" at bounding box center [461, 165] width 543 height 40
drag, startPoint x: 366, startPoint y: 152, endPoint x: 190, endPoint y: 158, distance: 176.0
click at [190, 158] on h1 "Order No.302520 (Waiting On Approval)" at bounding box center [370, 155] width 360 height 21
copy h1 "Order No.302520"
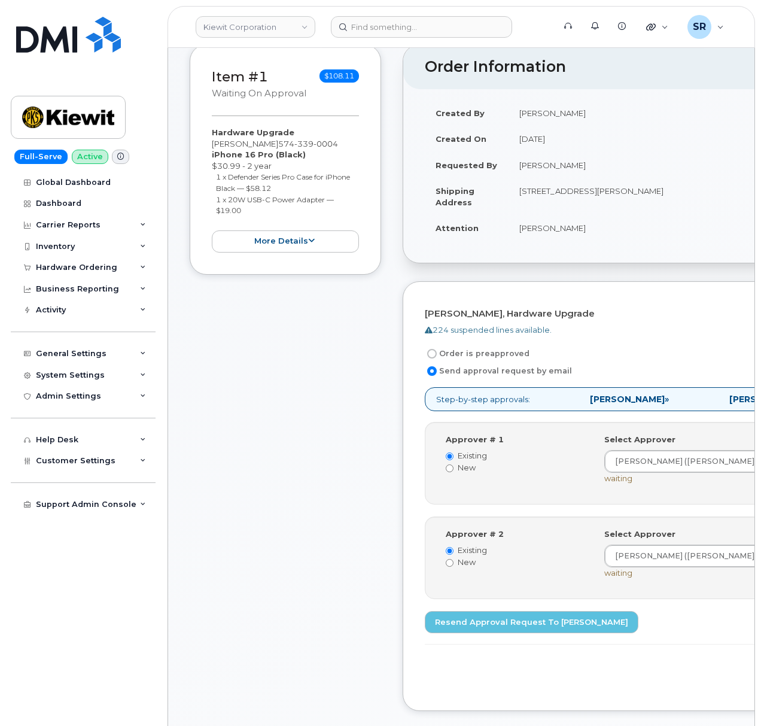
scroll to position [567, 0]
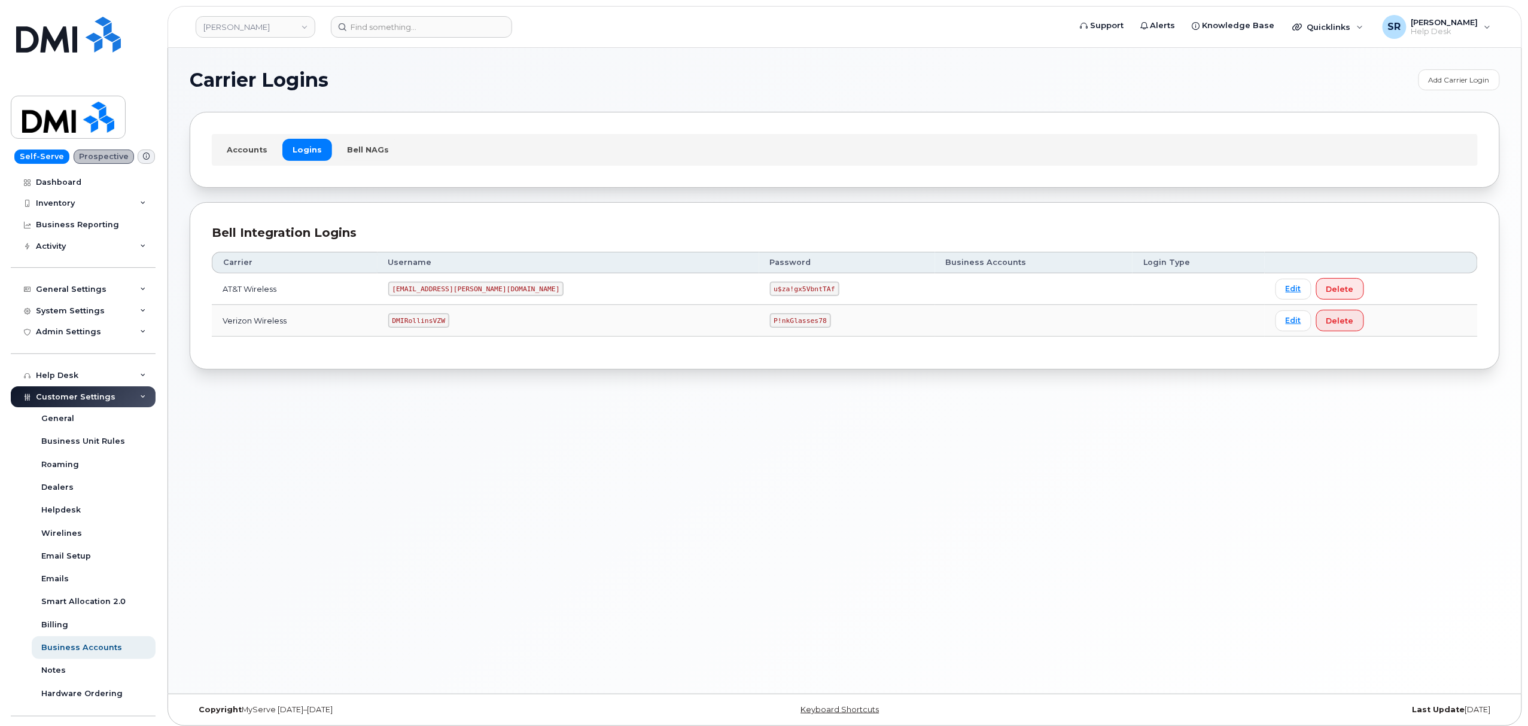
click at [444, 321] on code "DMIRollinsVZW" at bounding box center [418, 321] width 61 height 14
copy code "DMIRollinsVZW"
click at [770, 324] on code "P!nkGlasses78" at bounding box center [800, 321] width 61 height 14
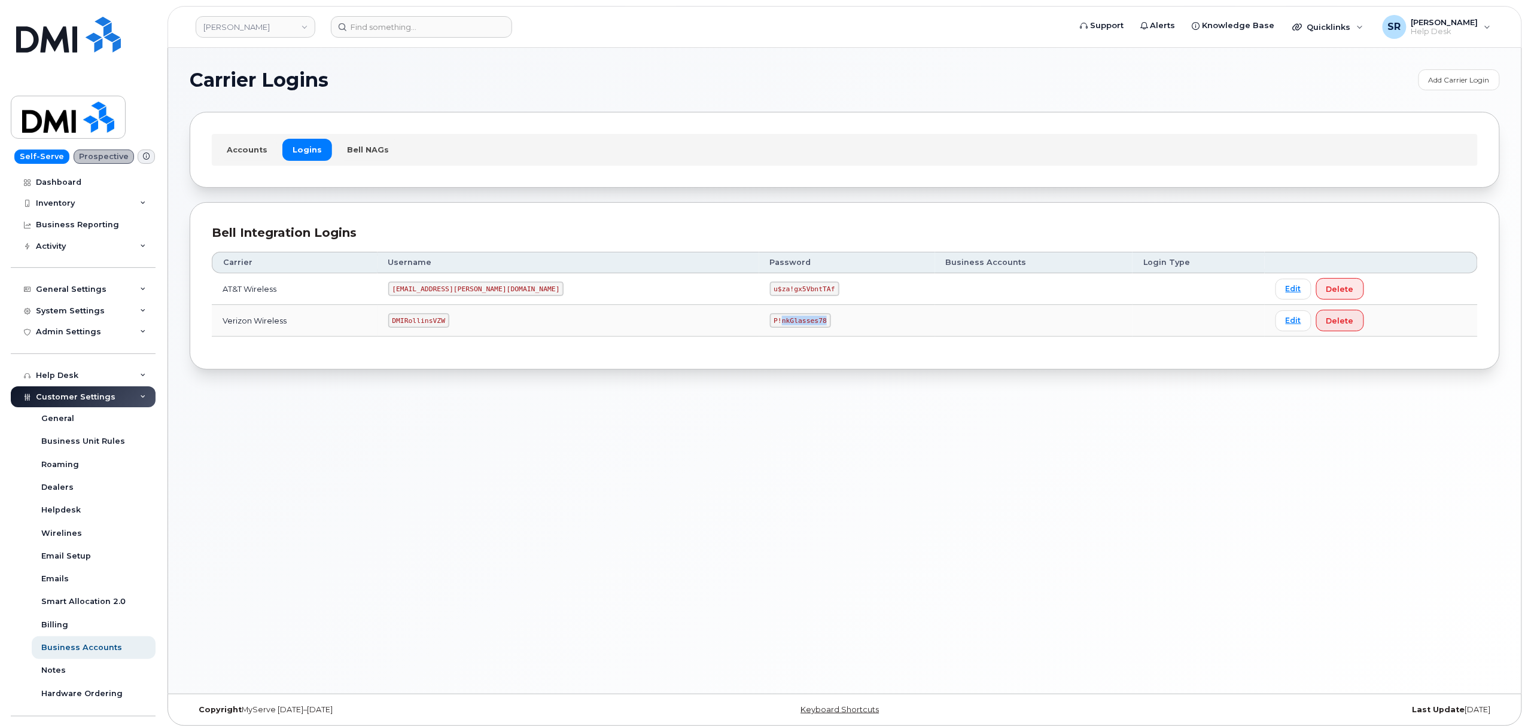
click at [770, 324] on code "P!nkGlasses78" at bounding box center [800, 321] width 61 height 14
copy code "P!nkGlasses78"
click at [473, 292] on code "[EMAIL_ADDRESS][PERSON_NAME][DOMAIN_NAME]" at bounding box center [476, 289] width 176 height 14
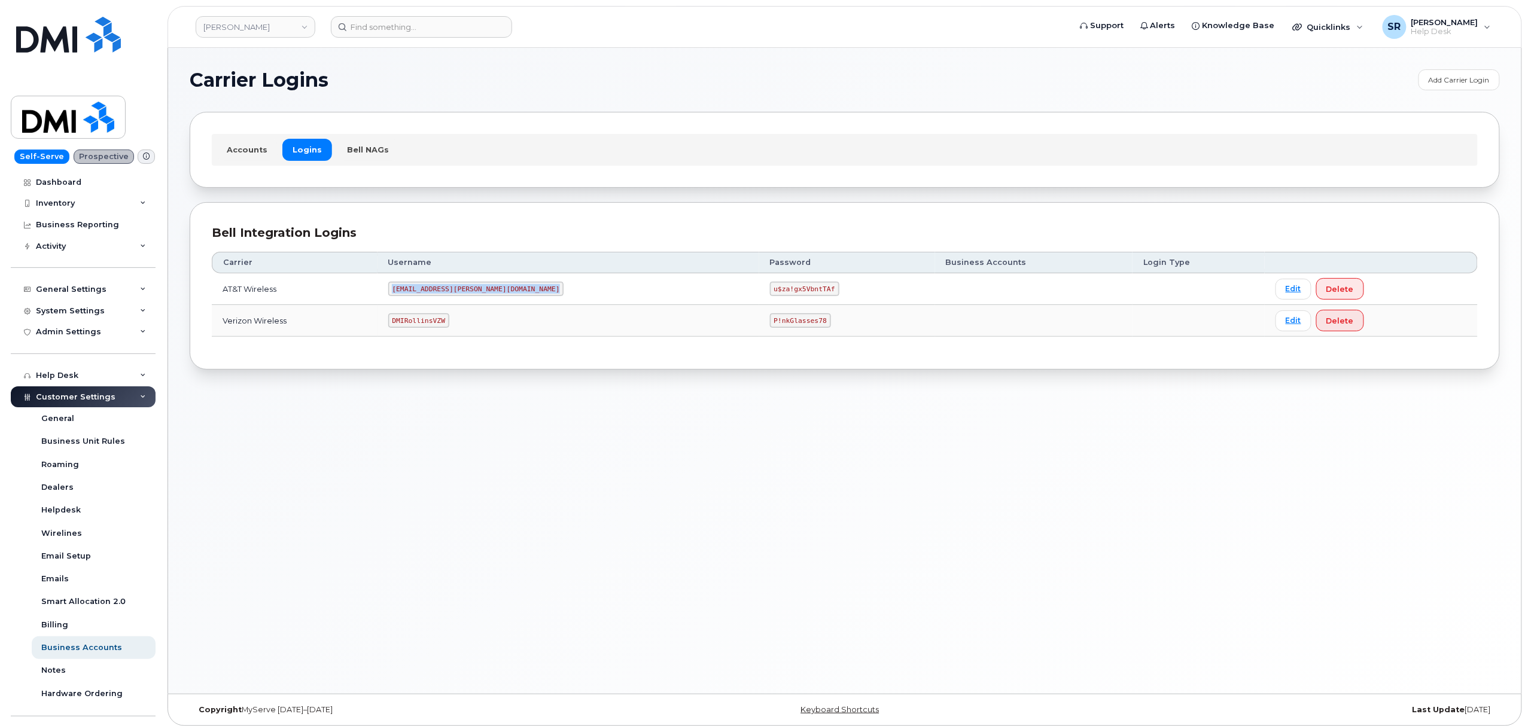
click at [473, 292] on code "[EMAIL_ADDRESS][PERSON_NAME][DOMAIN_NAME]" at bounding box center [476, 289] width 176 height 14
copy code "[EMAIL_ADDRESS][PERSON_NAME][DOMAIN_NAME]"
click at [770, 293] on code "u$za!gx5VbntTAf" at bounding box center [804, 289] width 69 height 14
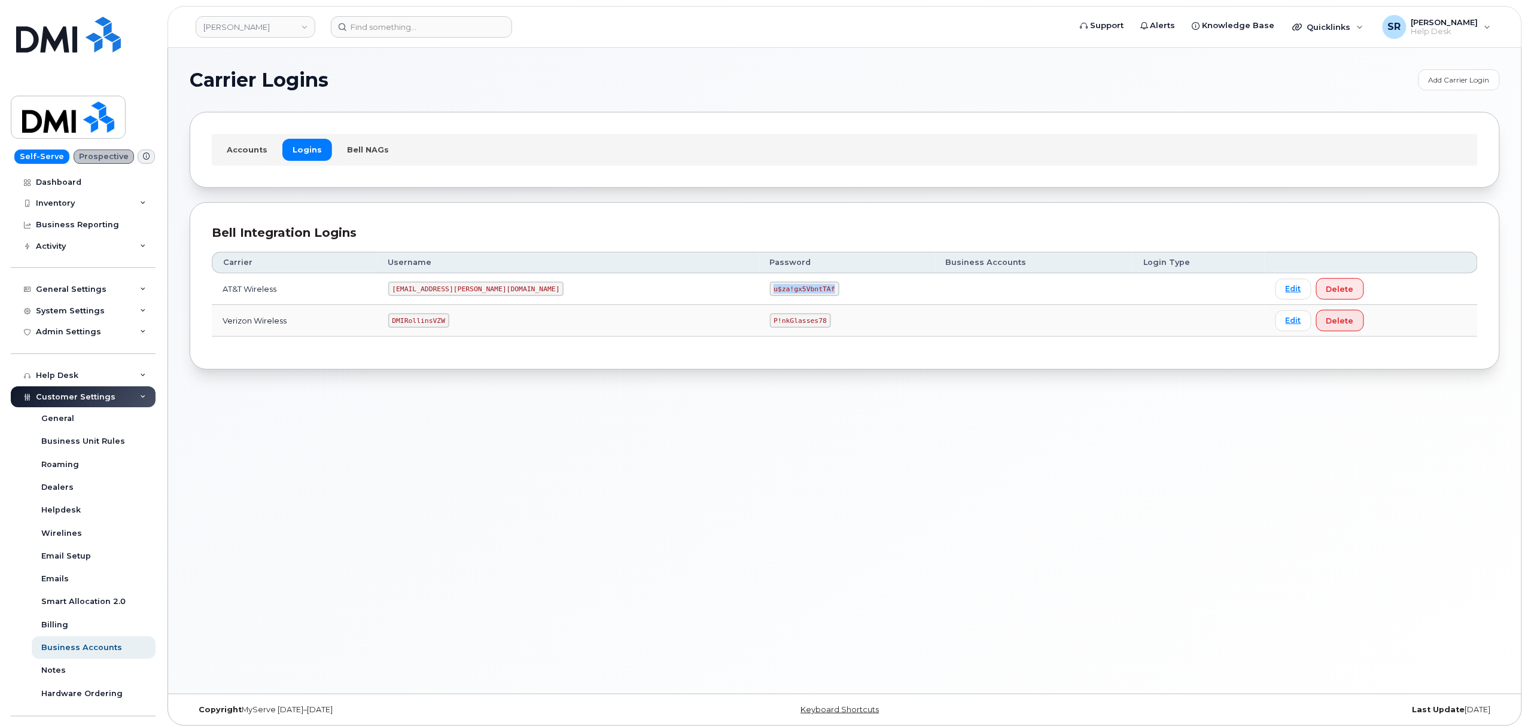
copy code "u$za!gx5VbntTAf"
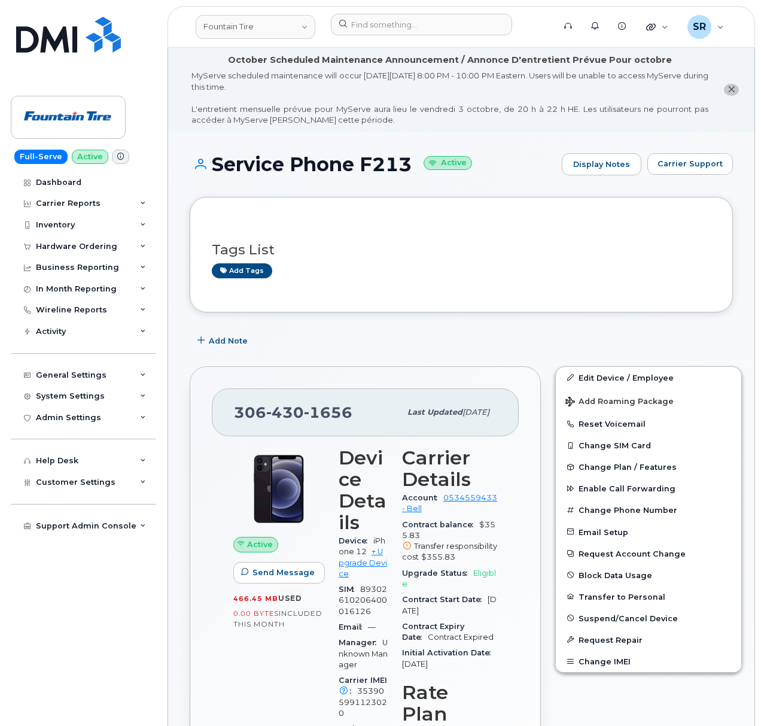
scroll to position [239, 0]
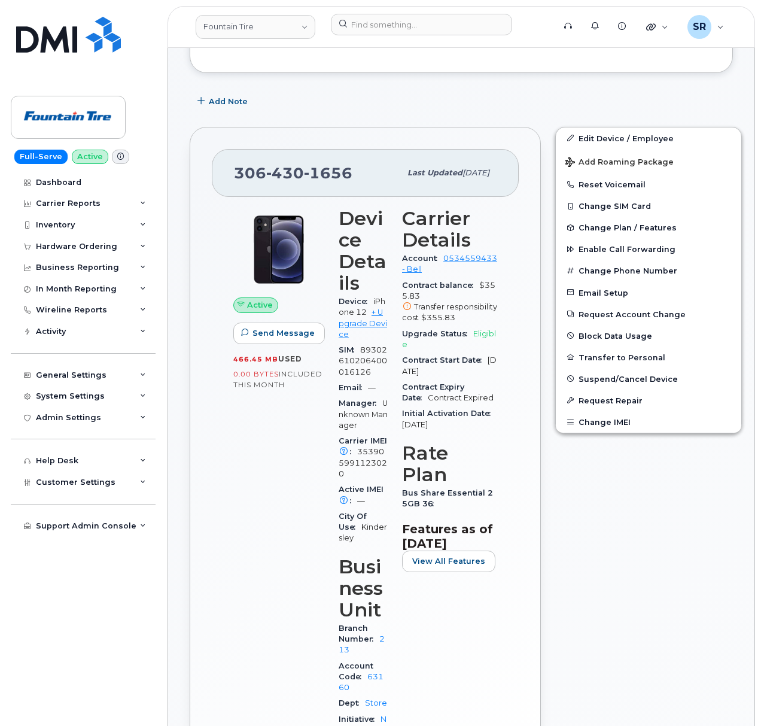
click at [382, 13] on header "Fountain Tire Support Alerts Knowledge Base Quicklinks Suspend / Cancel Device …" at bounding box center [462, 27] width 588 height 42
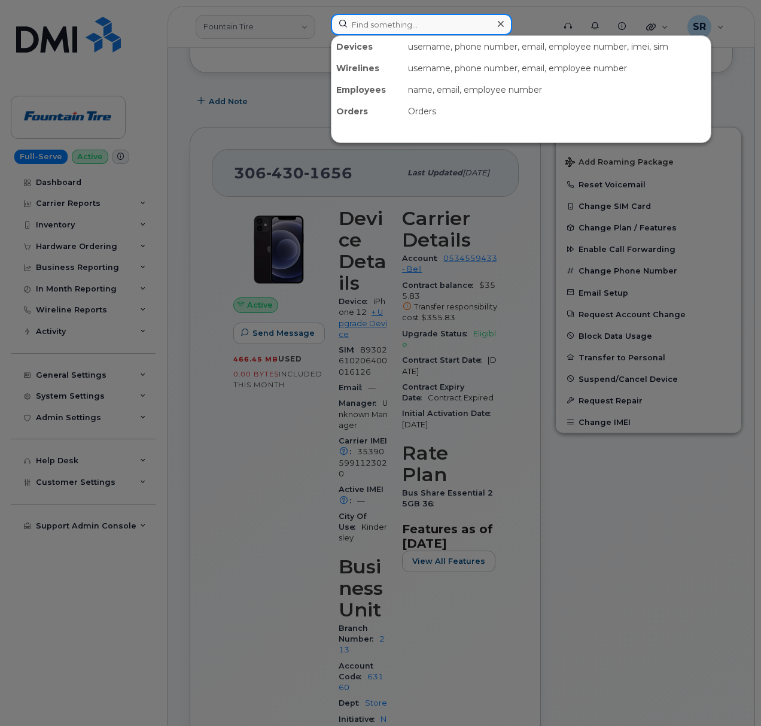
click at [387, 22] on input at bounding box center [421, 25] width 181 height 22
paste input "533440"
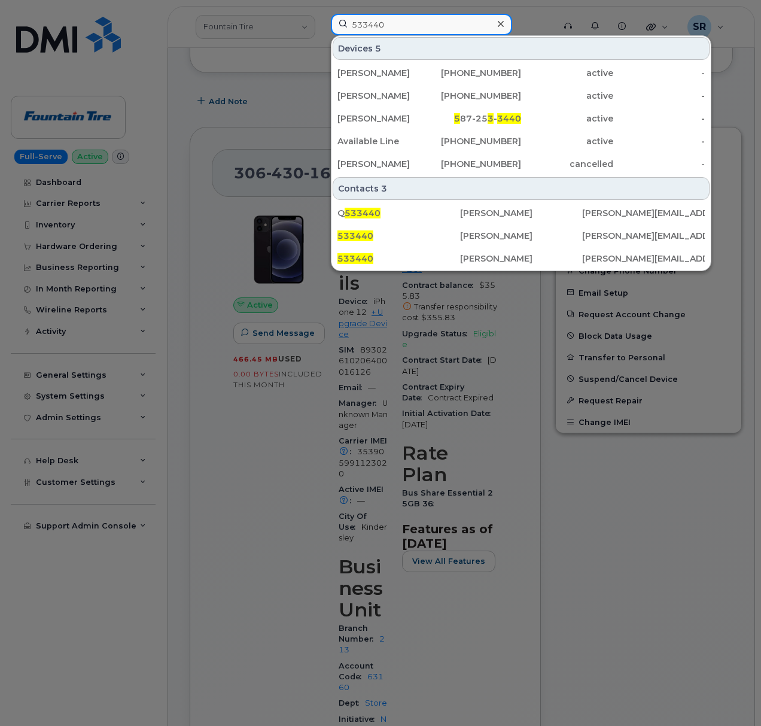
click at [350, 24] on input "533440" at bounding box center [421, 25] width 181 height 22
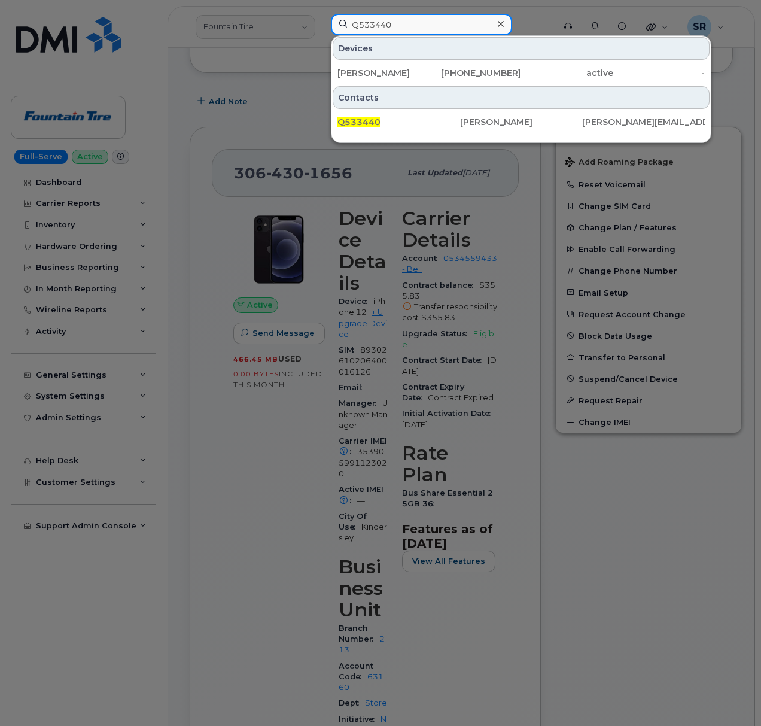
click at [400, 22] on input "Q533440" at bounding box center [421, 25] width 181 height 22
paste input "4106990952"
type input "4106990952"
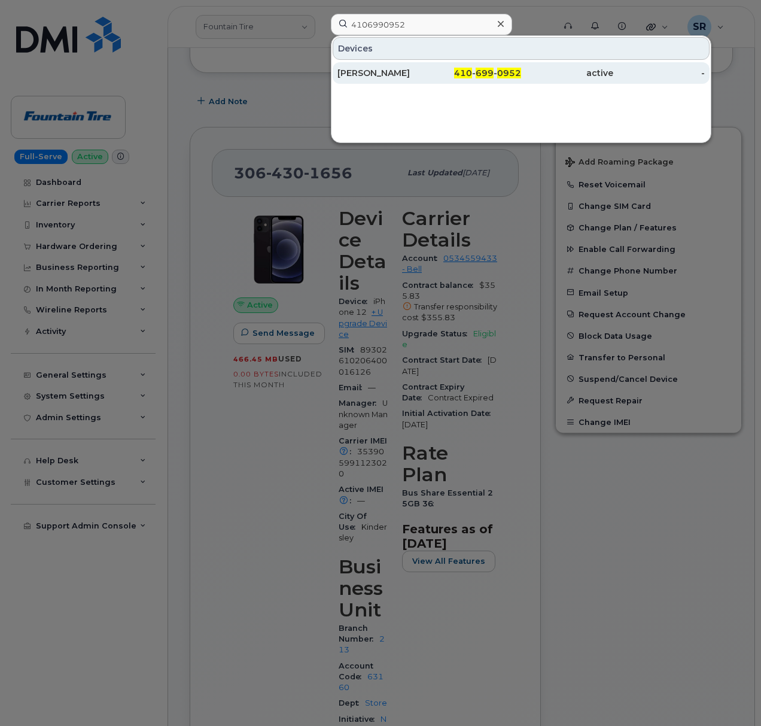
click at [519, 73] on span "0952" at bounding box center [509, 73] width 24 height 11
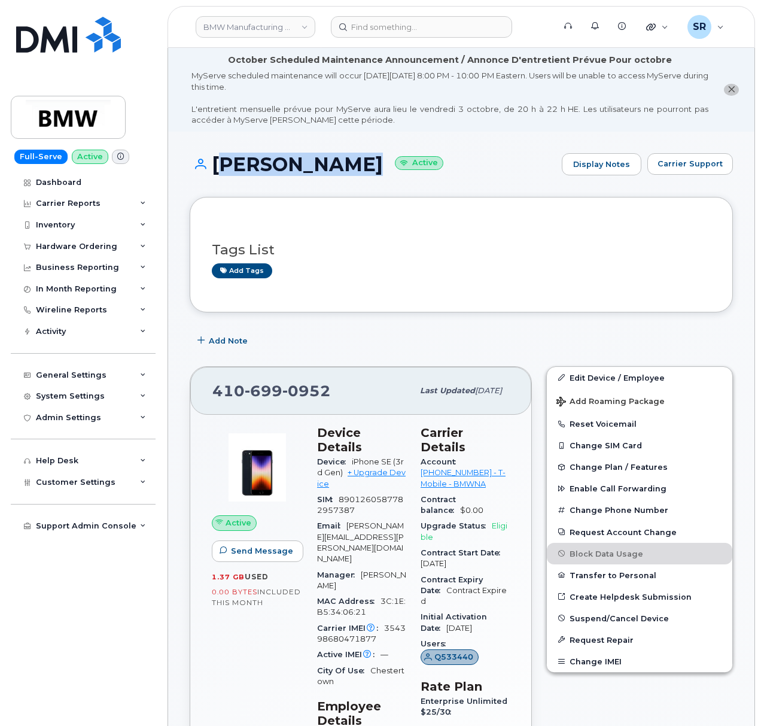
drag, startPoint x: 335, startPoint y: 163, endPoint x: 214, endPoint y: 161, distance: 120.9
click at [214, 161] on h1 "[PERSON_NAME] Active" at bounding box center [373, 164] width 366 height 21
copy h1 "[PERSON_NAME]"
drag, startPoint x: 327, startPoint y: 391, endPoint x: 205, endPoint y: 390, distance: 122.1
click at [205, 390] on div "[PHONE_NUMBER] Last updated [DATE]" at bounding box center [360, 391] width 341 height 48
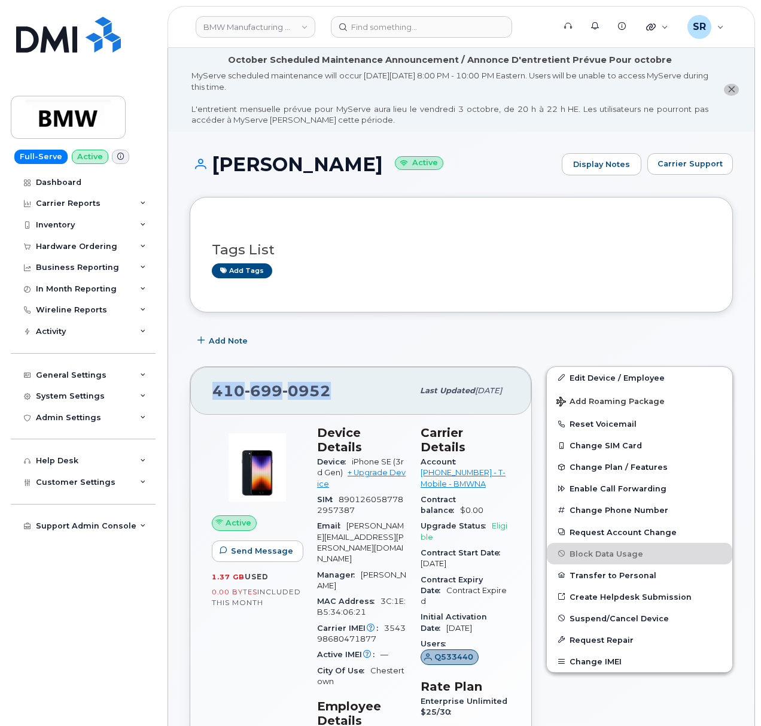
copy span "[PHONE_NUMBER]"
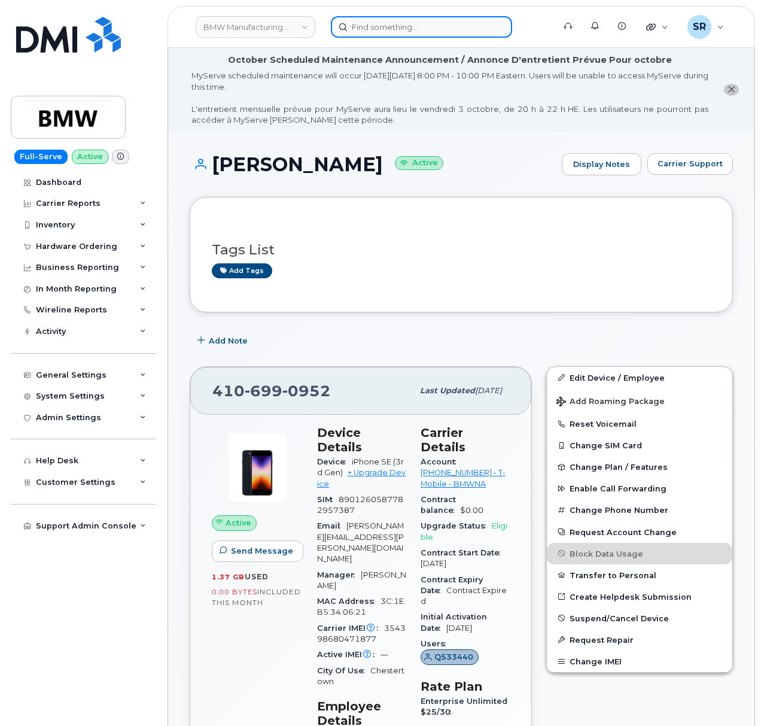
click at [396, 23] on input at bounding box center [421, 27] width 181 height 22
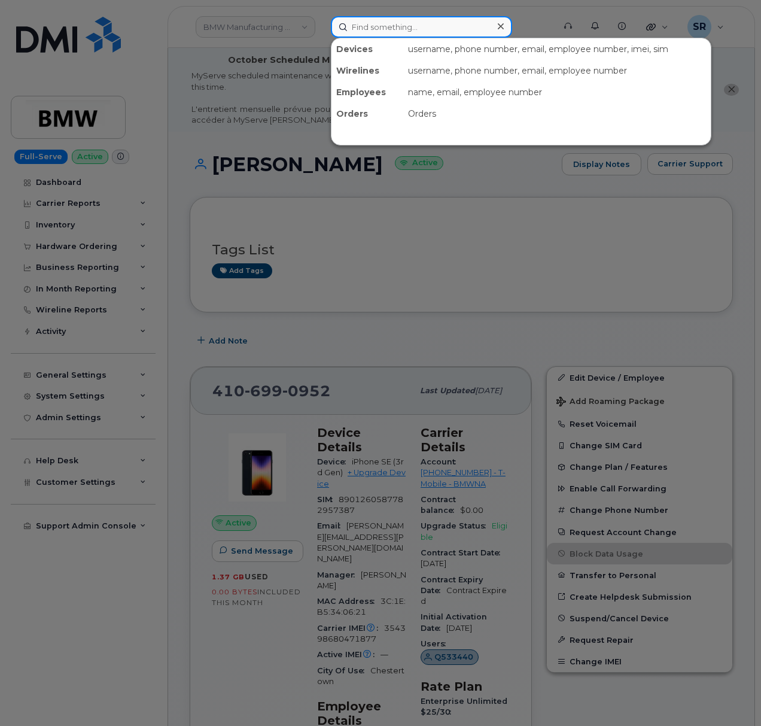
paste input "3023088"
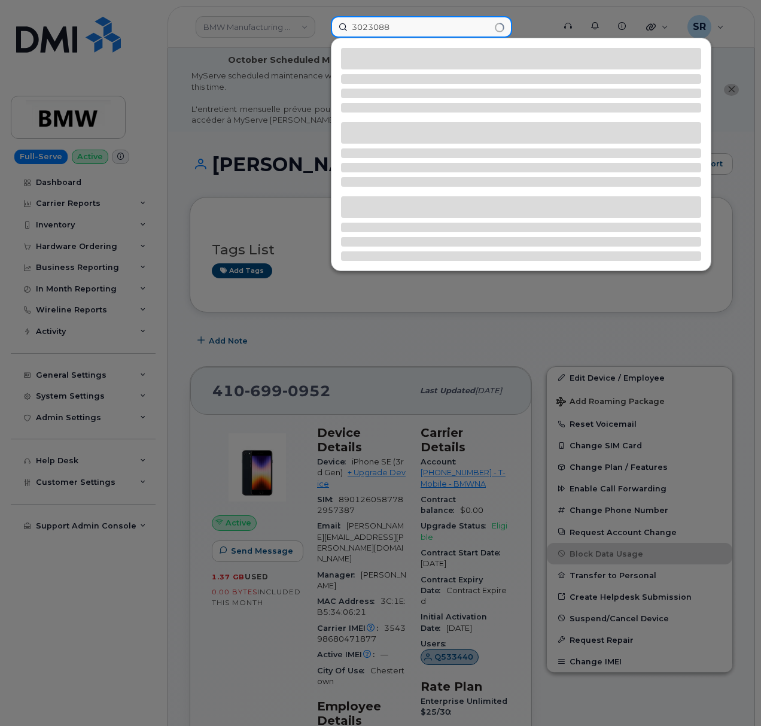
type input "3023088"
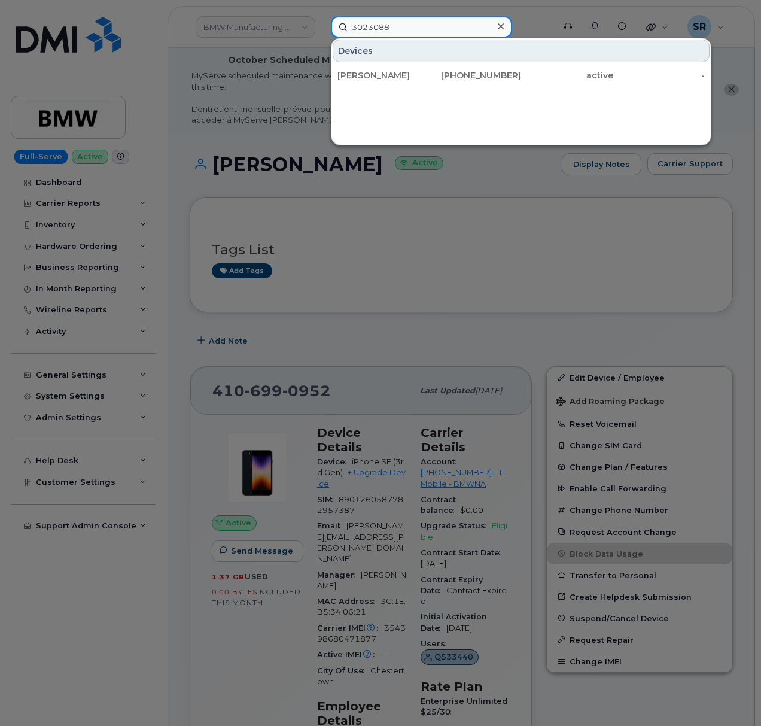
click at [413, 32] on input "3023088" at bounding box center [421, 27] width 181 height 22
click at [413, 20] on input "3023088" at bounding box center [421, 27] width 181 height 22
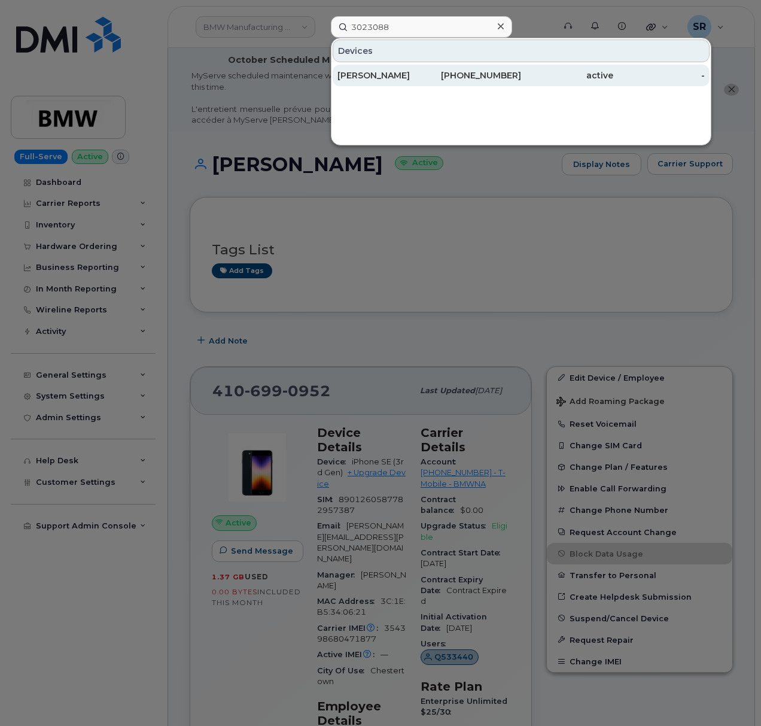
click at [454, 72] on div "403-827-0360" at bounding box center [476, 75] width 92 height 12
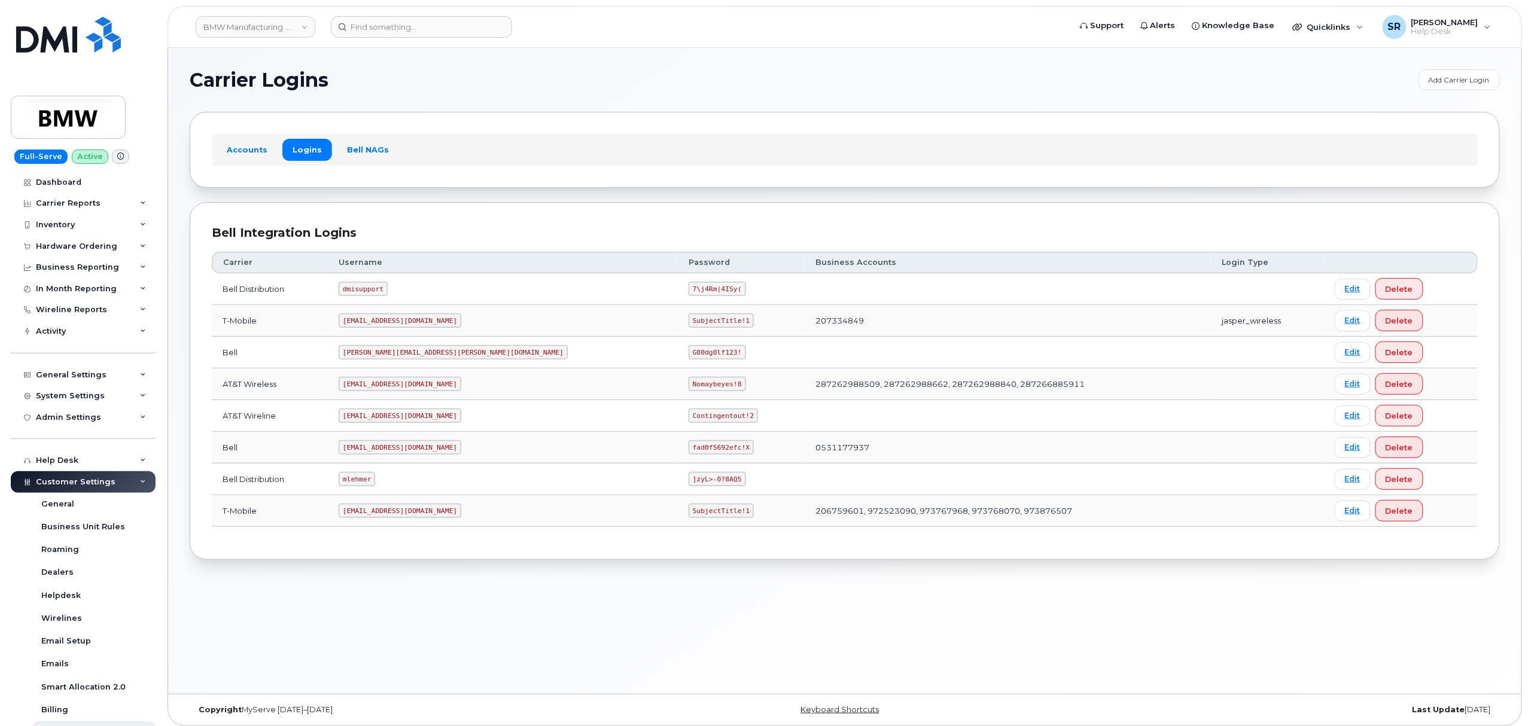
click at [388, 517] on code "[EMAIL_ADDRESS][DOMAIN_NAME]" at bounding box center [400, 511] width 123 height 14
copy code "[EMAIL_ADDRESS][DOMAIN_NAME]"
click at [689, 513] on code "SubjectTitle!1" at bounding box center [721, 511] width 65 height 14
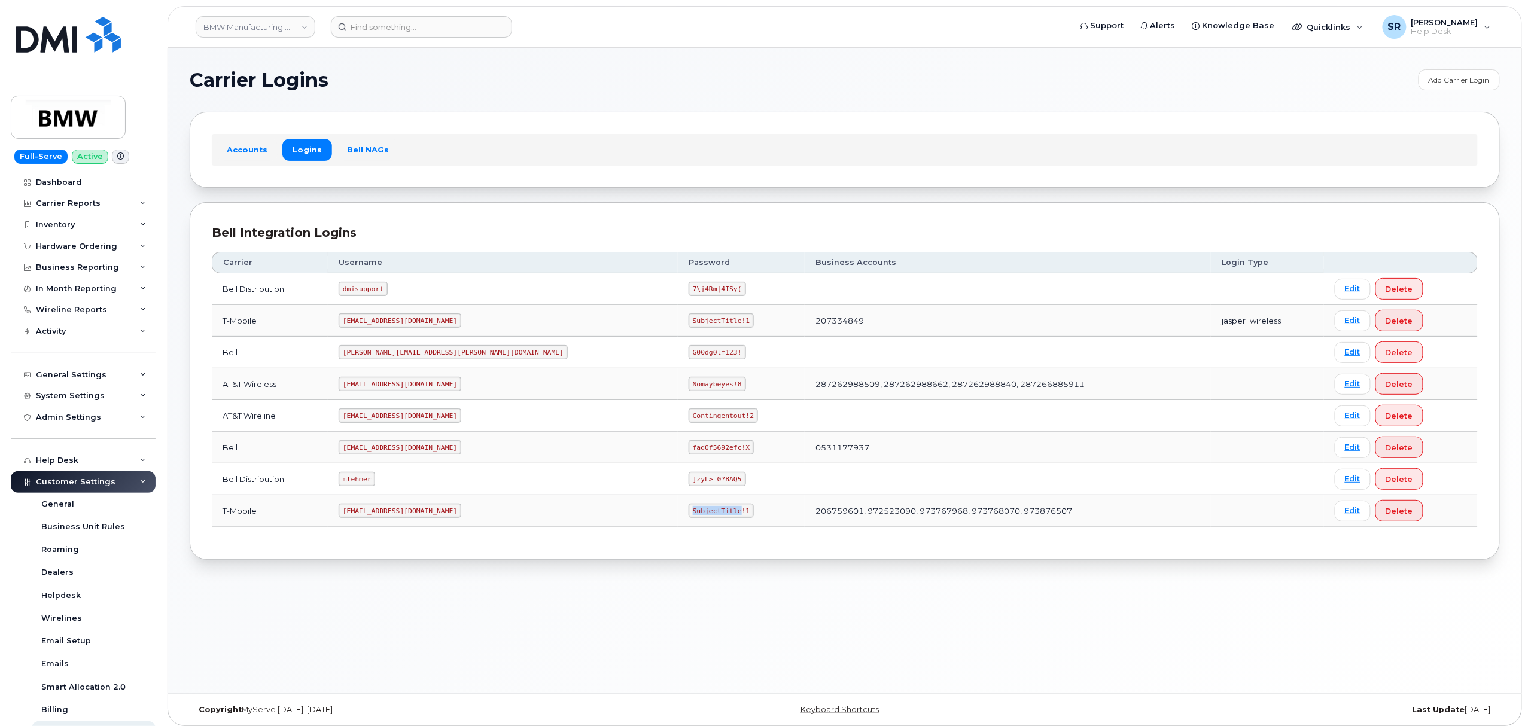
click at [689, 513] on code "SubjectTitle!1" at bounding box center [721, 511] width 65 height 14
copy code "SubjectTitle!1"
click at [585, 99] on section "Carrier Logins Add Carrier Login Accounts Logins Bell NAGs Bell Integration Log…" at bounding box center [845, 314] width 1310 height 491
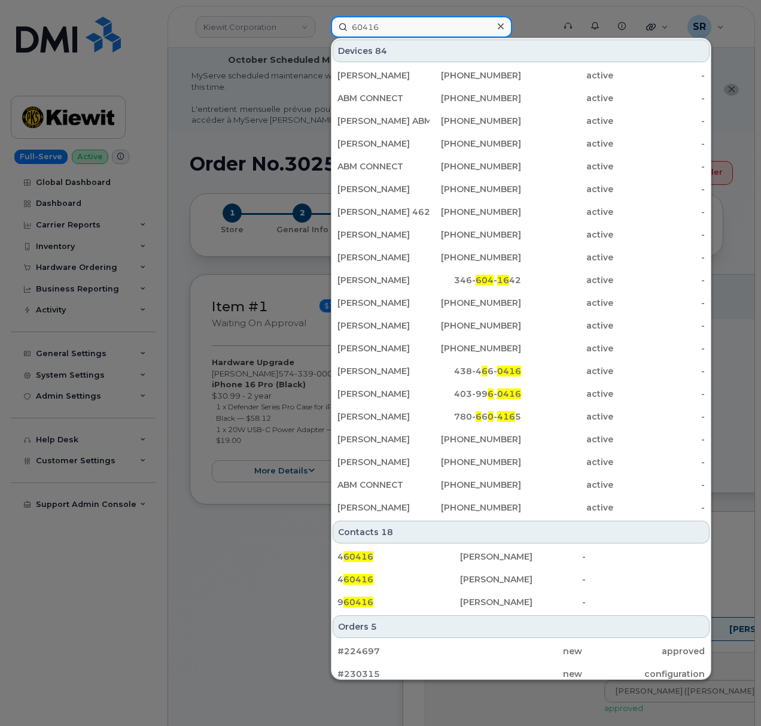
click at [415, 32] on input "60416" at bounding box center [421, 27] width 181 height 22
paste input "4"
type input "64416"
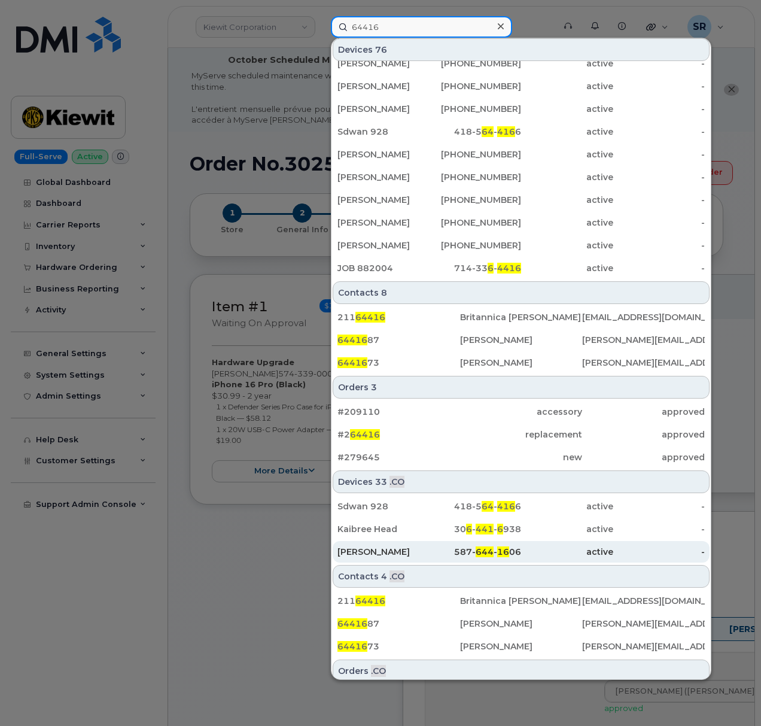
scroll to position [270, 0]
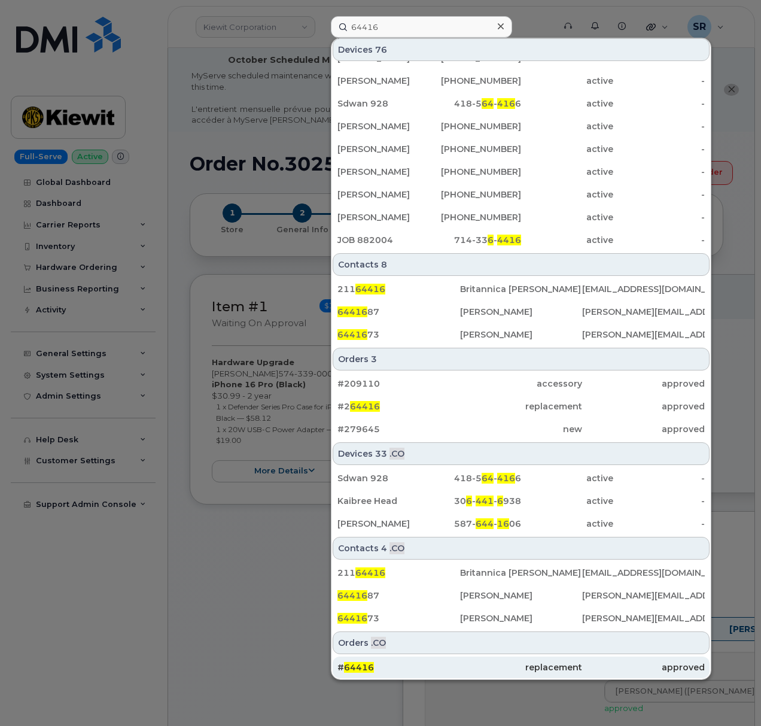
click at [469, 664] on div "replacement" at bounding box center [521, 667] width 123 height 12
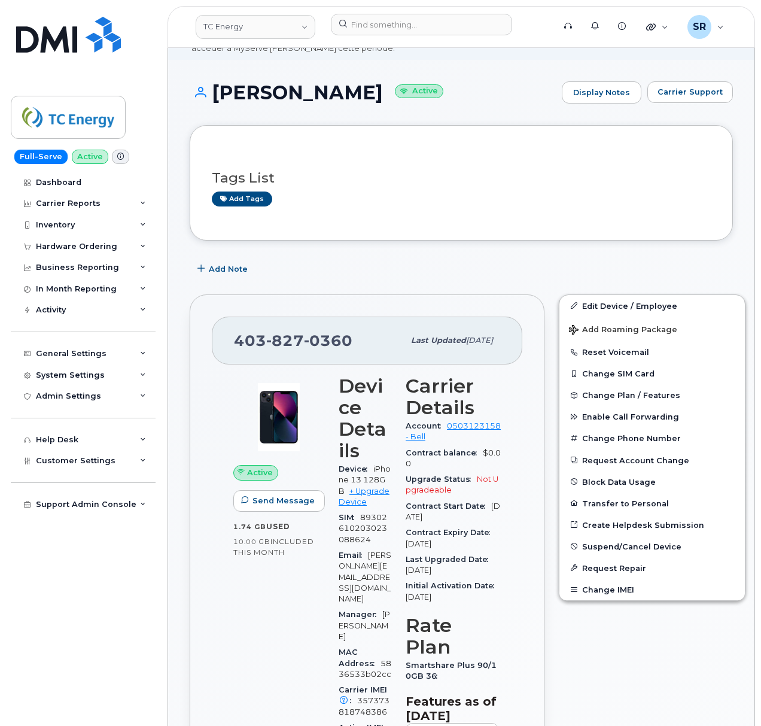
scroll to position [159, 0]
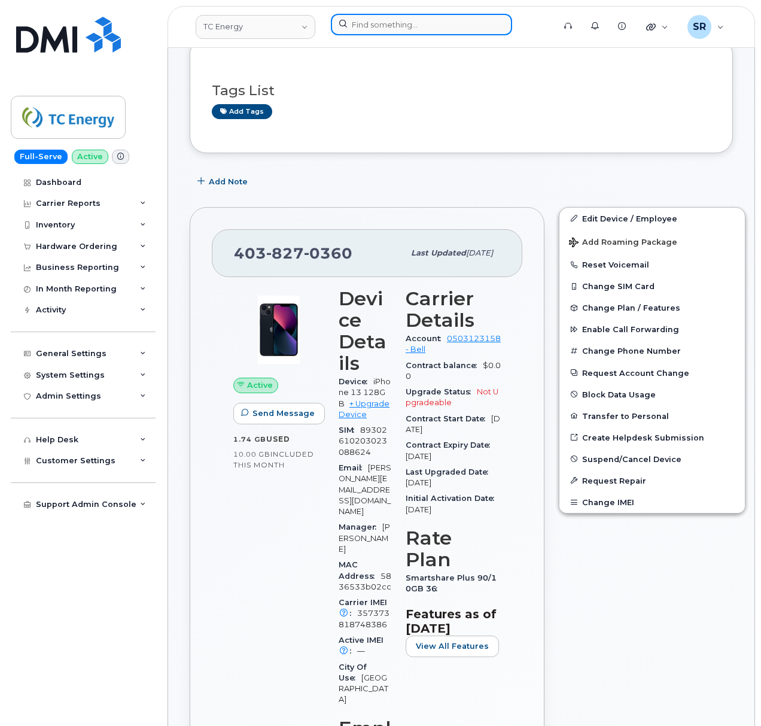
click at [410, 29] on input at bounding box center [421, 25] width 181 height 22
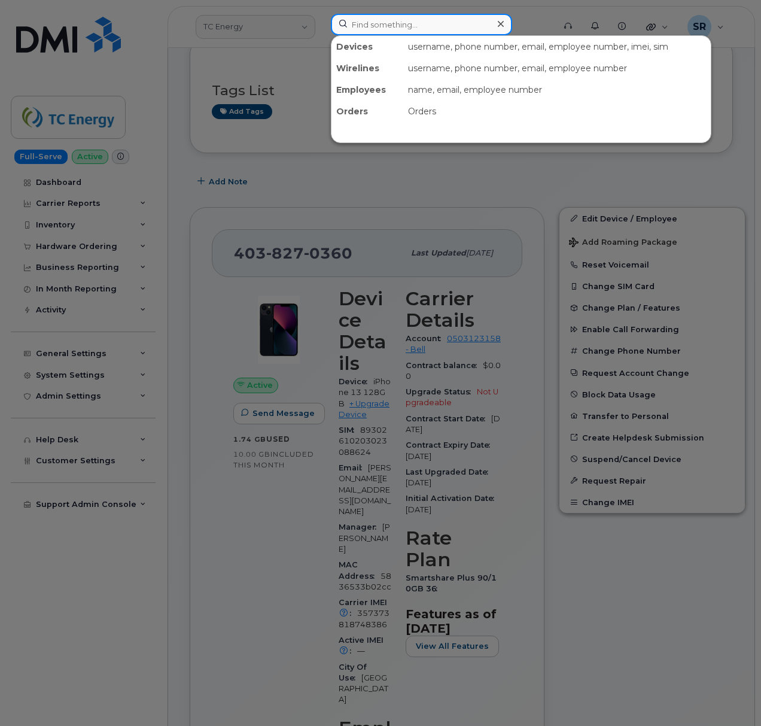
paste input "2267246573"
type input "2267246573"
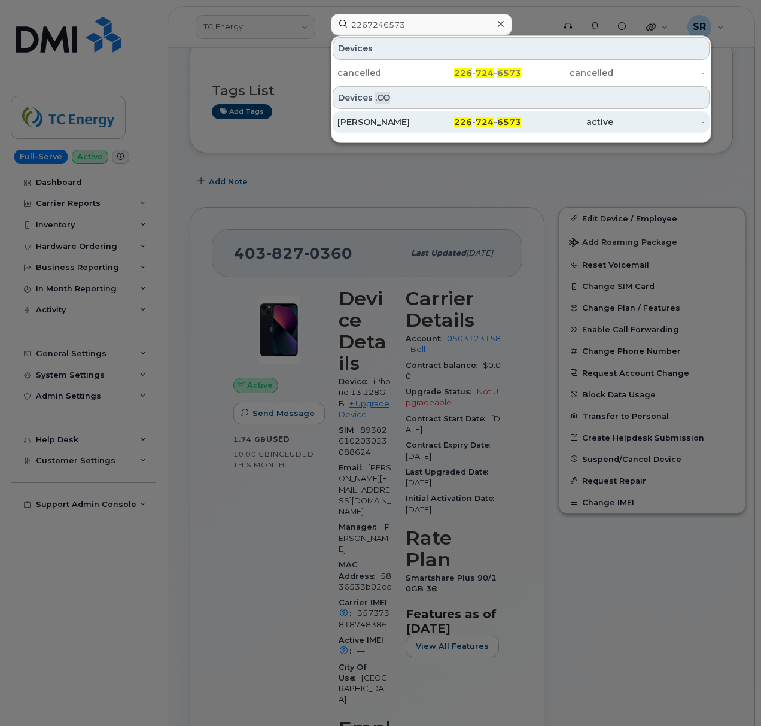
click at [422, 123] on div "[PERSON_NAME]" at bounding box center [383, 122] width 92 height 12
